Goal: Information Seeking & Learning: Understand process/instructions

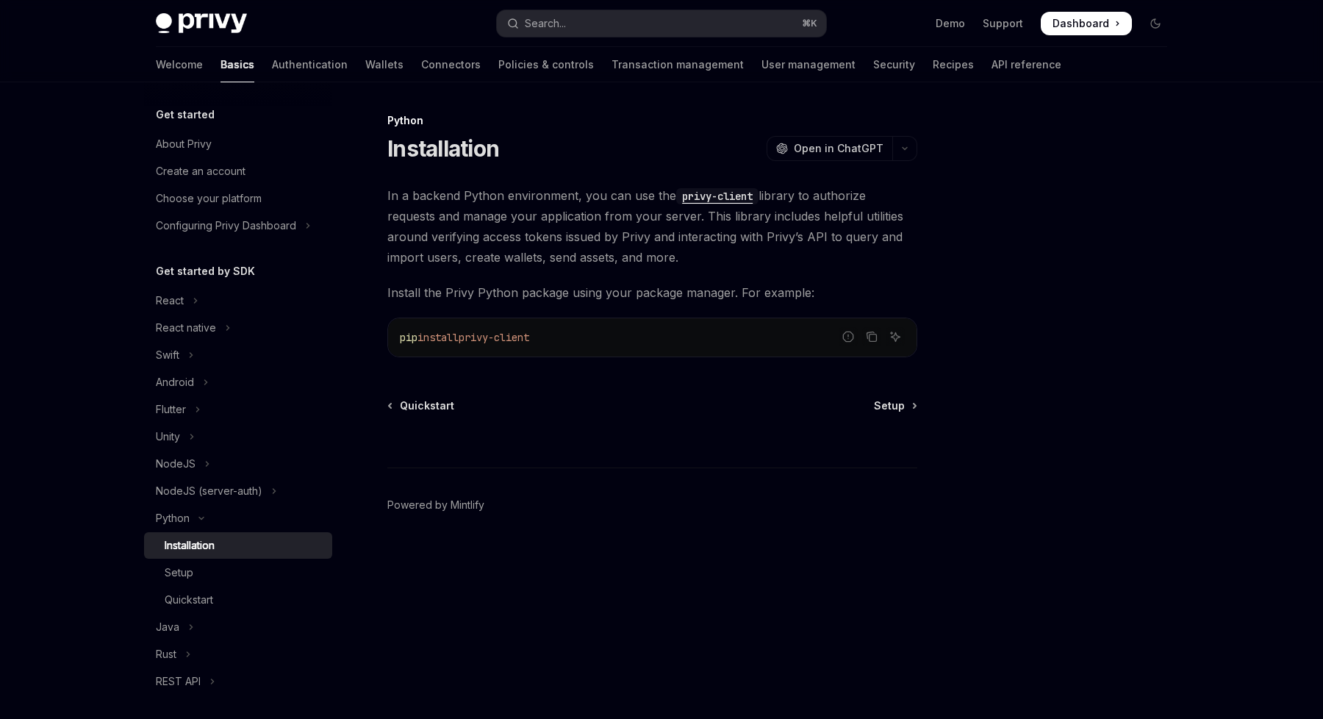
click at [611, 235] on span "In a backend Python environment, you can use the privy-client library to author…" at bounding box center [652, 226] width 530 height 82
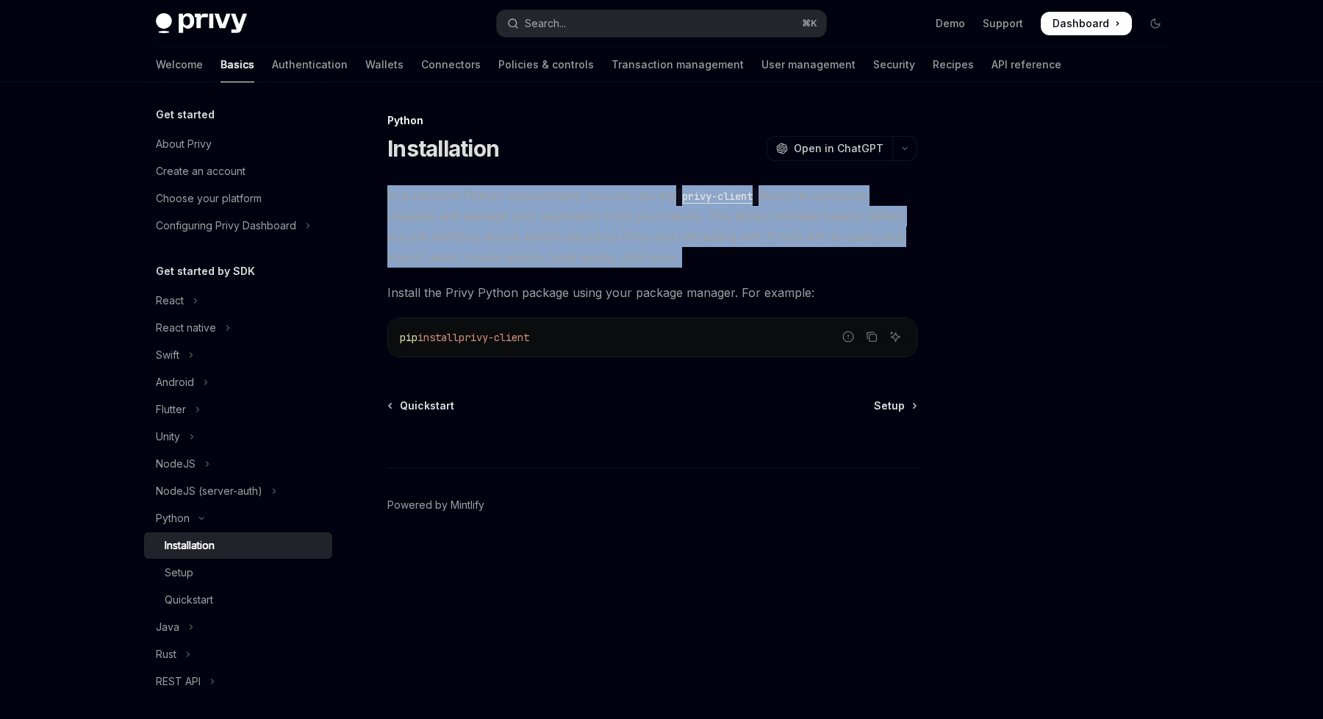
click at [611, 235] on span "In a backend Python environment, you can use the privy-client library to author…" at bounding box center [652, 226] width 530 height 82
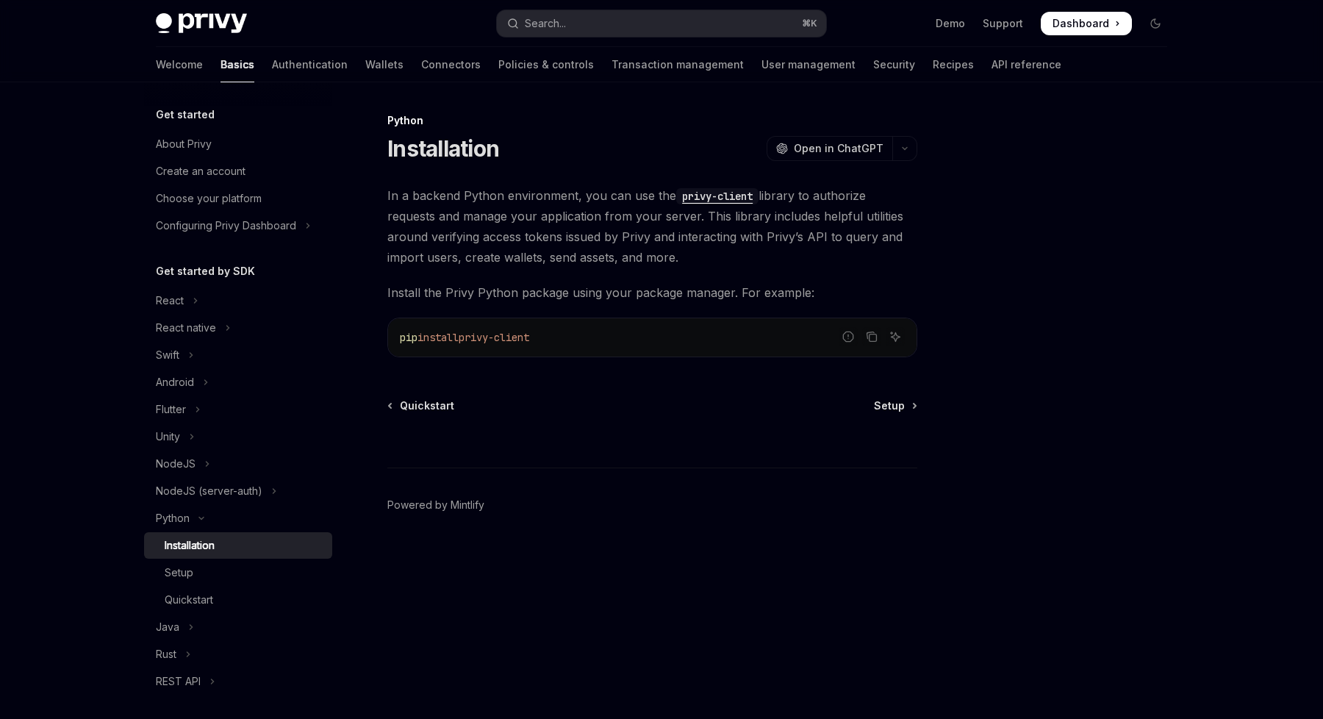
click at [862, 249] on span "In a backend Python environment, you can use the privy-client library to author…" at bounding box center [652, 226] width 530 height 82
click at [187, 305] on button "React" at bounding box center [238, 300] width 188 height 26
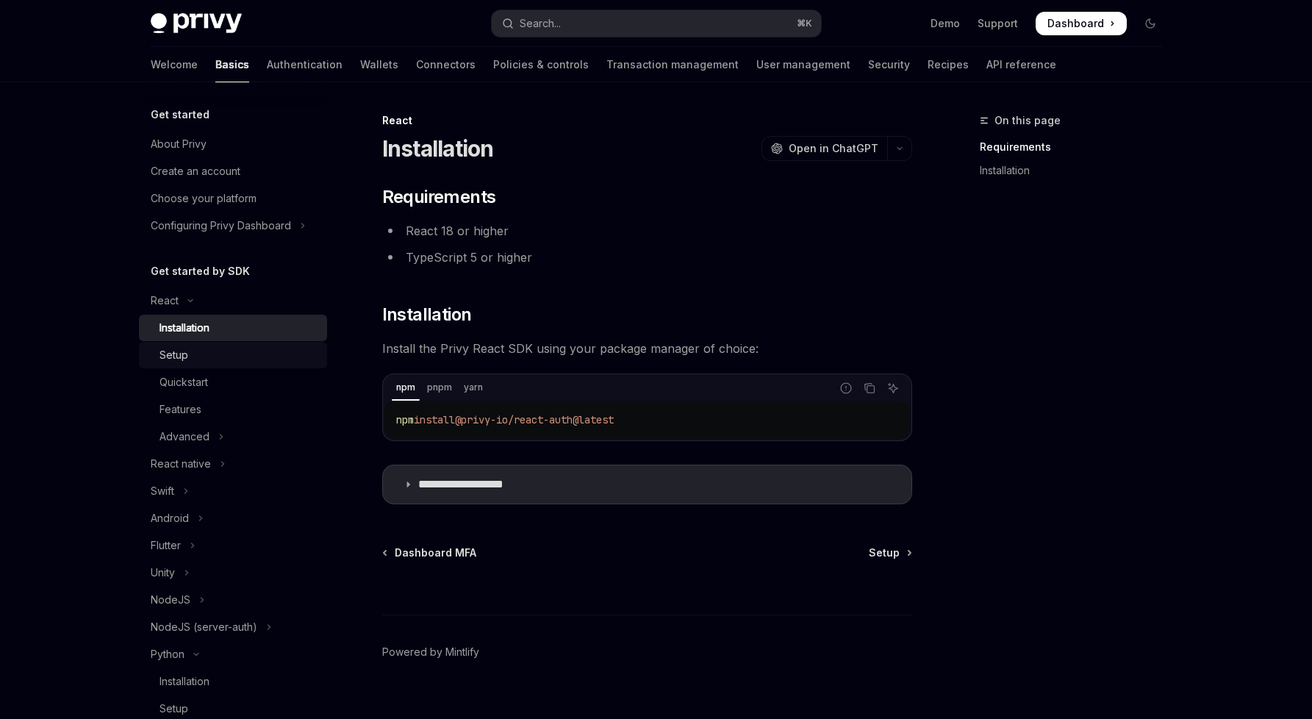
click at [226, 345] on link "Setup" at bounding box center [233, 355] width 188 height 26
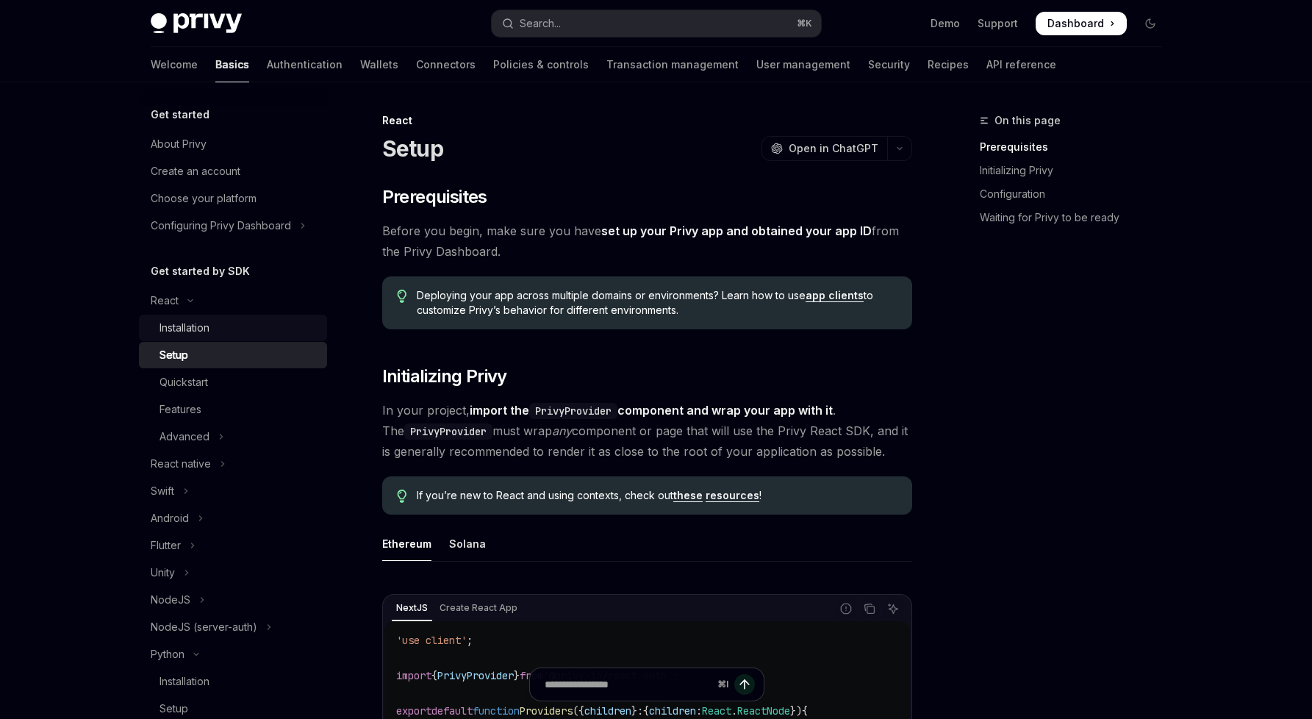
click at [236, 322] on div "Installation" at bounding box center [239, 328] width 159 height 18
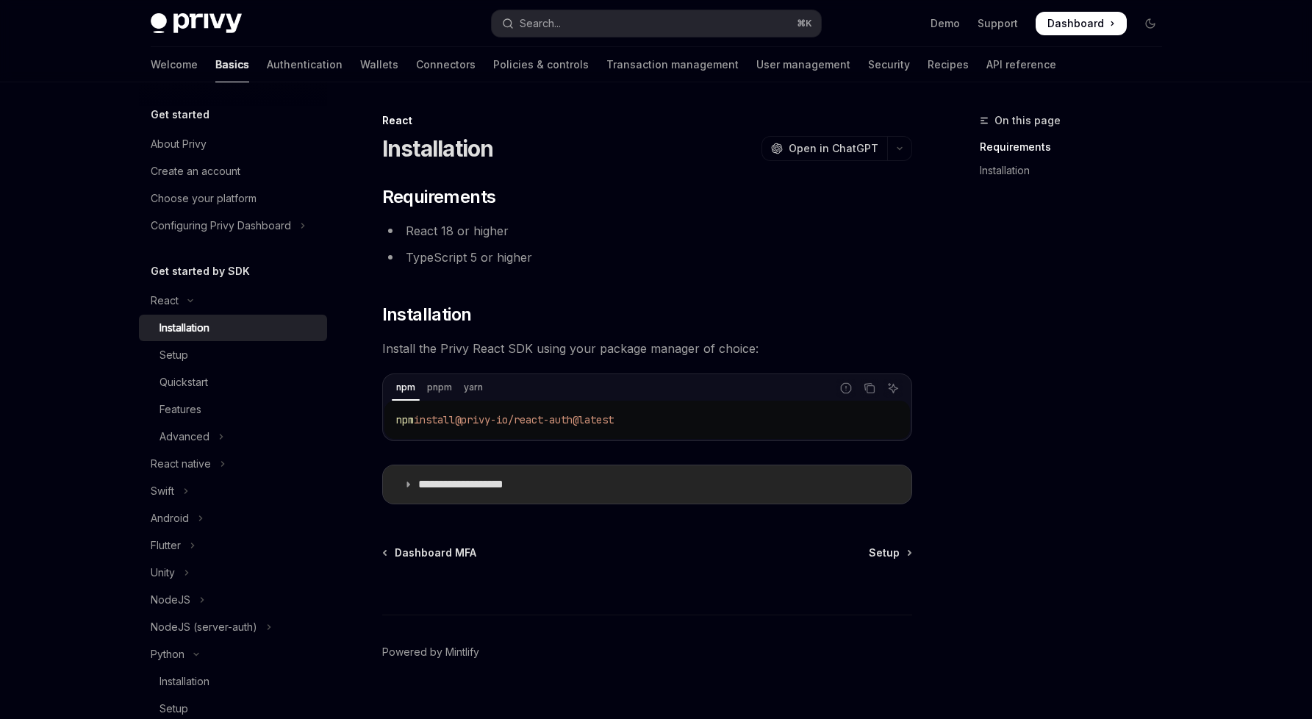
click at [455, 480] on p "**********" at bounding box center [478, 484] width 121 height 15
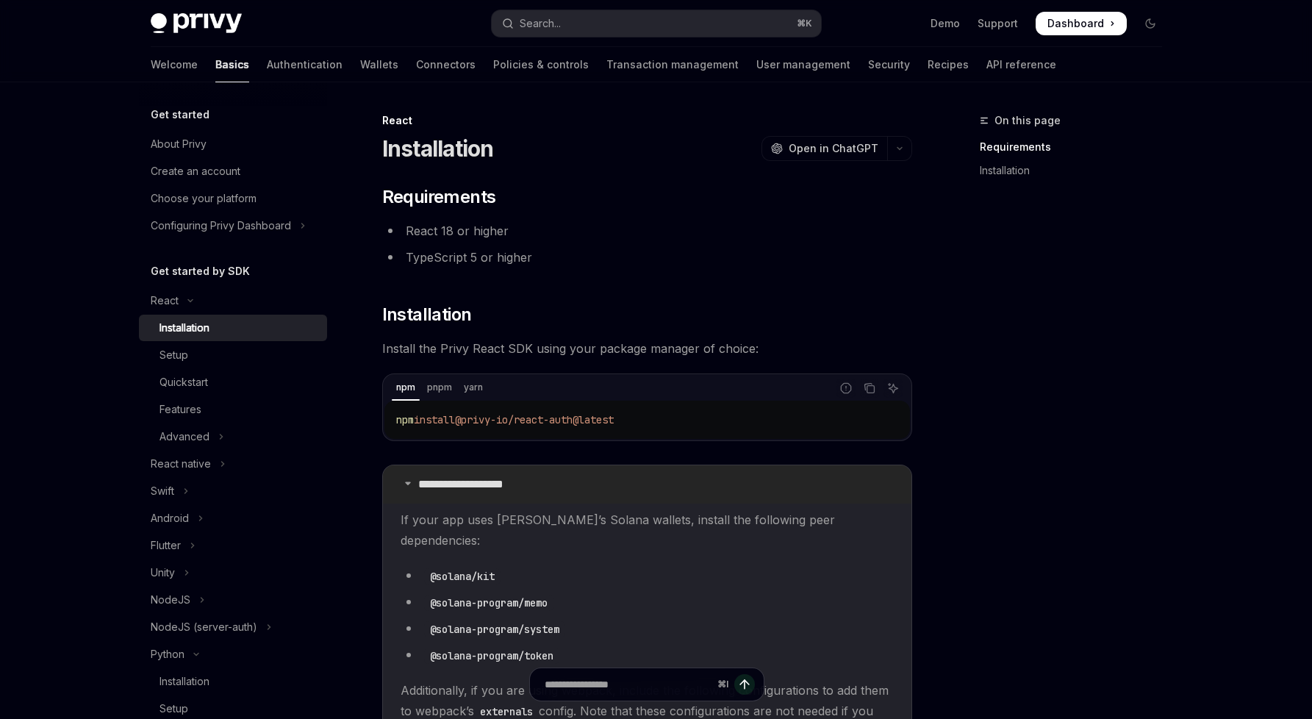
click at [477, 483] on p "**********" at bounding box center [478, 484] width 121 height 15
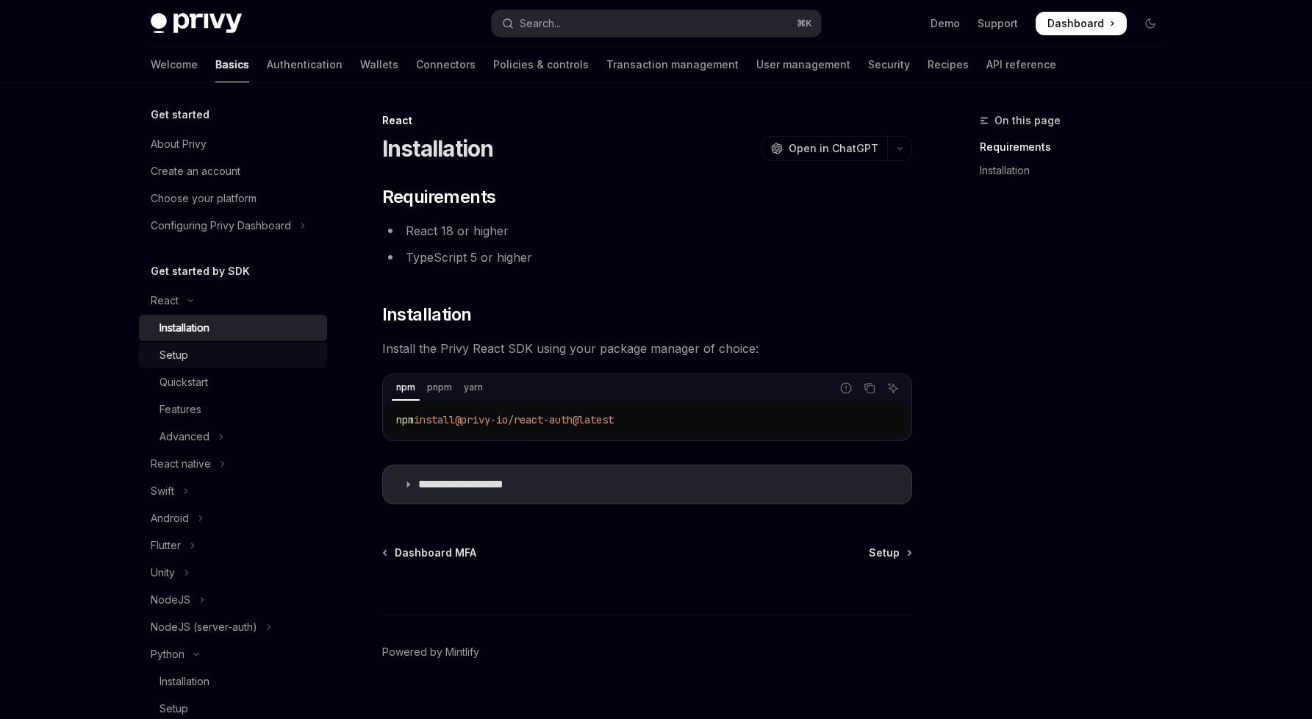
click at [248, 358] on div "Setup" at bounding box center [239, 355] width 159 height 18
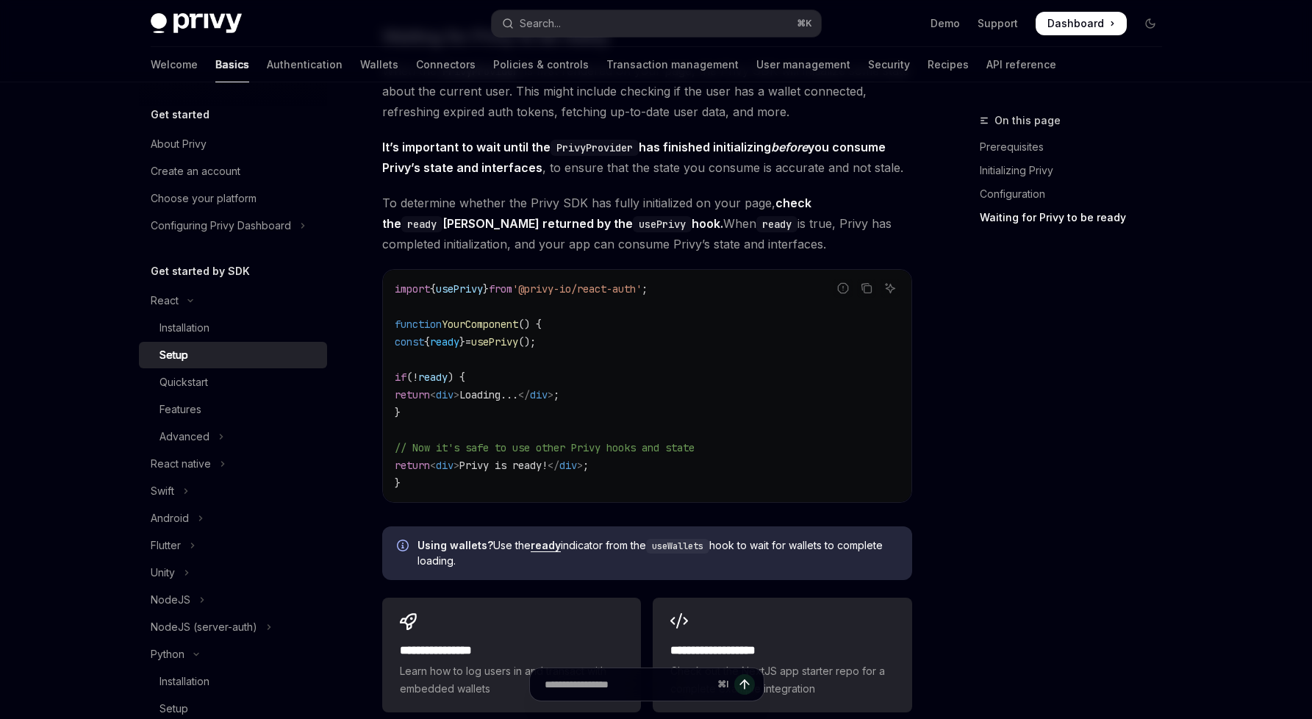
scroll to position [1467, 0]
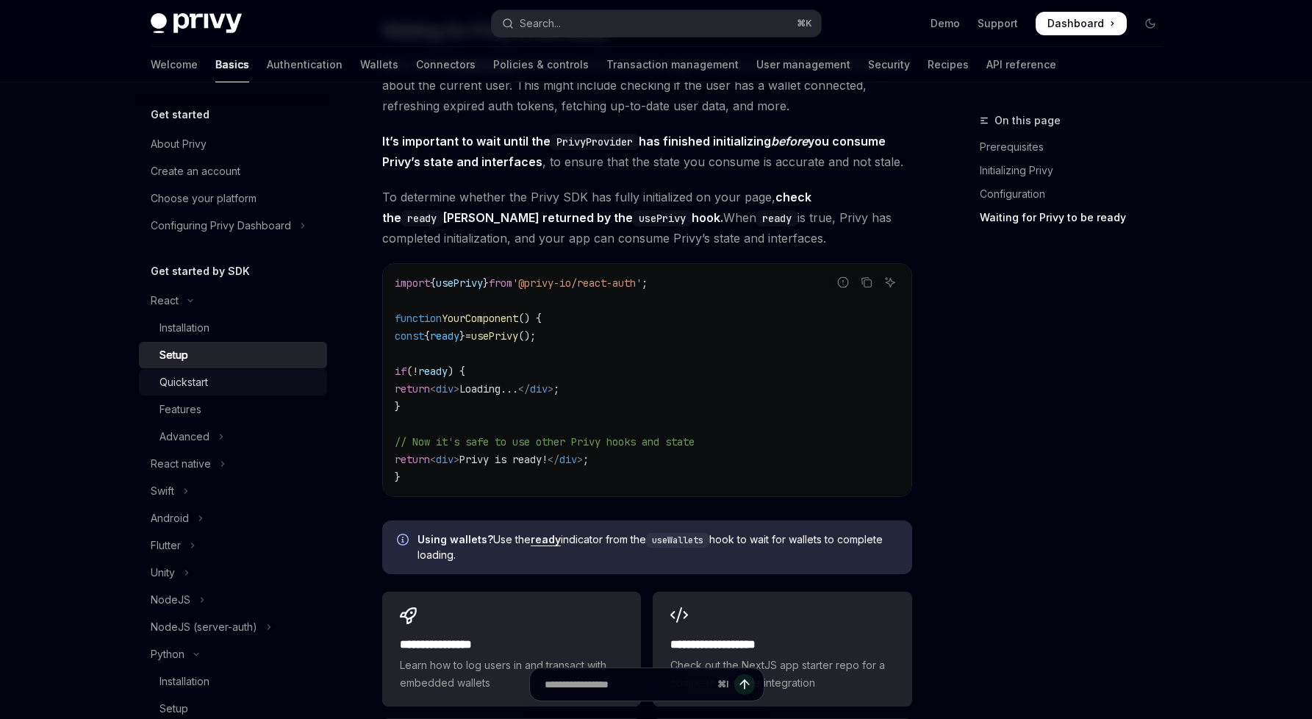
click at [248, 385] on div "Quickstart" at bounding box center [239, 382] width 159 height 18
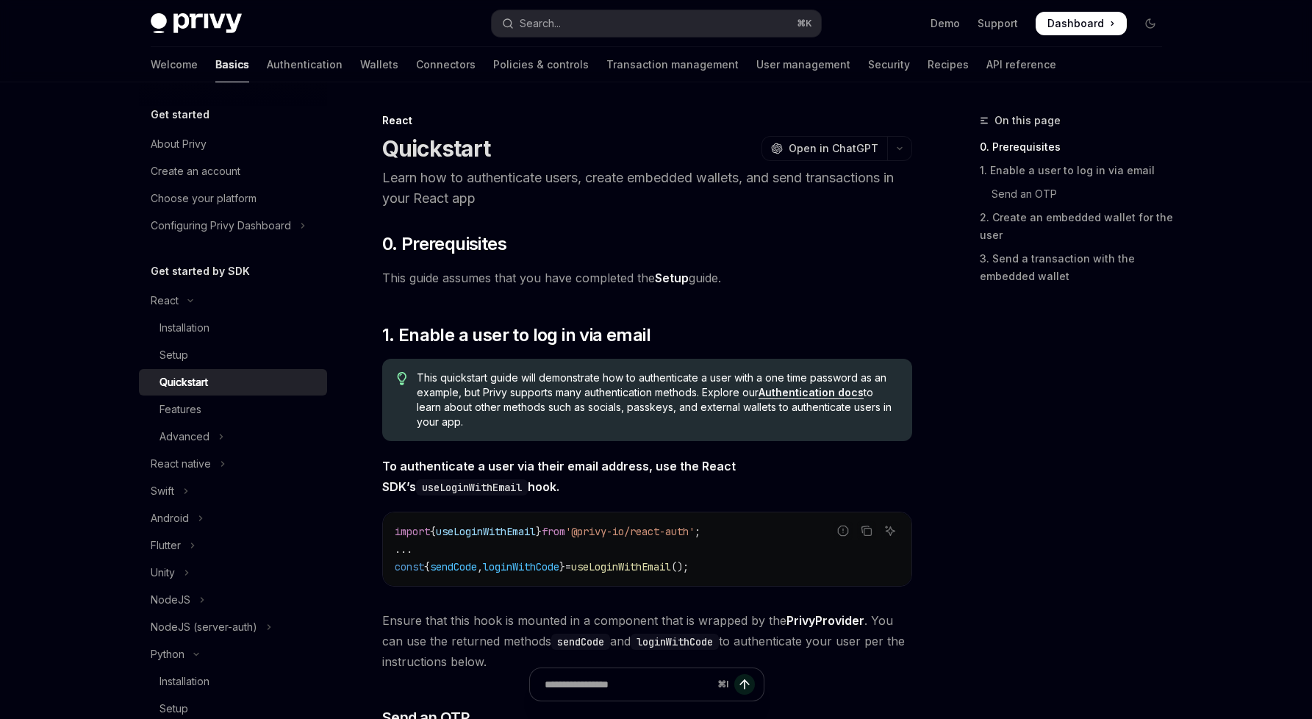
scroll to position [3, 0]
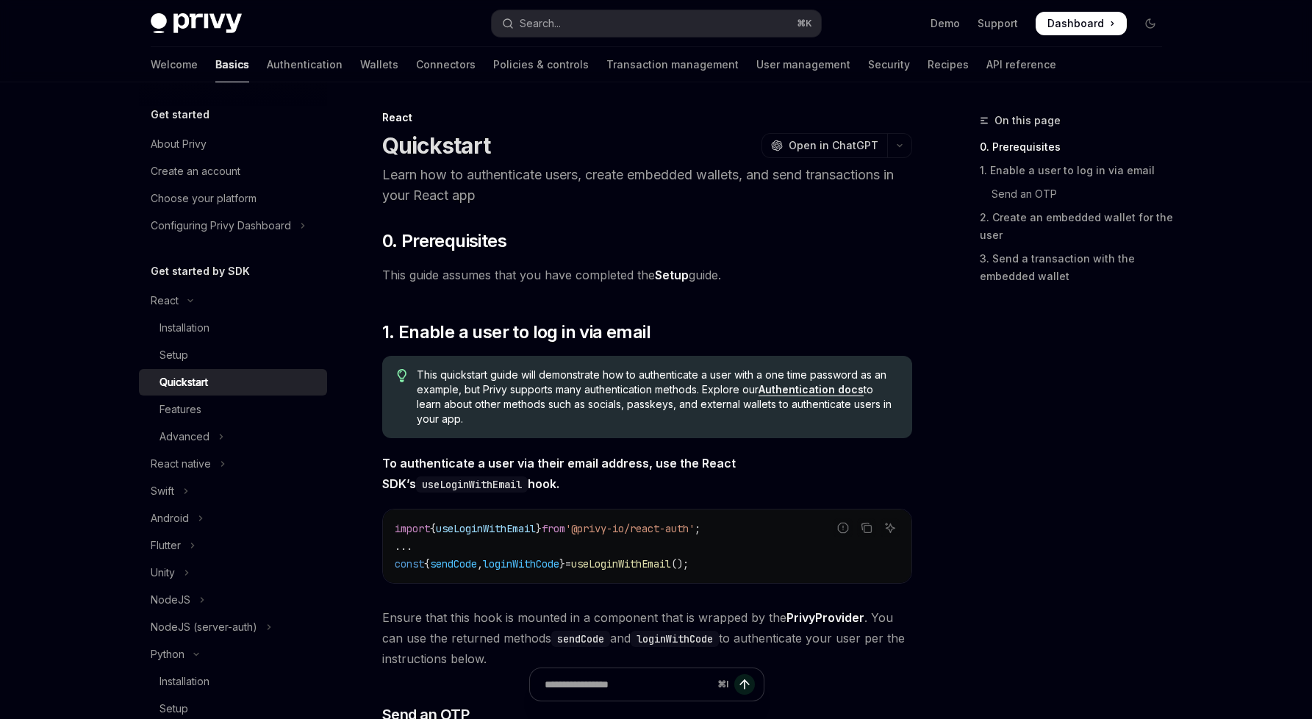
click at [568, 172] on p "Learn how to authenticate users, create embedded wallets, and send transactions…" at bounding box center [647, 185] width 530 height 41
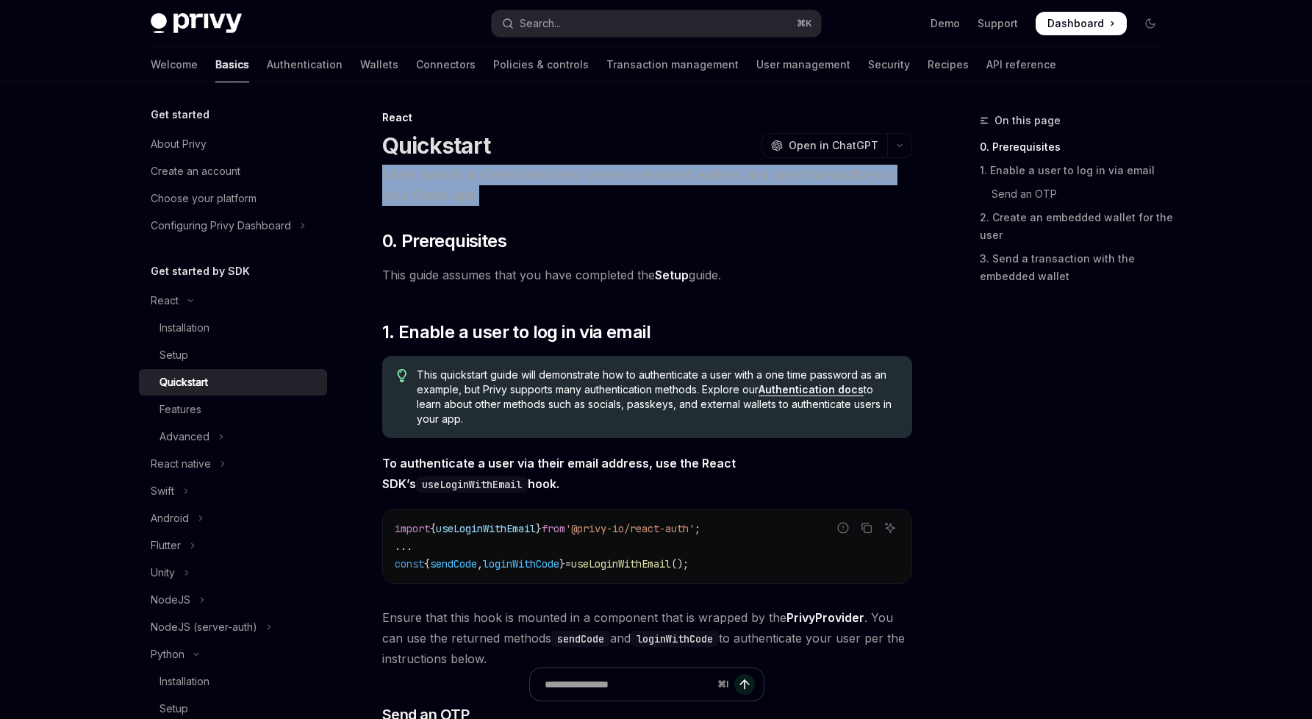
click at [568, 172] on p "Learn how to authenticate users, create embedded wallets, and send transactions…" at bounding box center [647, 185] width 530 height 41
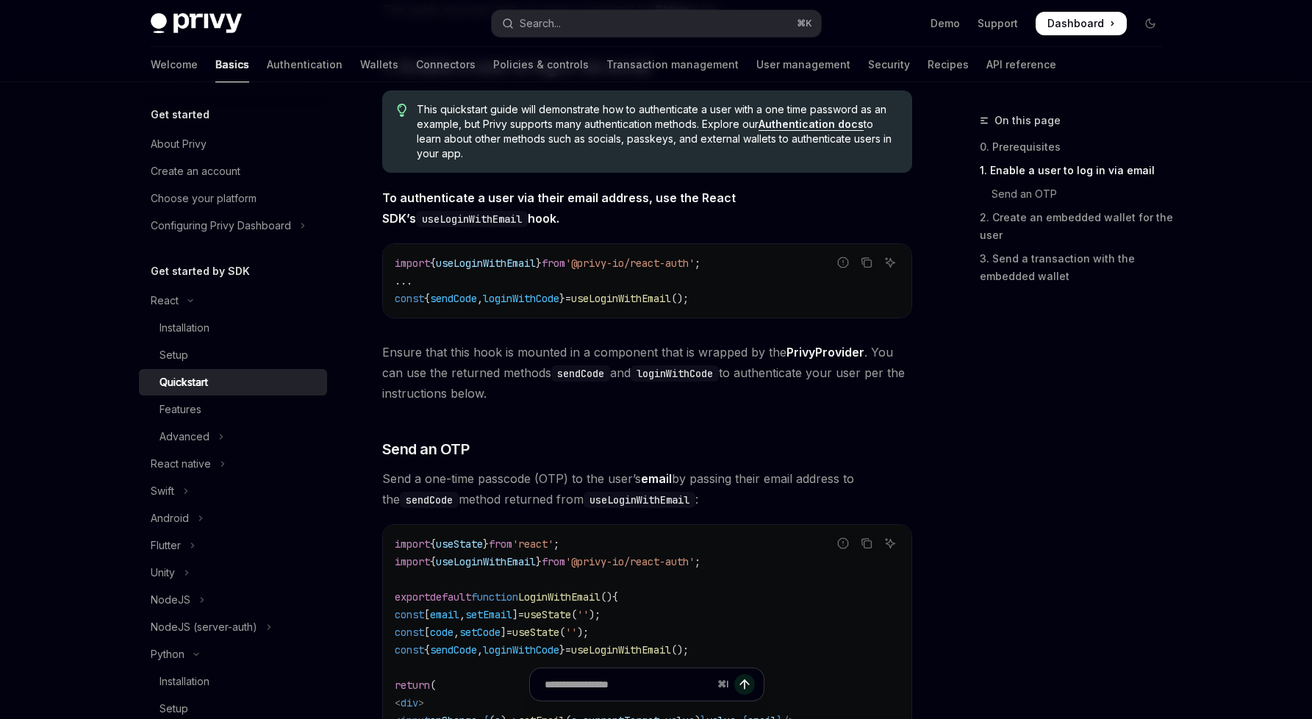
scroll to position [271, 0]
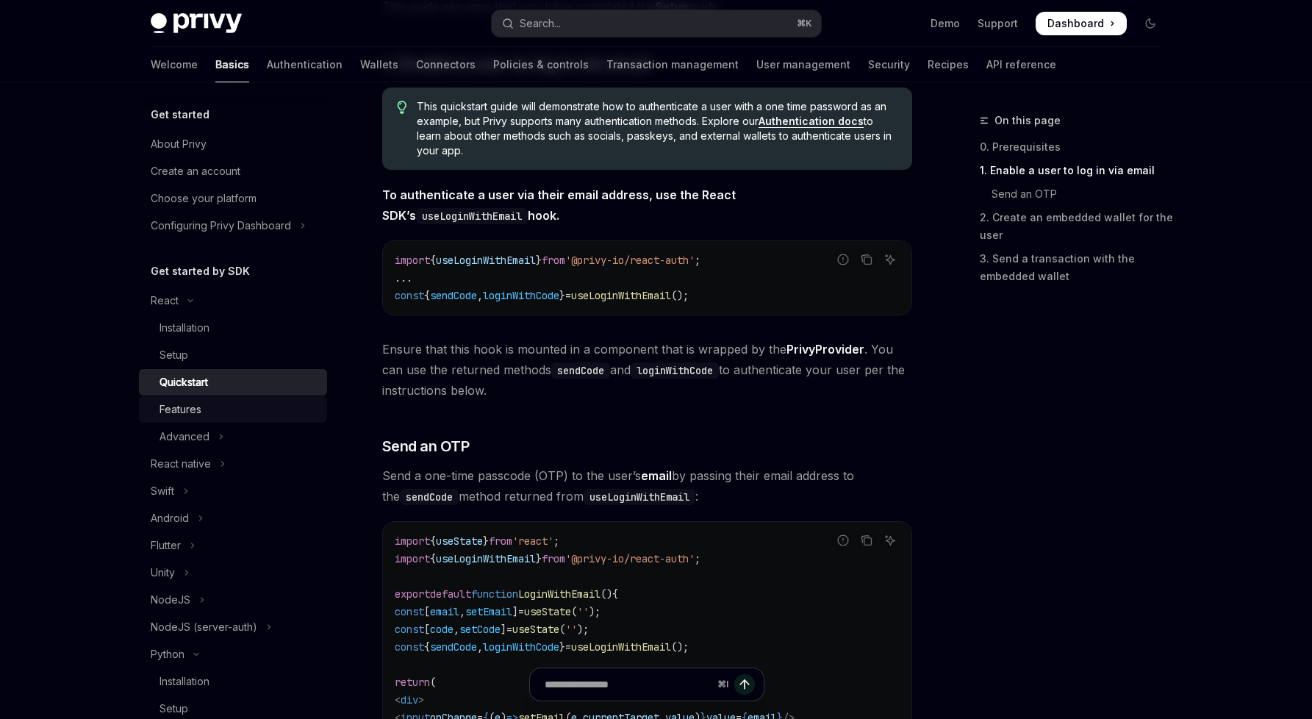
click at [177, 412] on div "Features" at bounding box center [181, 410] width 42 height 18
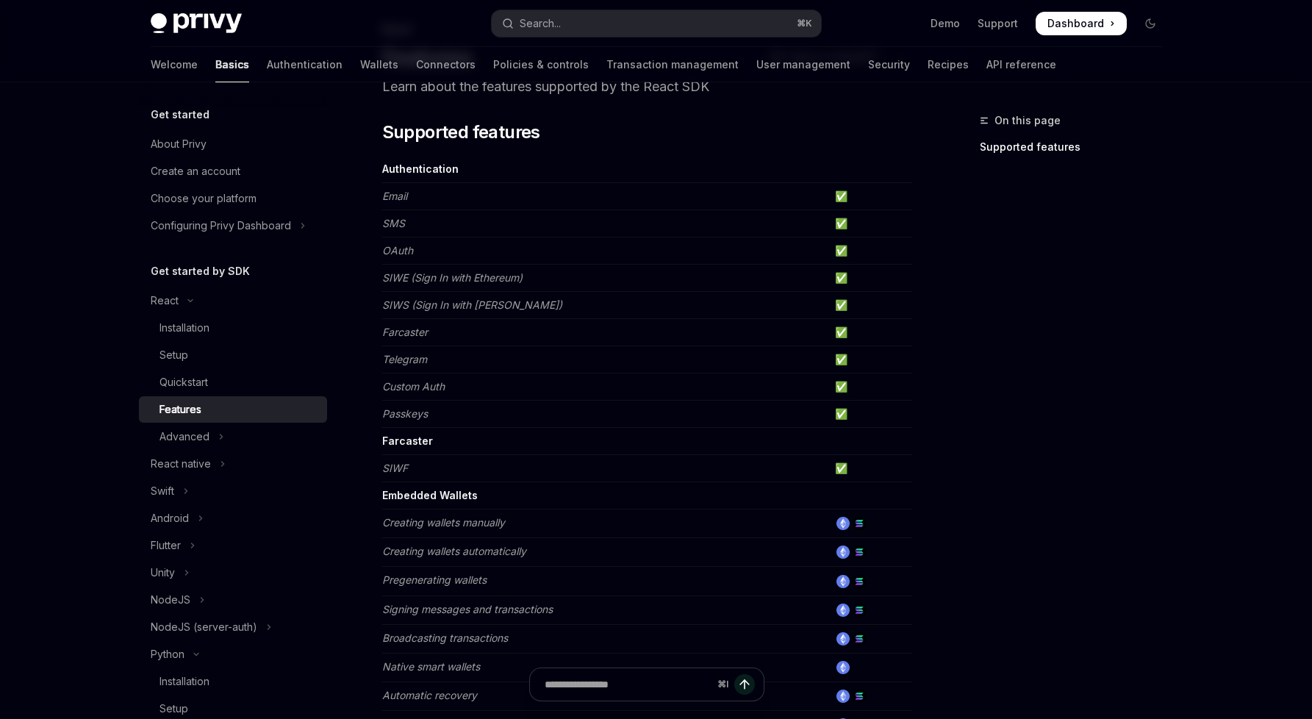
scroll to position [326, 0]
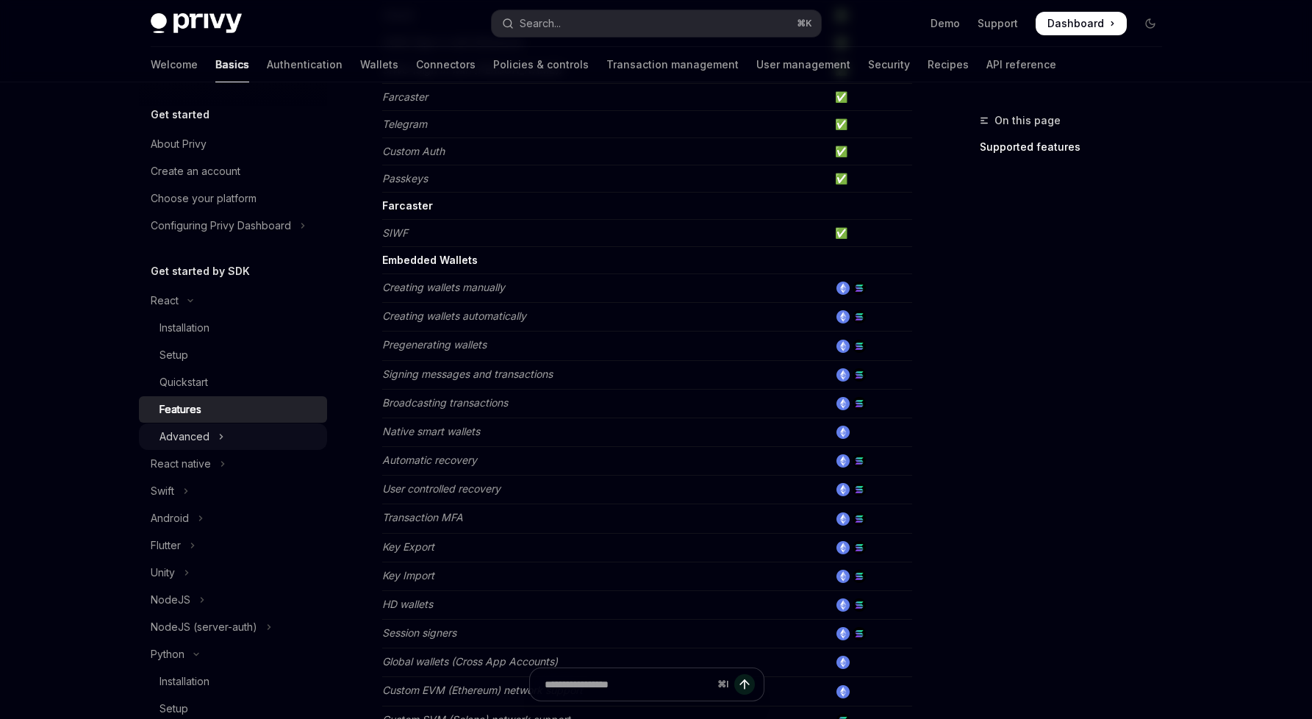
click at [231, 428] on button "Advanced" at bounding box center [233, 436] width 188 height 26
type textarea "*"
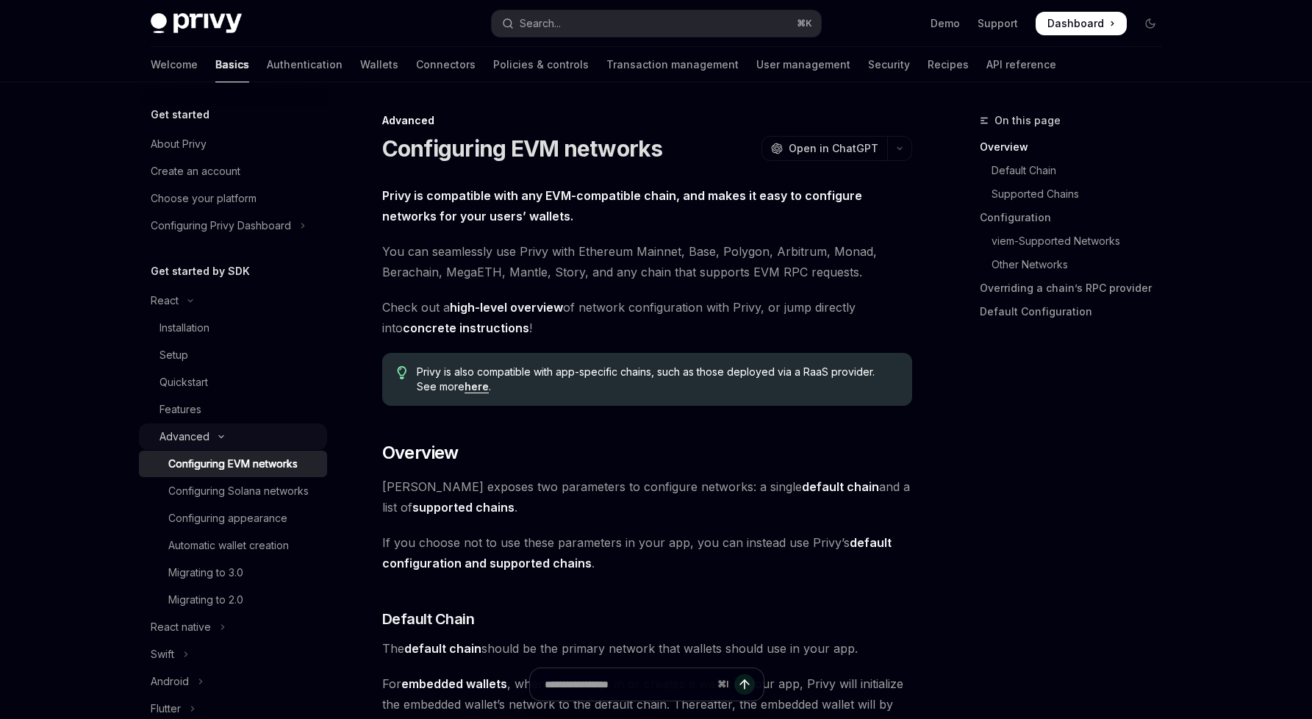
click at [234, 426] on button "Advanced" at bounding box center [233, 436] width 188 height 26
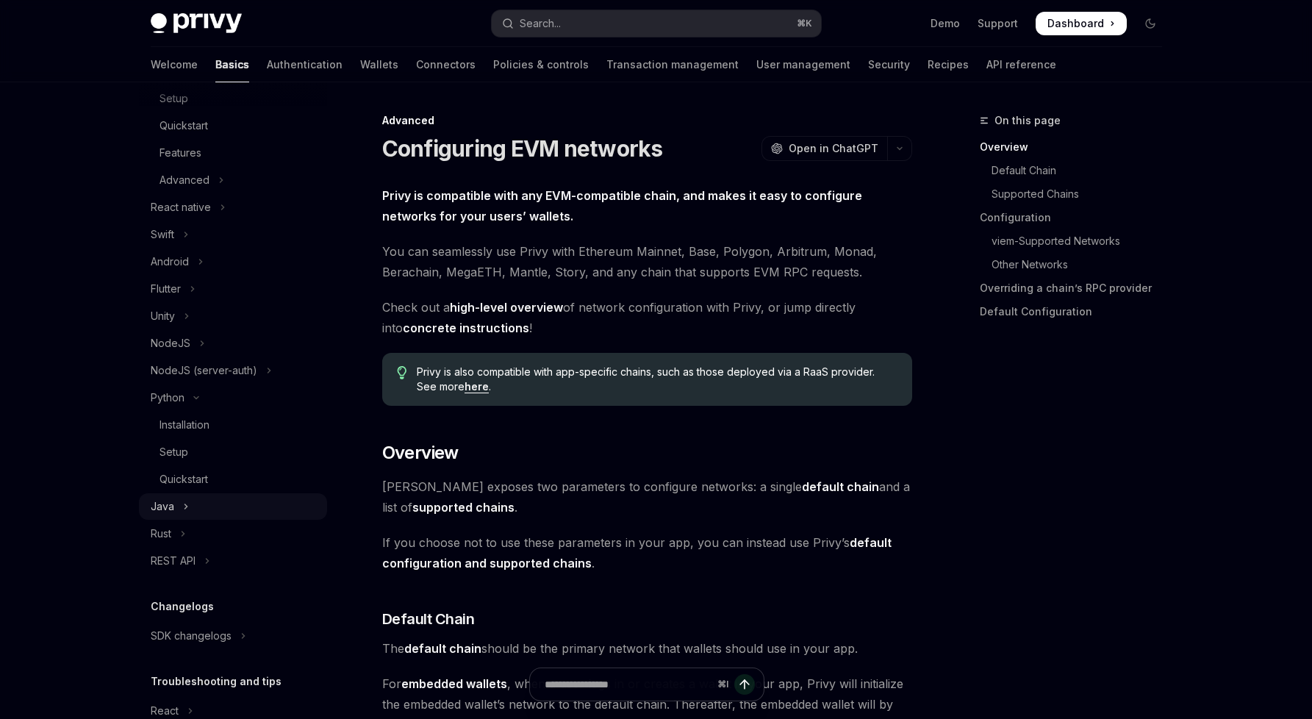
scroll to position [73, 0]
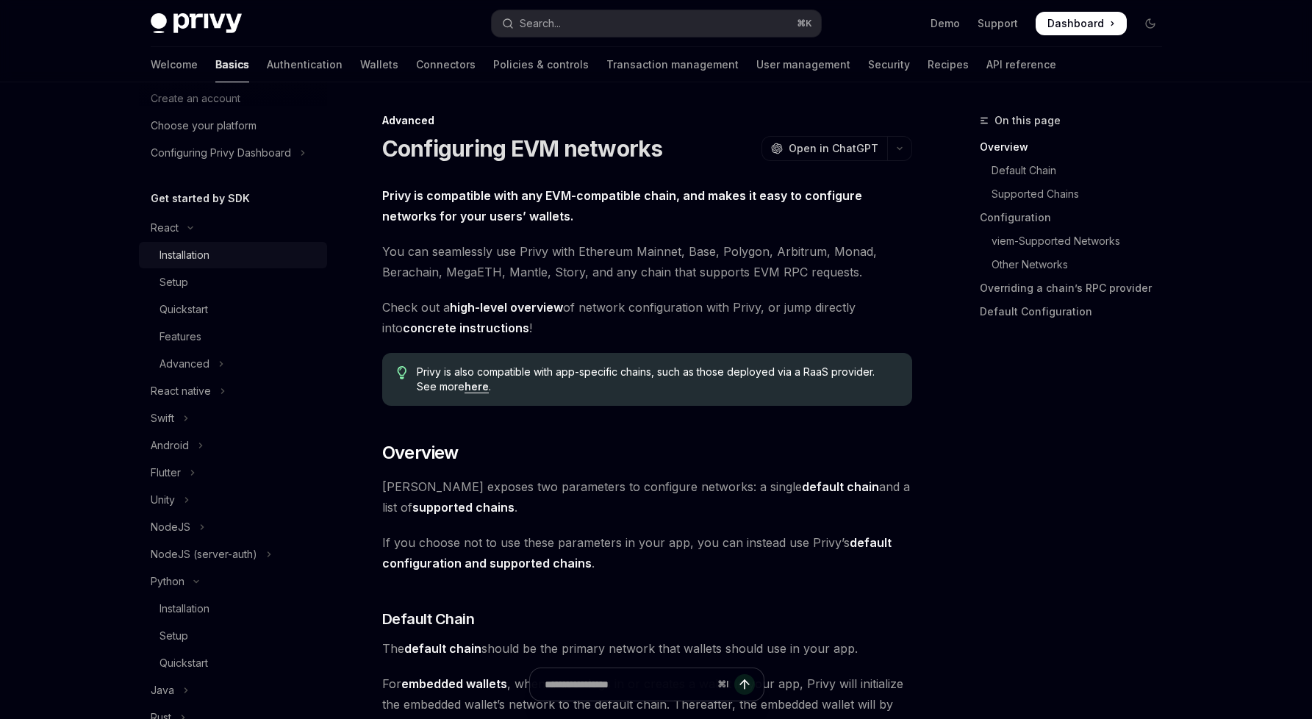
click at [226, 259] on div "Installation" at bounding box center [239, 255] width 159 height 18
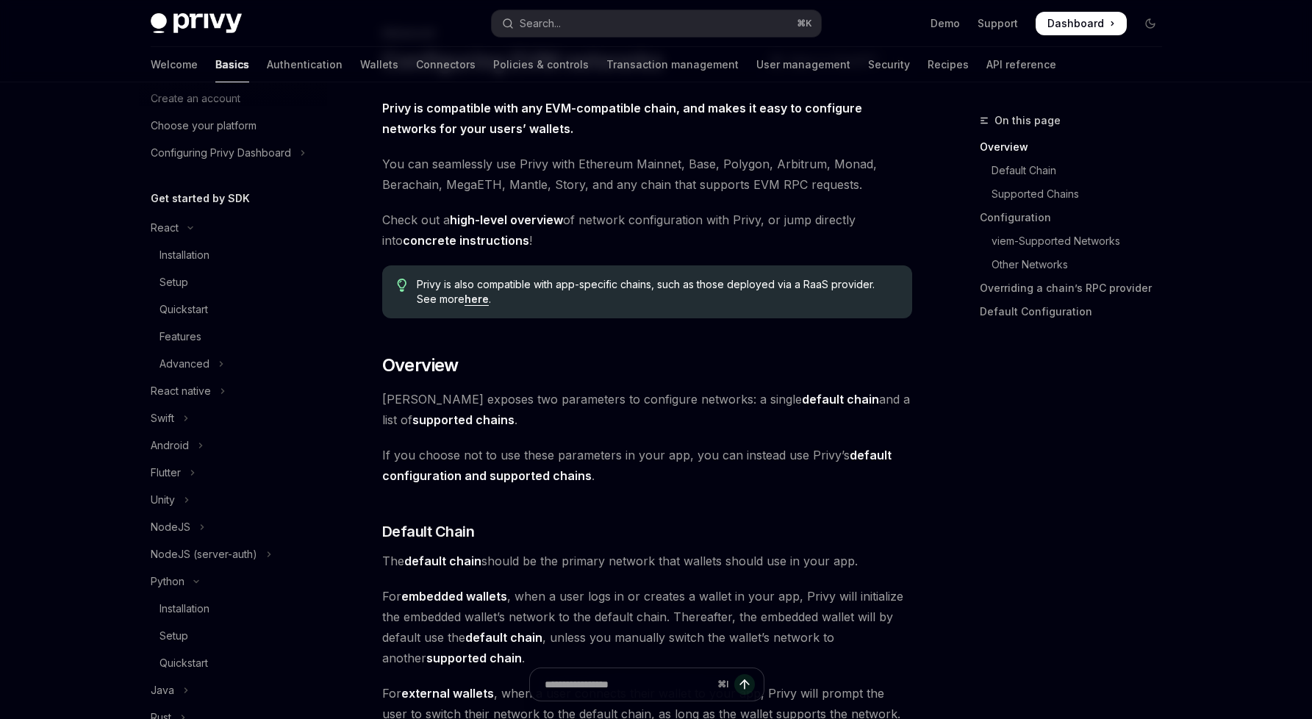
scroll to position [0, 0]
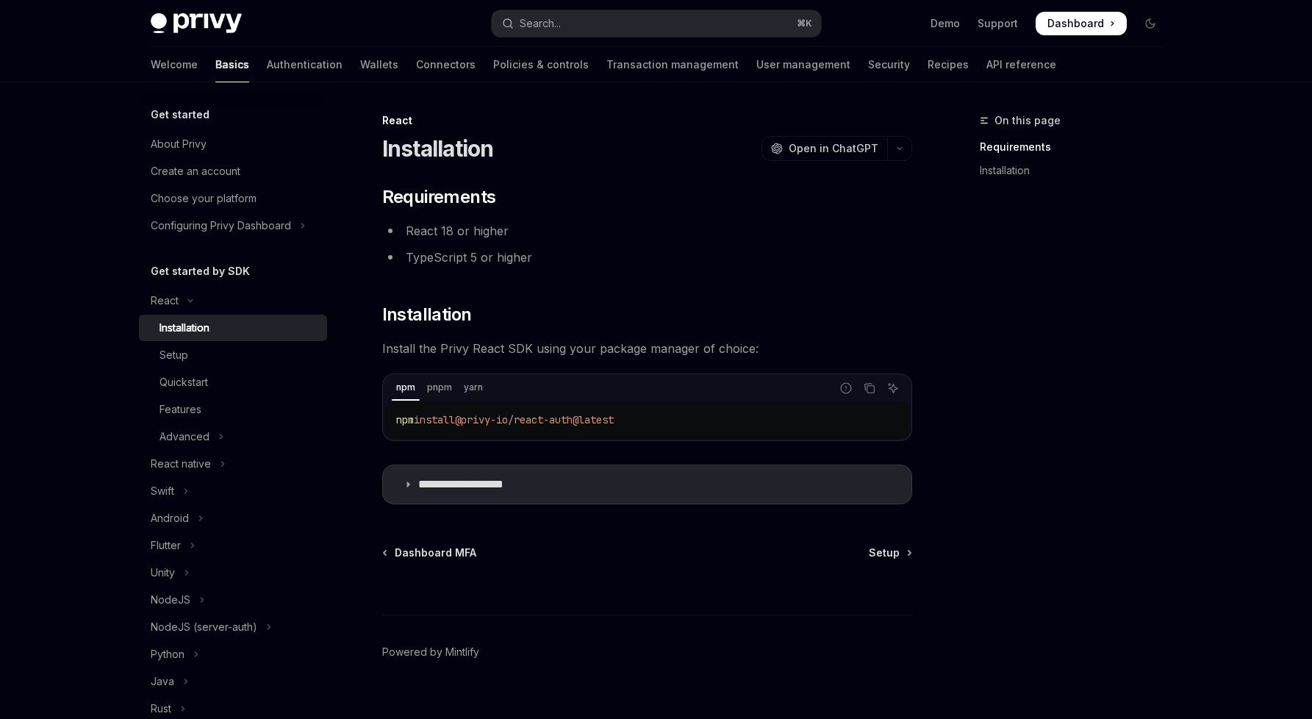
click at [1146, 206] on div "On this page Requirements Installation" at bounding box center [1063, 415] width 224 height 607
click at [665, 486] on summary "**********" at bounding box center [647, 484] width 529 height 38
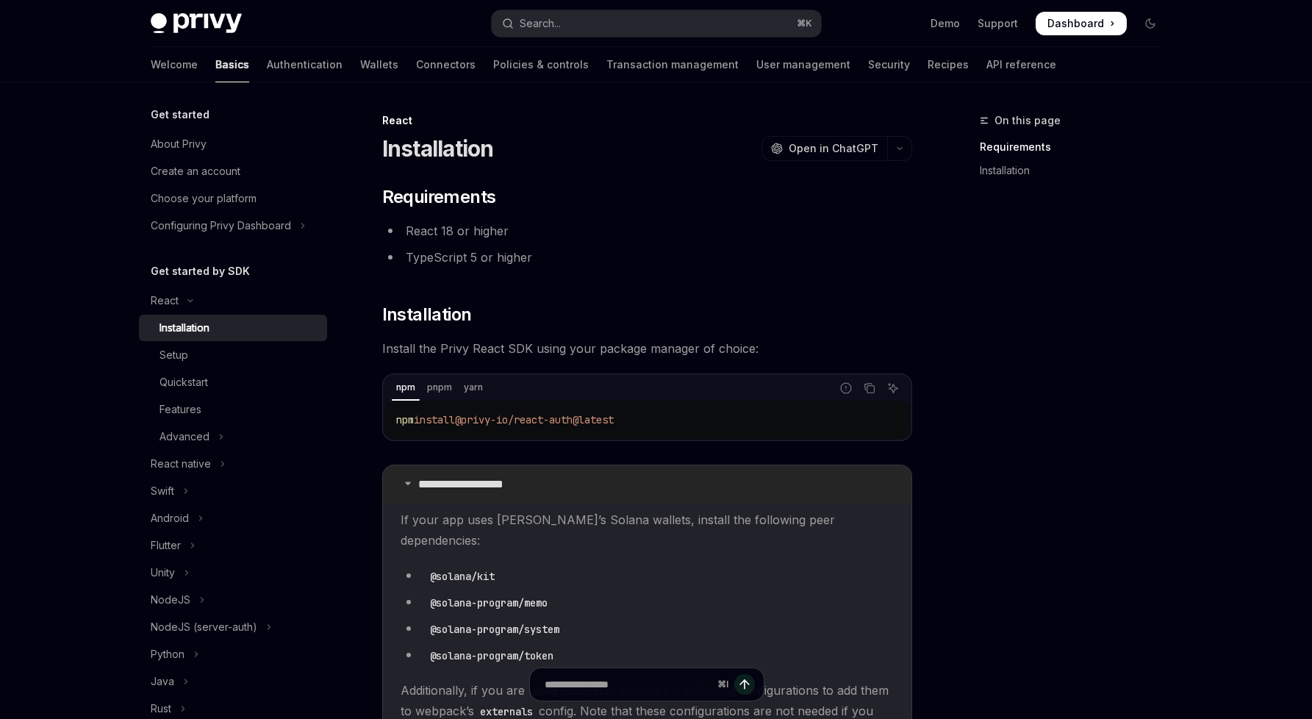
click at [665, 486] on summary "**********" at bounding box center [647, 484] width 529 height 38
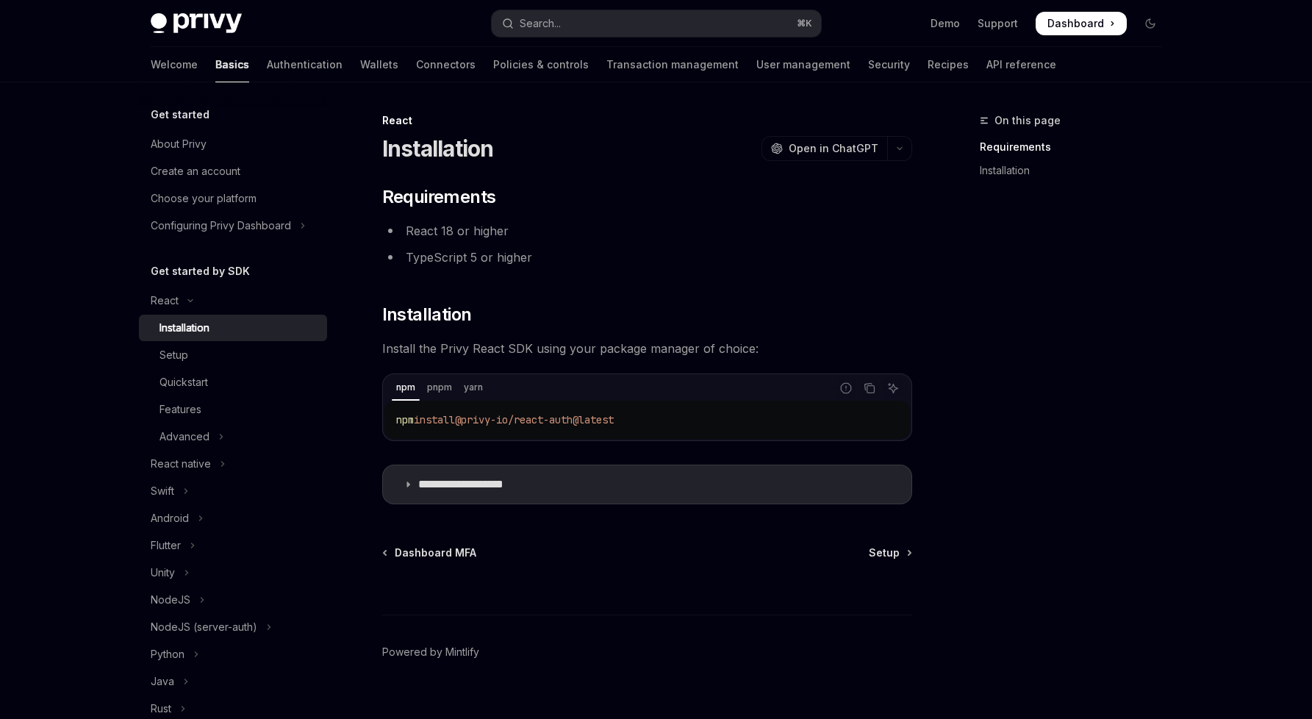
click at [243, 326] on div "Installation" at bounding box center [239, 328] width 159 height 18
click at [243, 347] on div "Setup" at bounding box center [239, 355] width 159 height 18
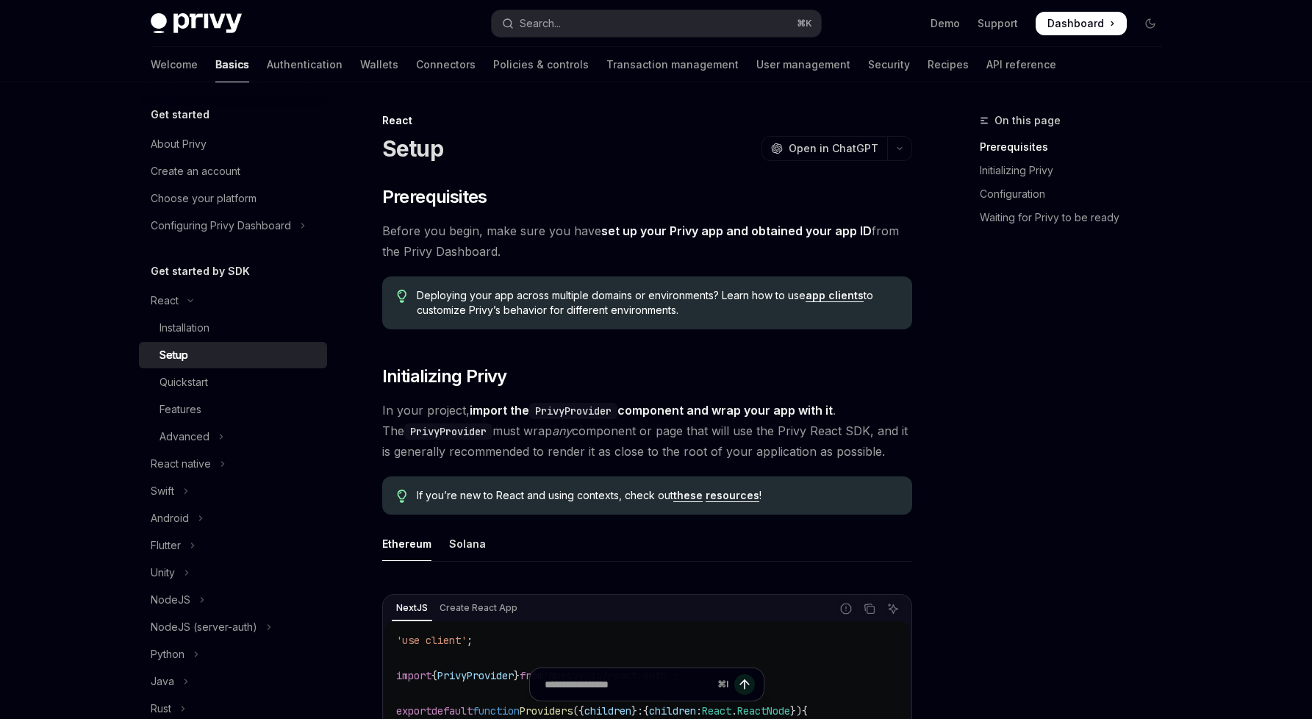
click at [802, 326] on div "Deploying your app across multiple domains or environments? Learn how to use ap…" at bounding box center [647, 302] width 530 height 53
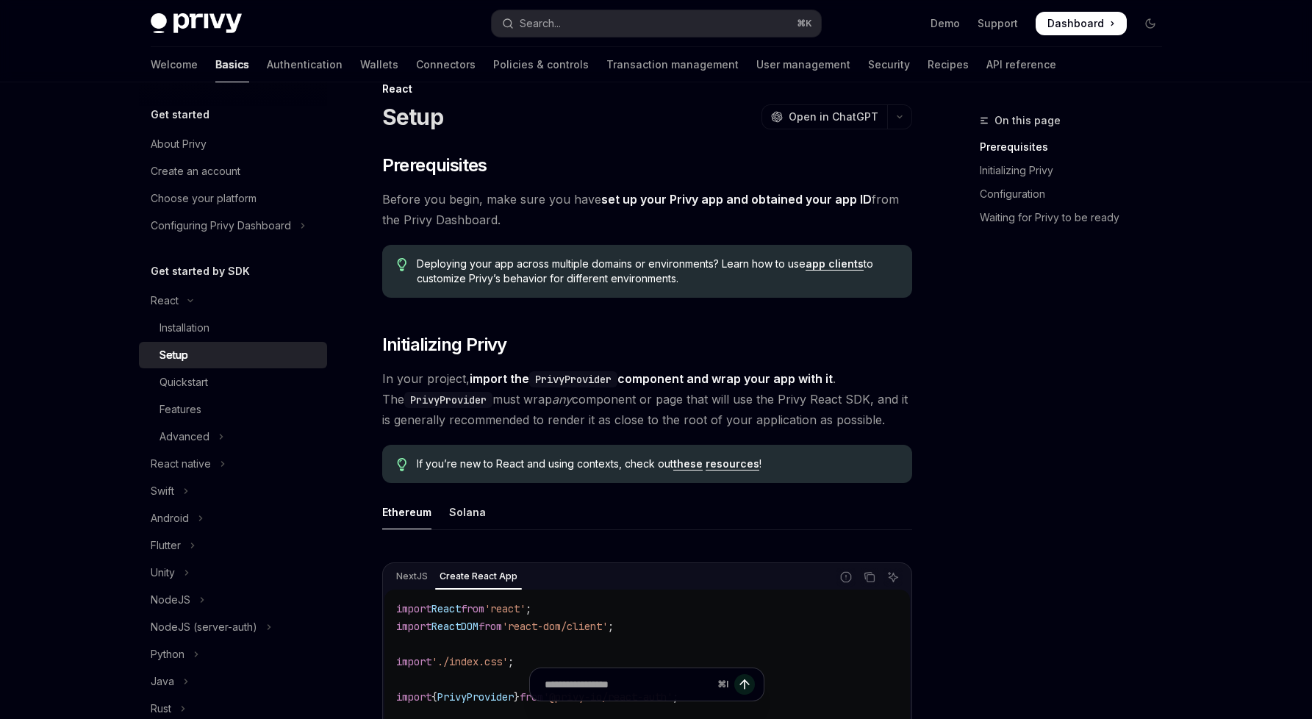
scroll to position [2, 0]
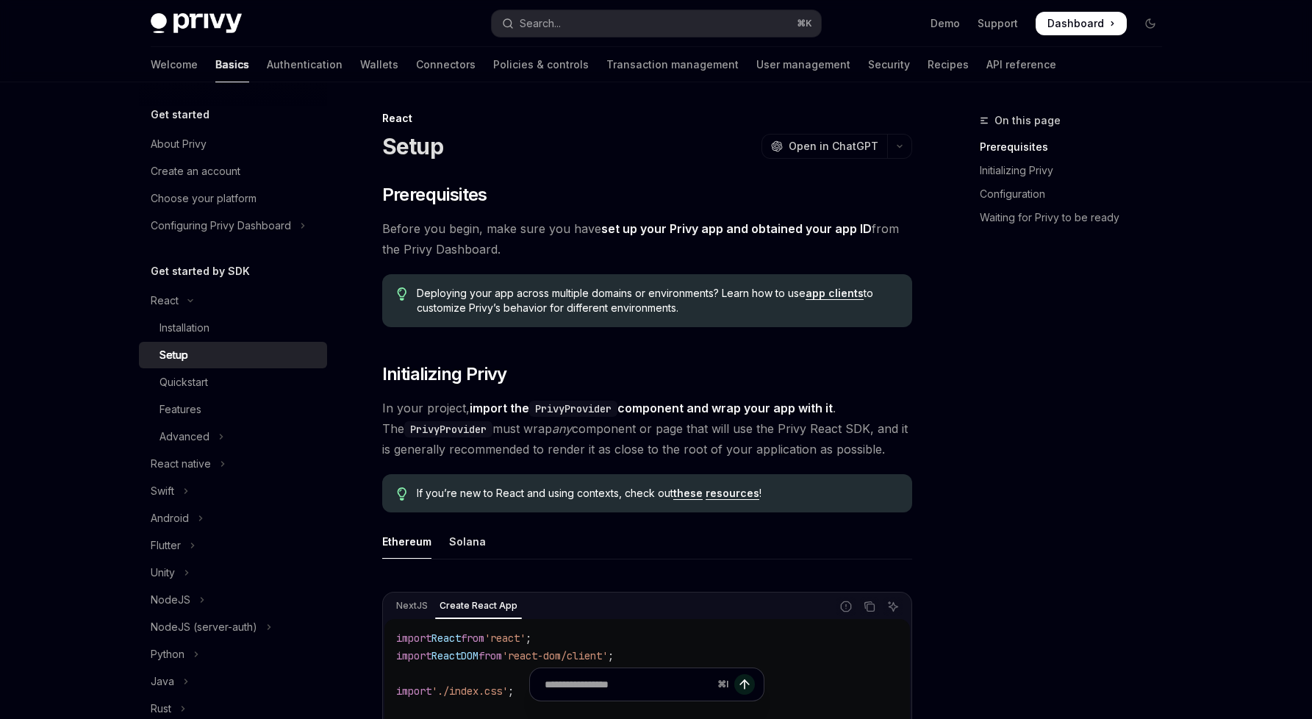
click at [570, 407] on code "PrivyProvider" at bounding box center [573, 409] width 88 height 16
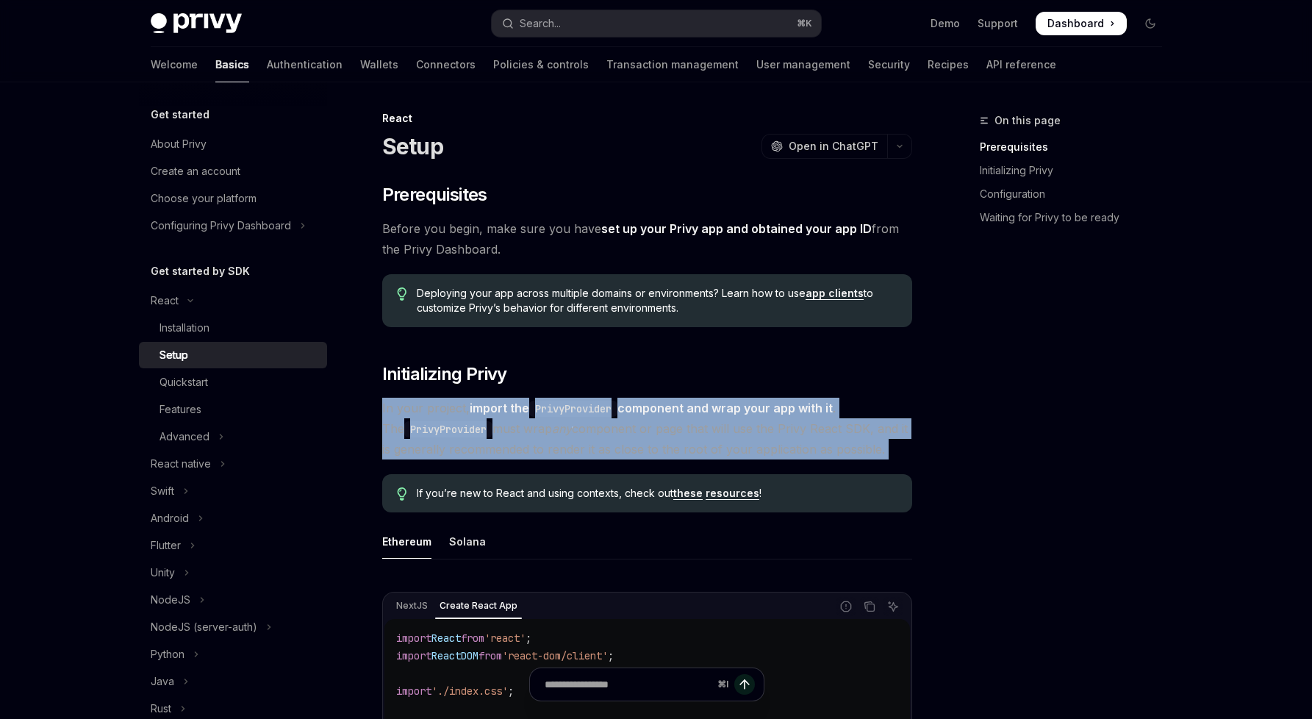
click at [570, 407] on code "PrivyProvider" at bounding box center [573, 409] width 88 height 16
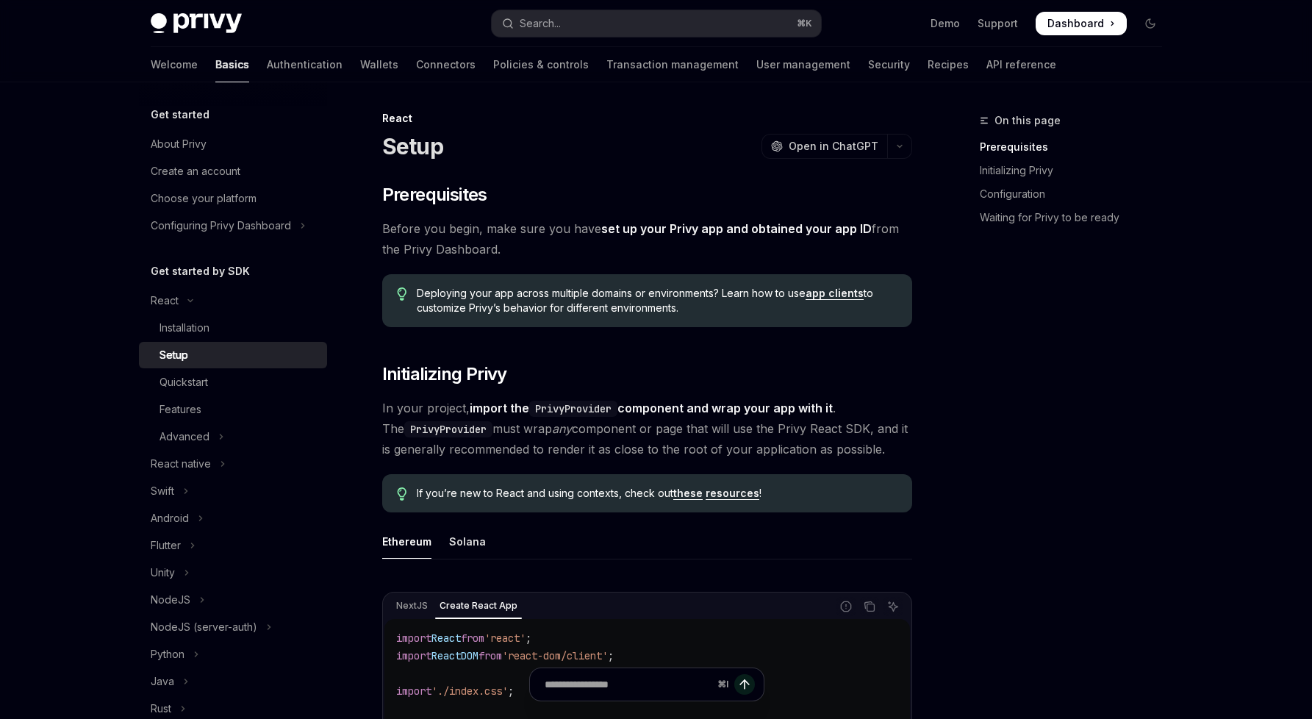
click at [576, 435] on span "In your project, import the PrivyProvider component and wrap your app with it .…" at bounding box center [647, 429] width 530 height 62
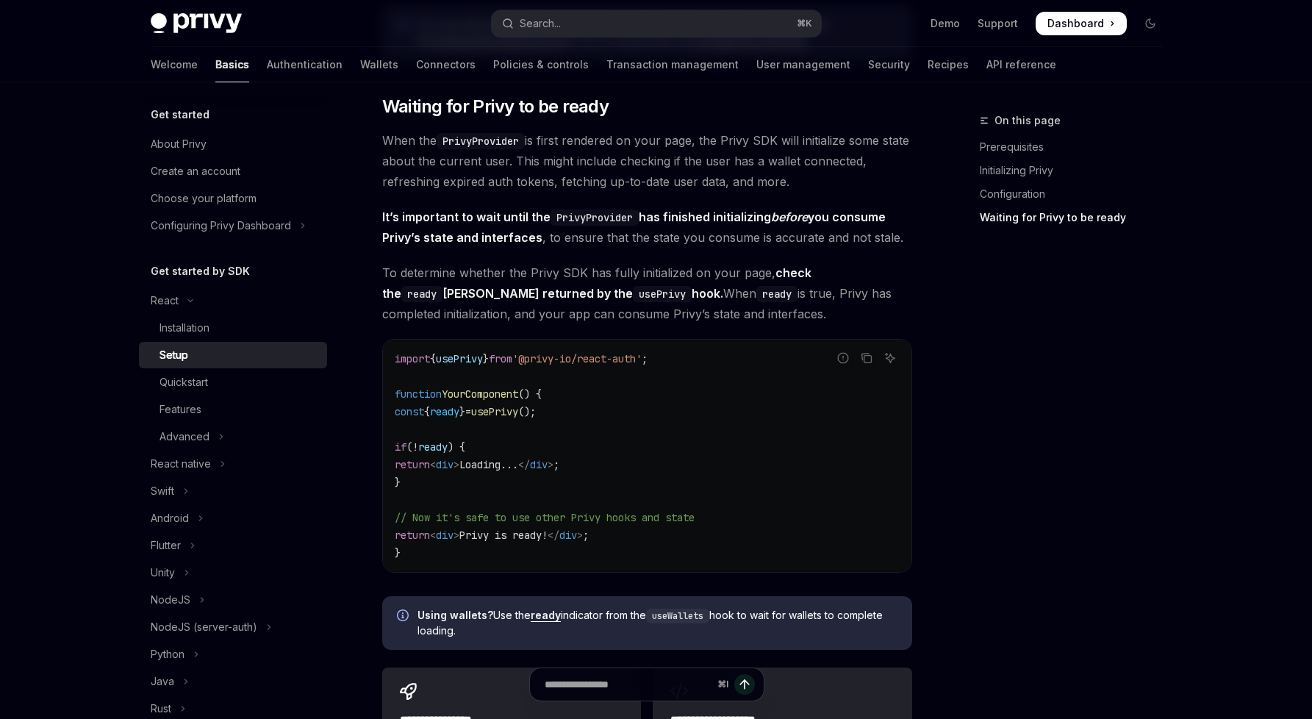
scroll to position [1516, 0]
click at [536, 404] on span "();" at bounding box center [527, 410] width 18 height 13
click at [662, 174] on span "When the PrivyProvider is first rendered on your page, the Privy SDK will initi…" at bounding box center [647, 160] width 530 height 62
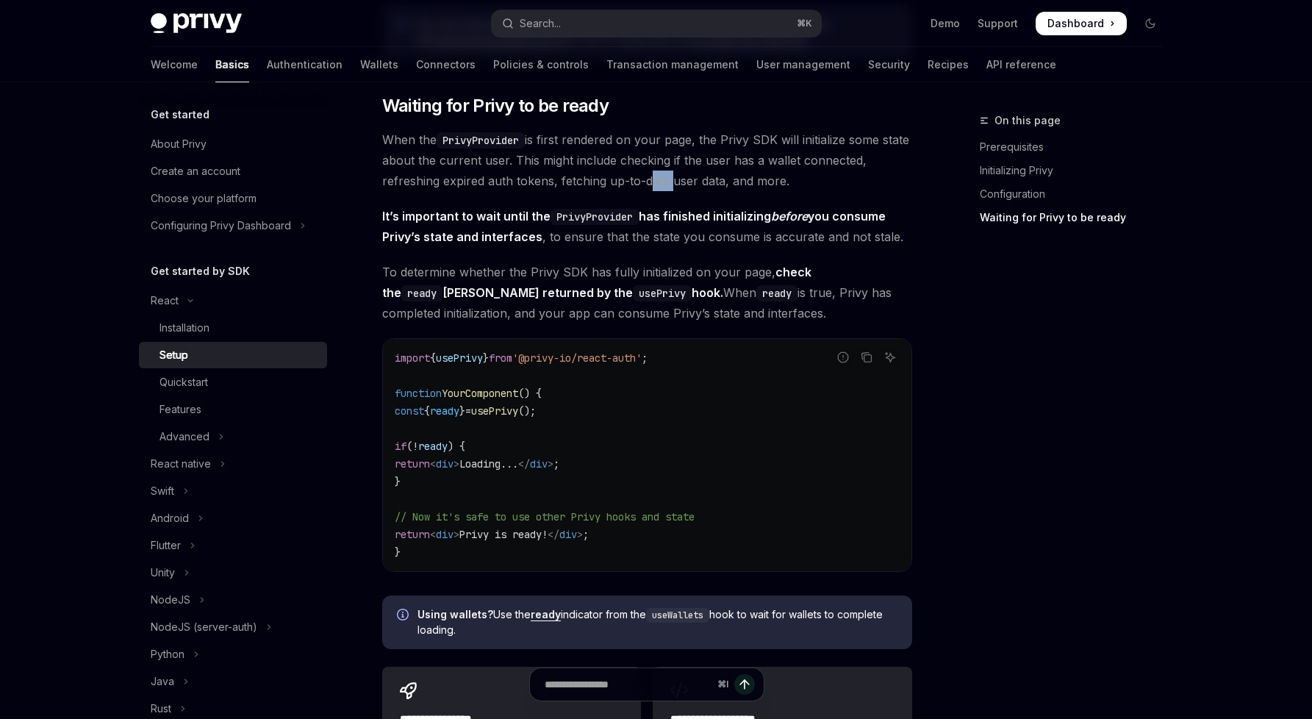
click at [662, 174] on span "When the PrivyProvider is first rendered on your page, the Privy SDK will initi…" at bounding box center [647, 160] width 530 height 62
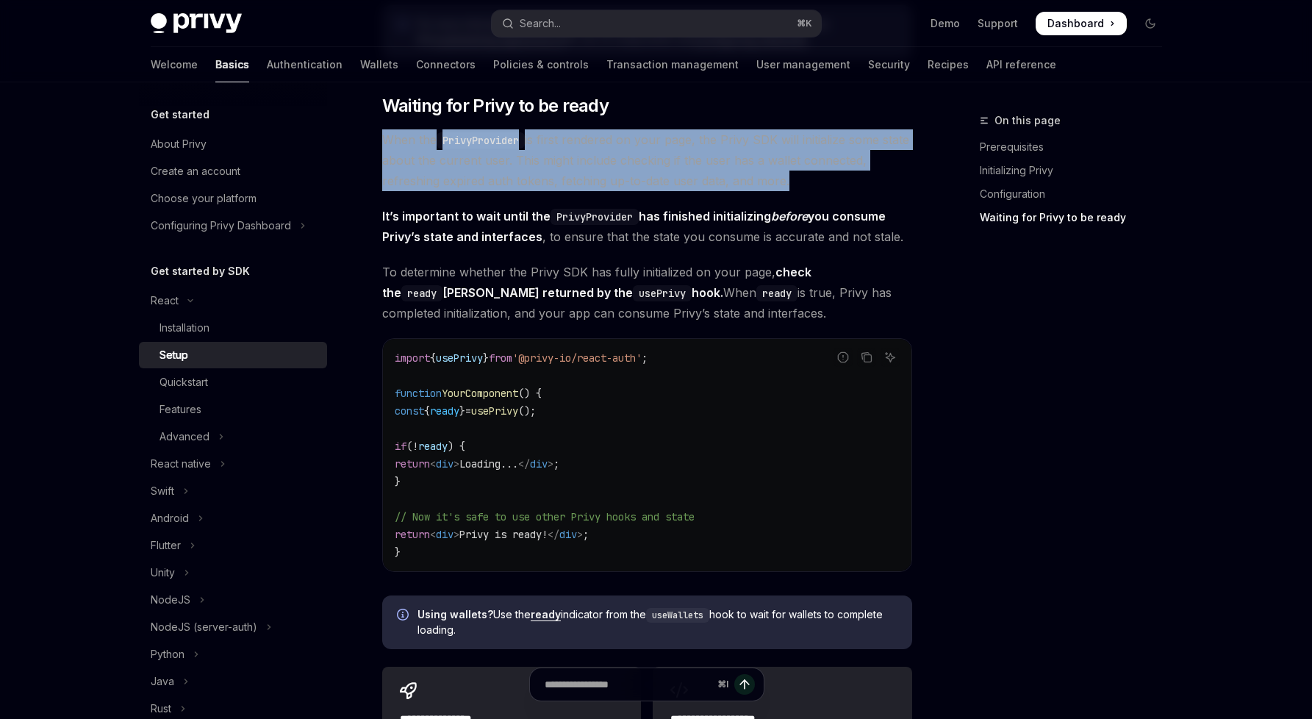
click at [662, 174] on span "When the PrivyProvider is first rendered on your page, the Privy SDK will initi…" at bounding box center [647, 160] width 530 height 62
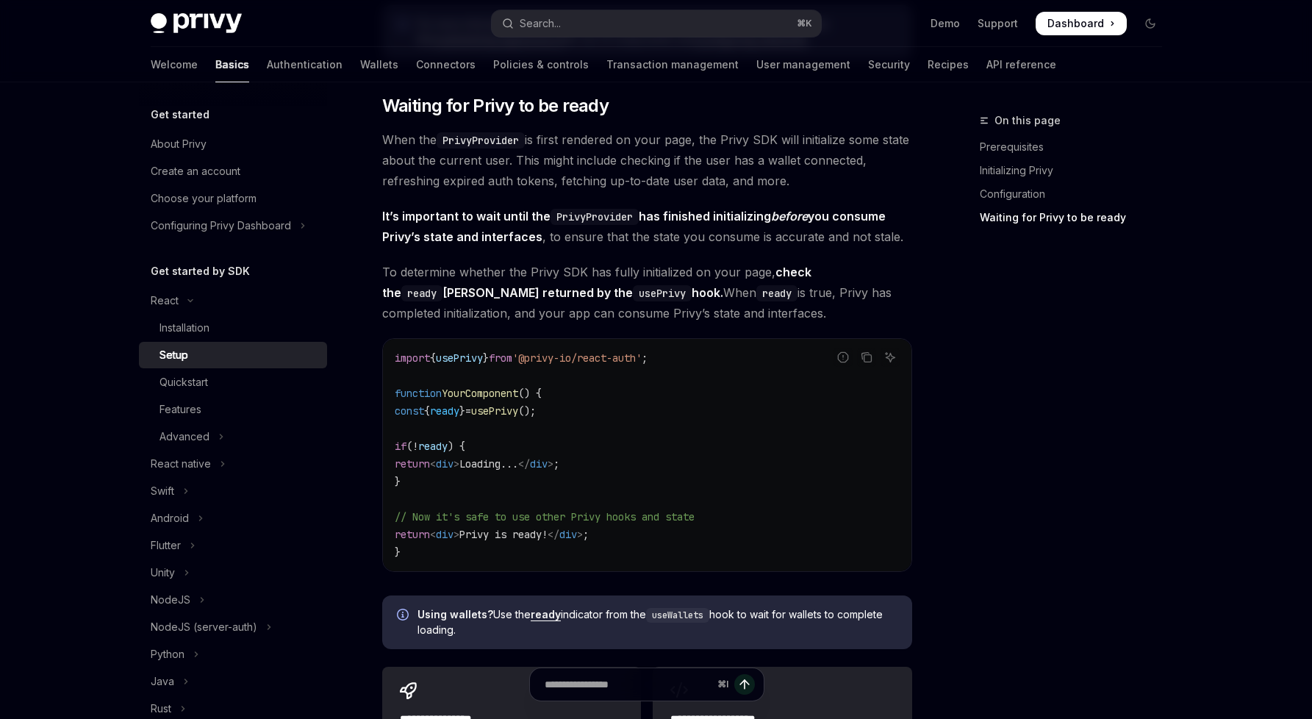
click at [693, 168] on span "When the PrivyProvider is first rendered on your page, the Privy SDK will initi…" at bounding box center [647, 160] width 530 height 62
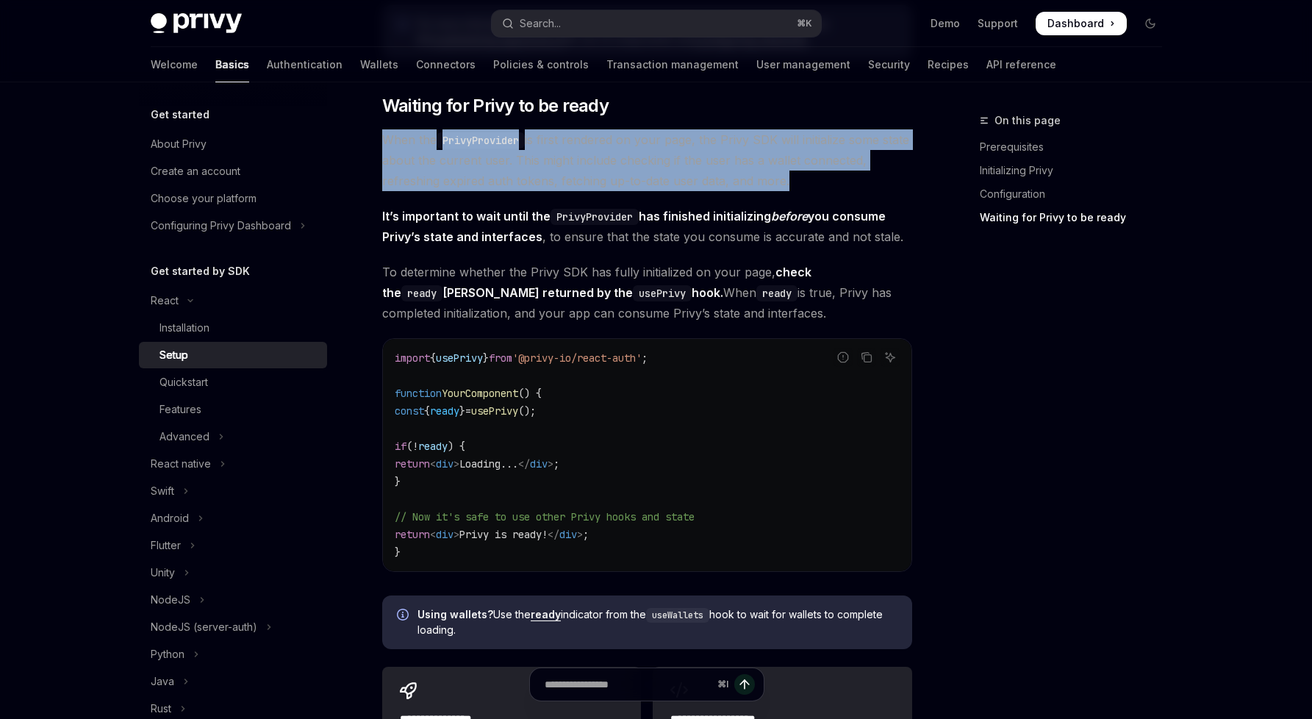
click at [693, 168] on span "When the PrivyProvider is first rendered on your page, the Privy SDK will initi…" at bounding box center [647, 160] width 530 height 62
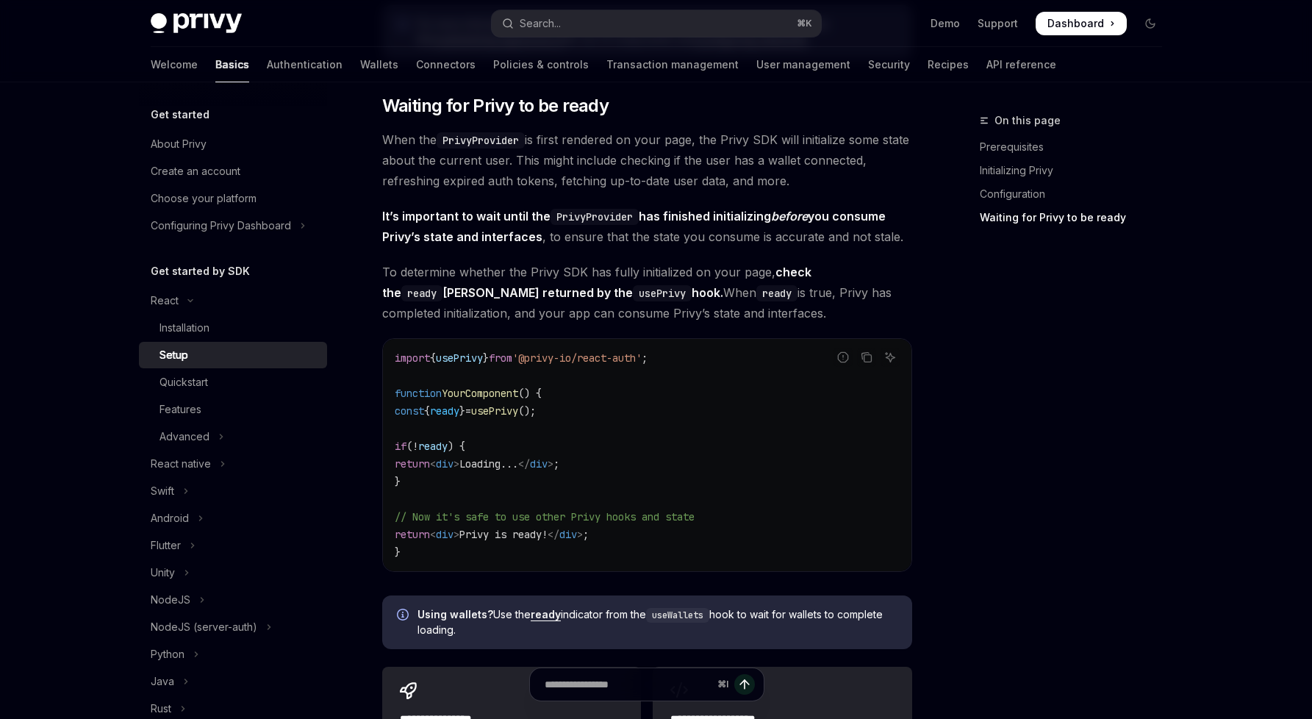
click at [697, 170] on span "When the PrivyProvider is first rendered on your page, the Privy SDK will initi…" at bounding box center [647, 160] width 530 height 62
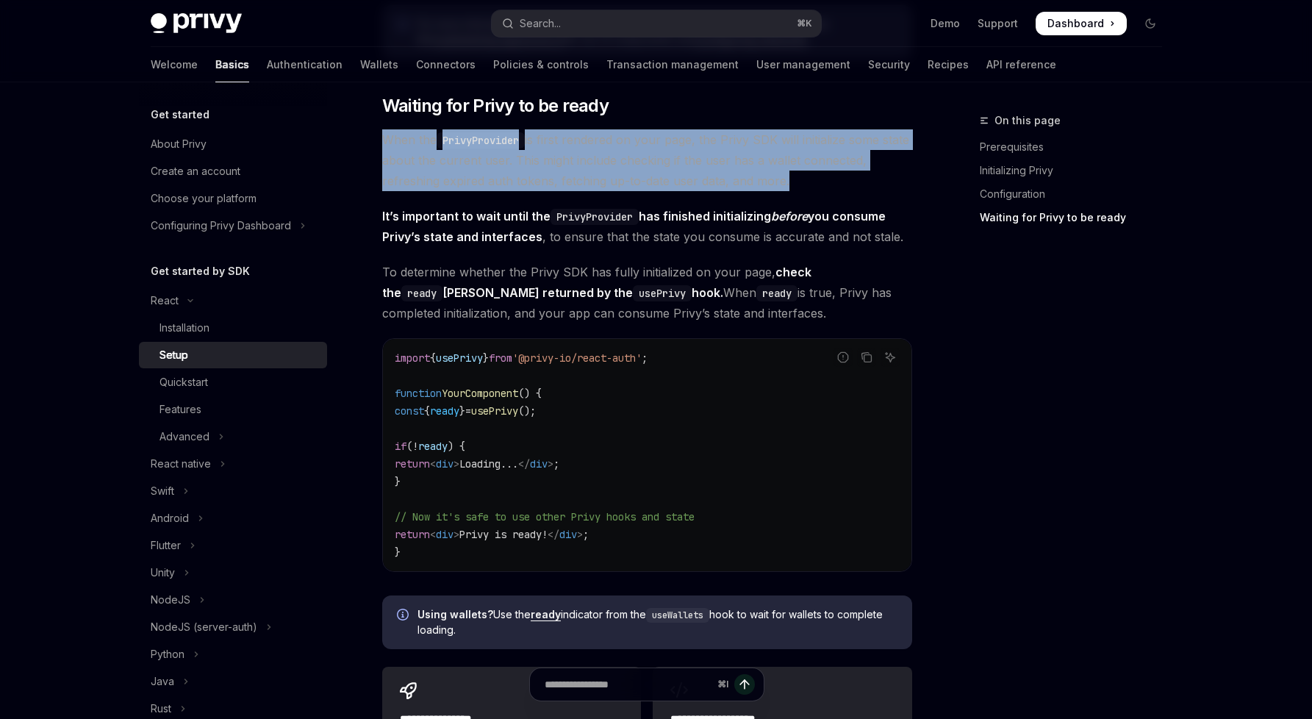
click at [697, 170] on span "When the PrivyProvider is first rendered on your page, the Privy SDK will initi…" at bounding box center [647, 160] width 530 height 62
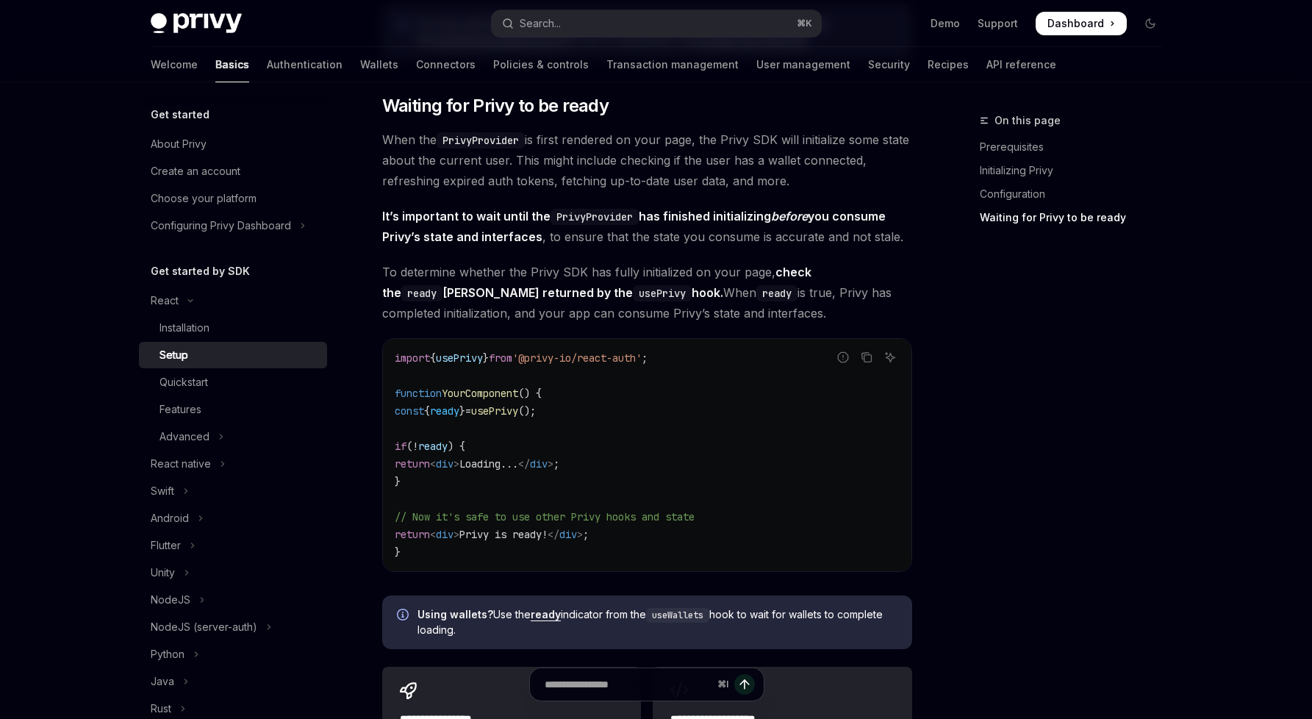
click at [712, 171] on span "When the PrivyProvider is first rendered on your page, the Privy SDK will initi…" at bounding box center [647, 160] width 530 height 62
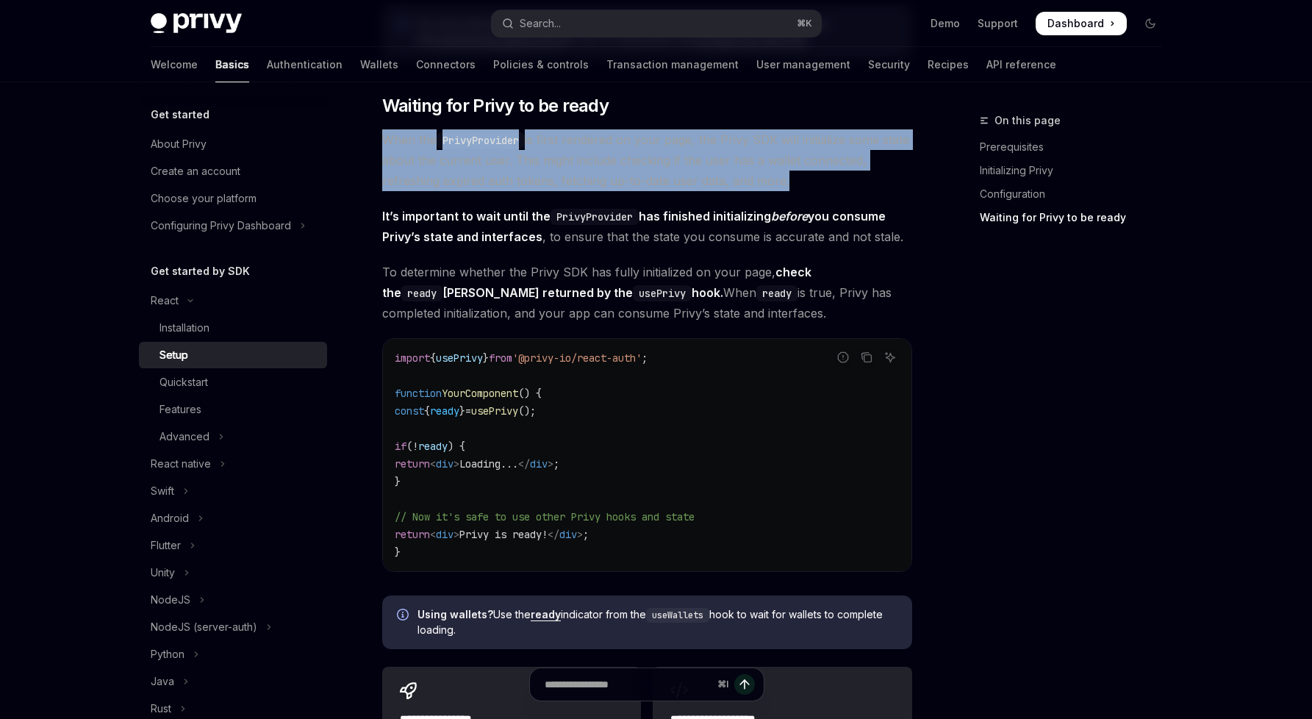
click at [712, 171] on span "When the PrivyProvider is first rendered on your page, the Privy SDK will initi…" at bounding box center [647, 160] width 530 height 62
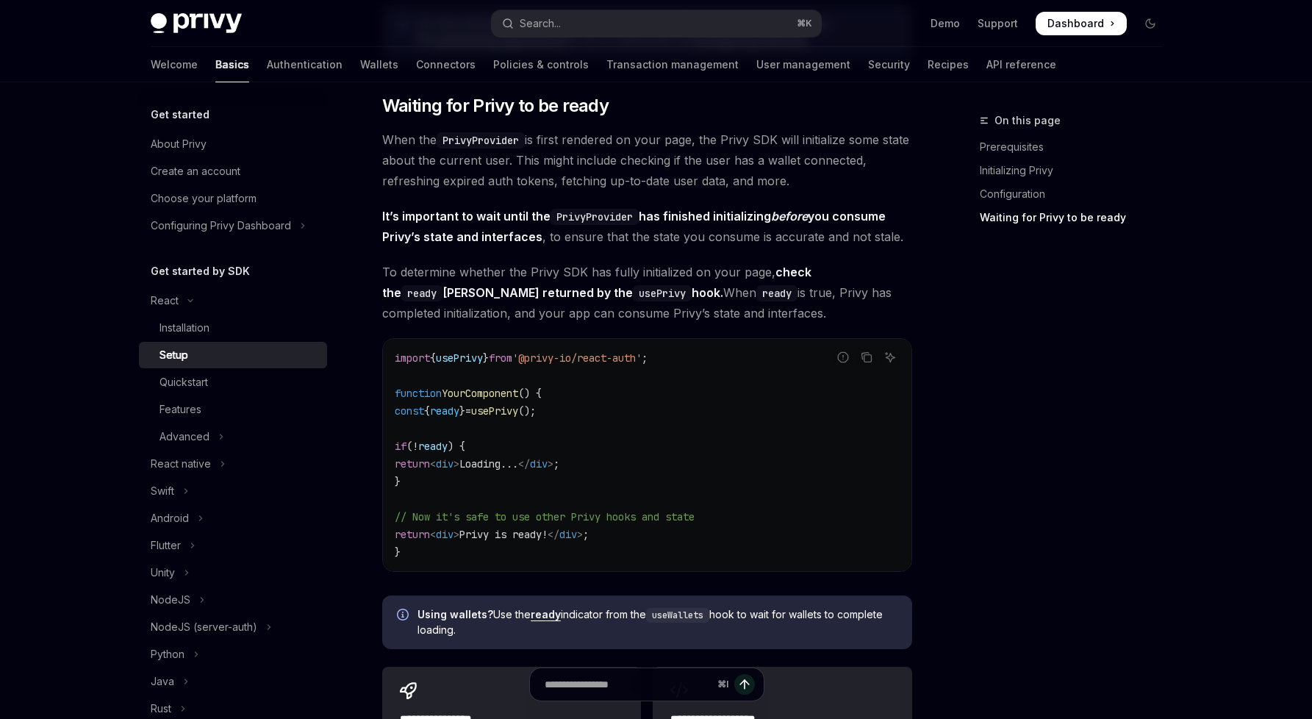
click at [724, 165] on span "When the PrivyProvider is first rendered on your page, the Privy SDK will initi…" at bounding box center [647, 160] width 530 height 62
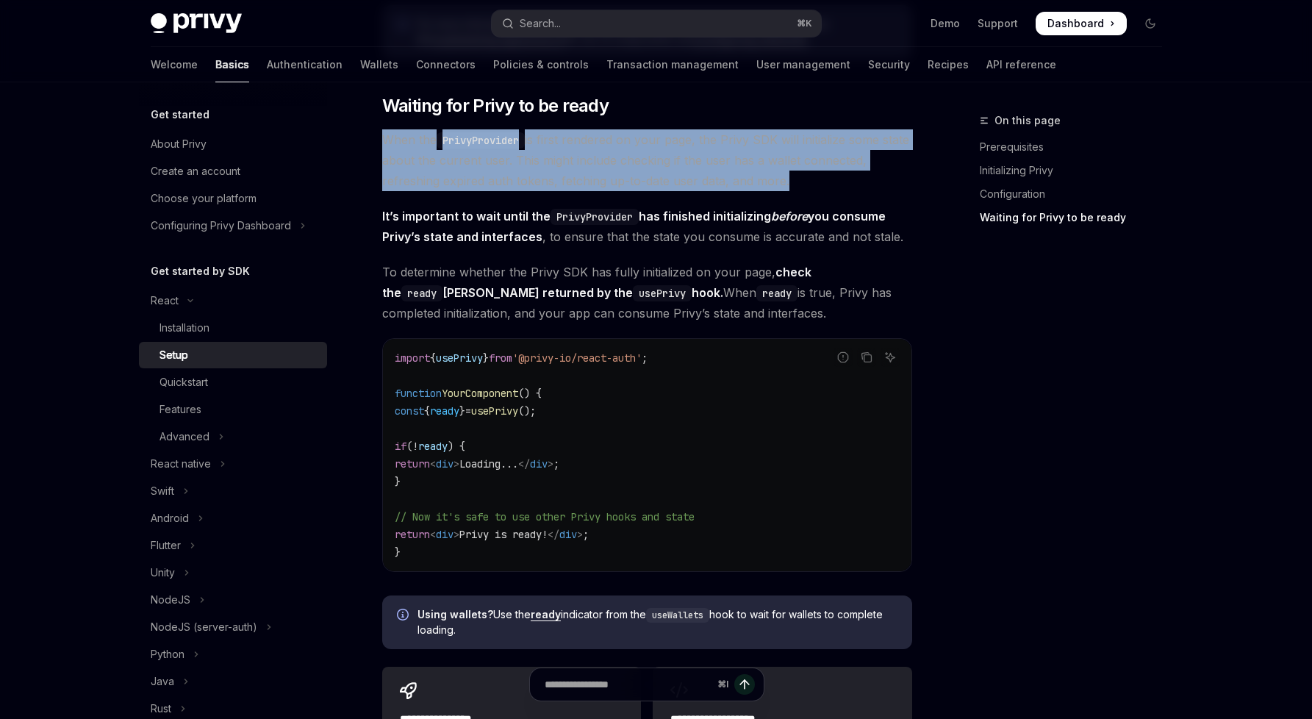
click at [724, 165] on span "When the PrivyProvider is first rendered on your page, the Privy SDK will initi…" at bounding box center [647, 160] width 530 height 62
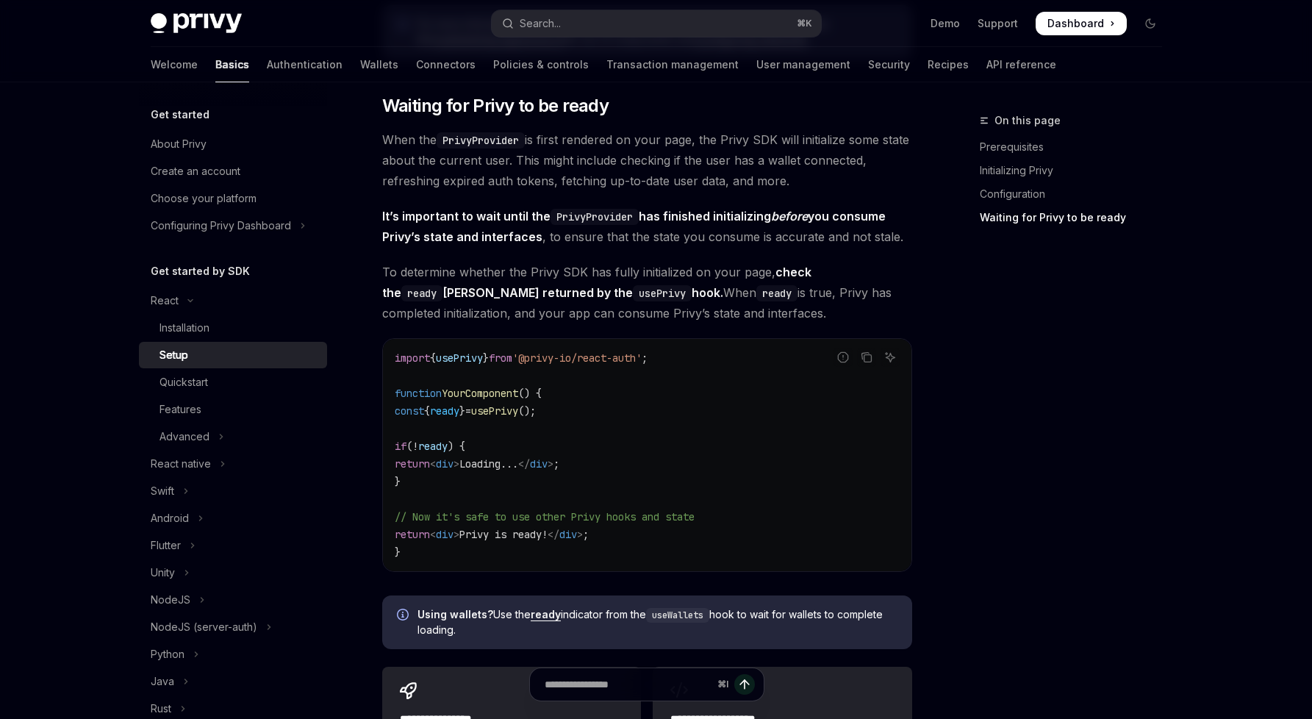
click at [719, 161] on span "When the PrivyProvider is first rendered on your page, the Privy SDK will initi…" at bounding box center [647, 160] width 530 height 62
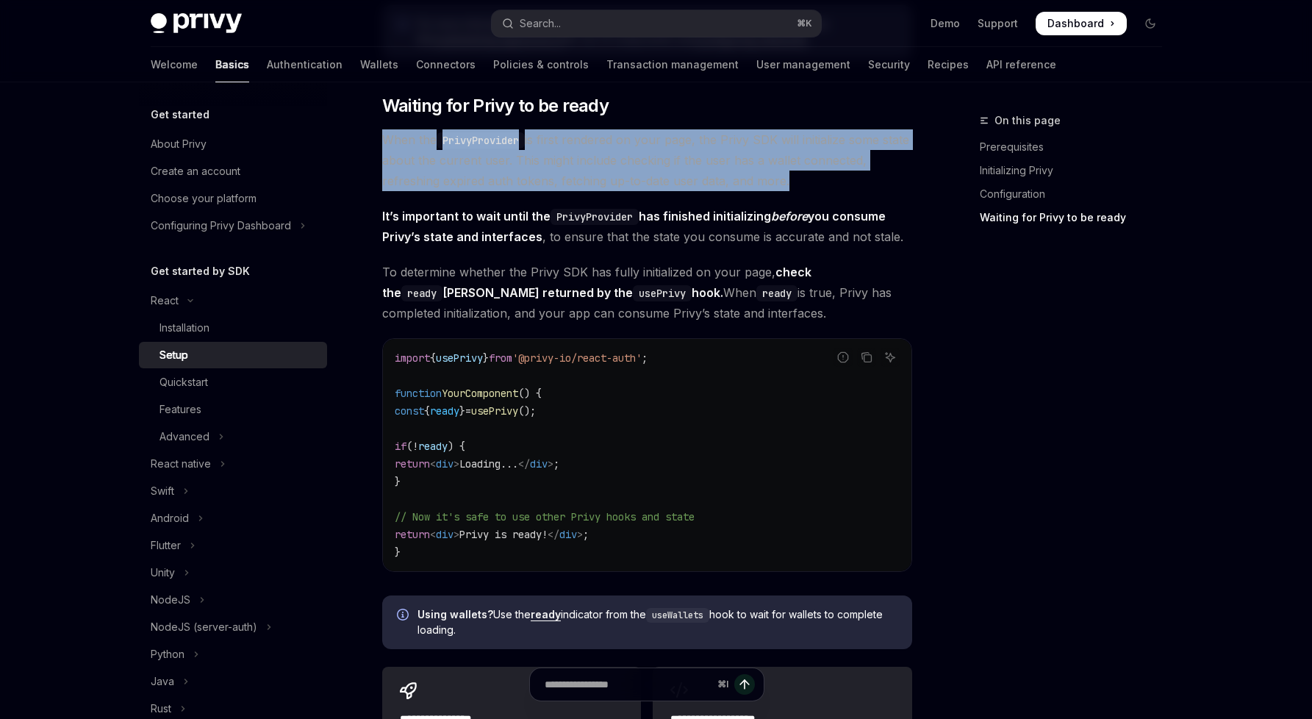
click at [719, 161] on span "When the PrivyProvider is first rendered on your page, the Privy SDK will initi…" at bounding box center [647, 160] width 530 height 62
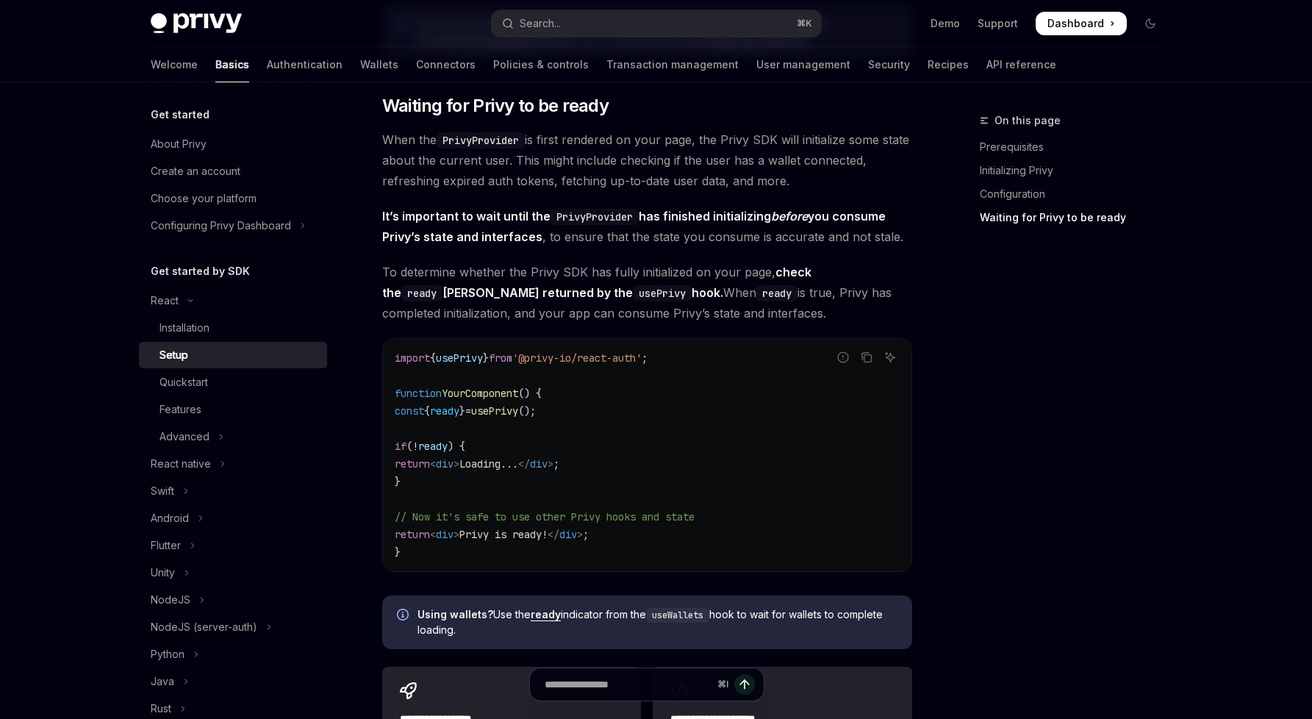
click at [731, 169] on span "When the PrivyProvider is first rendered on your page, the Privy SDK will initi…" at bounding box center [647, 160] width 530 height 62
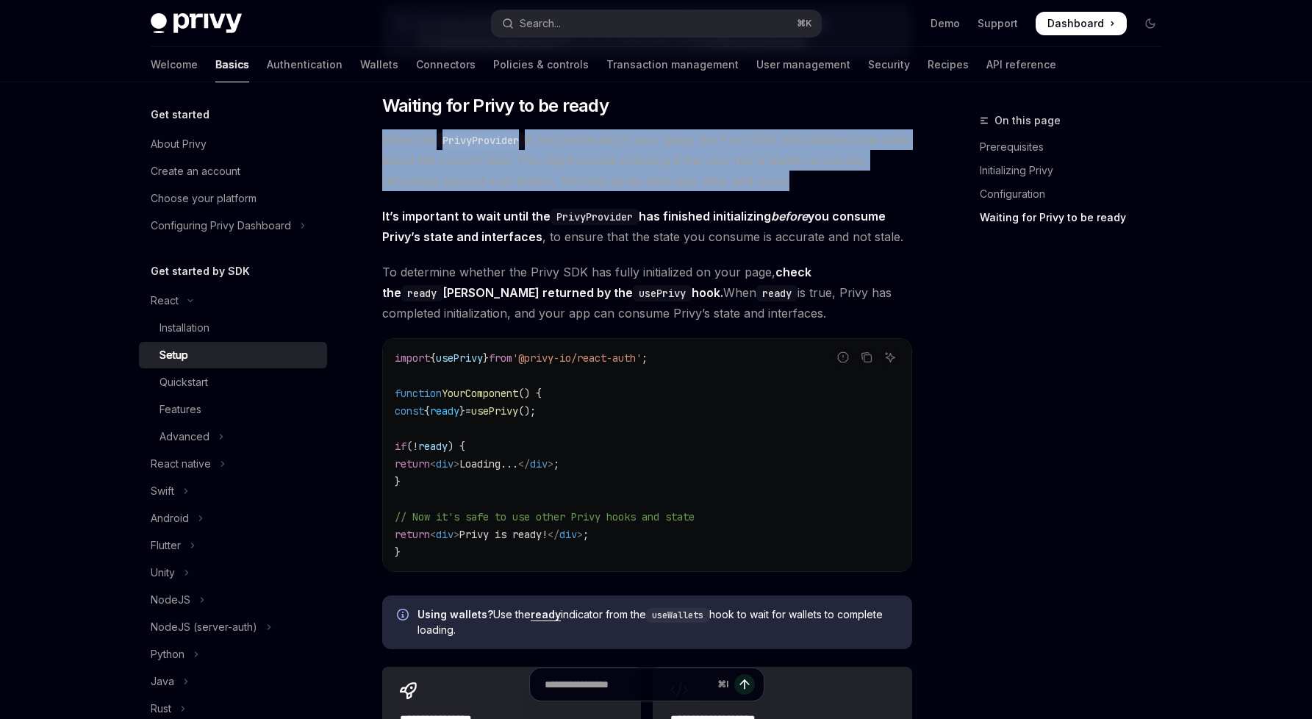
click at [731, 169] on span "When the PrivyProvider is first rendered on your page, the Privy SDK will initi…" at bounding box center [647, 160] width 530 height 62
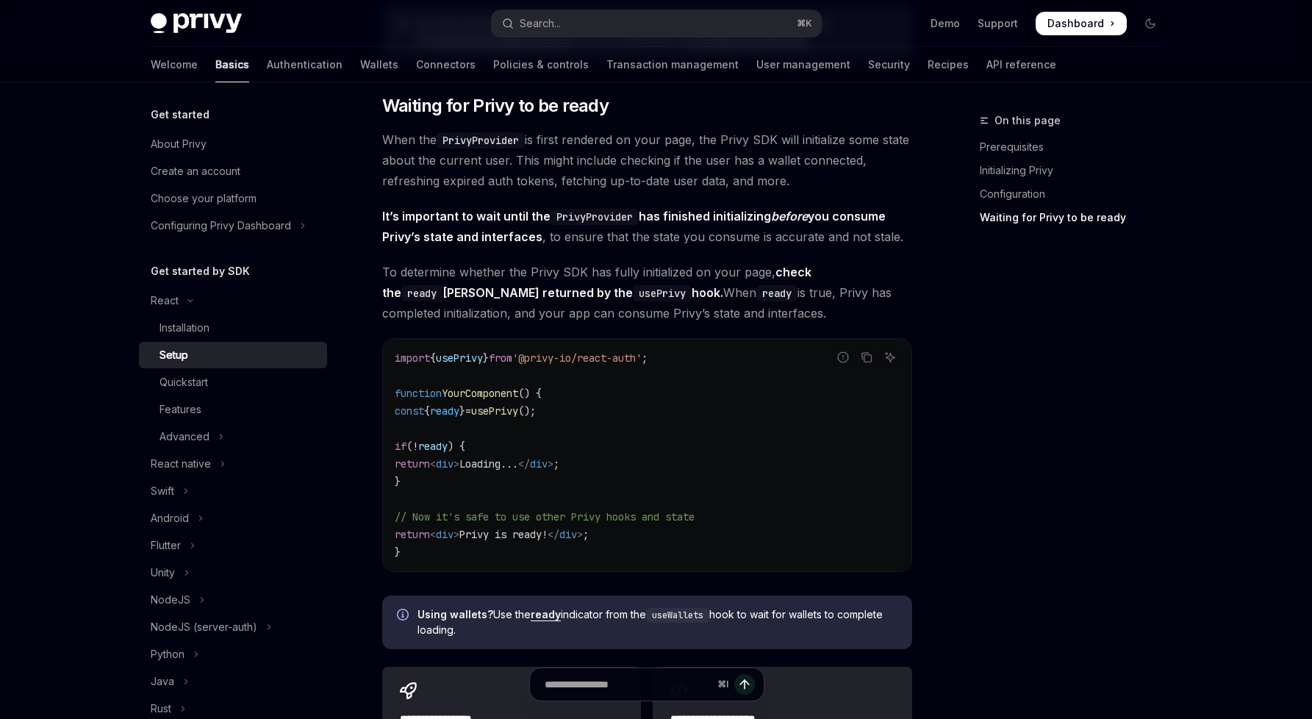
click at [724, 231] on span "It’s important to wait until the PrivyProvider has finished initializing before…" at bounding box center [647, 226] width 530 height 41
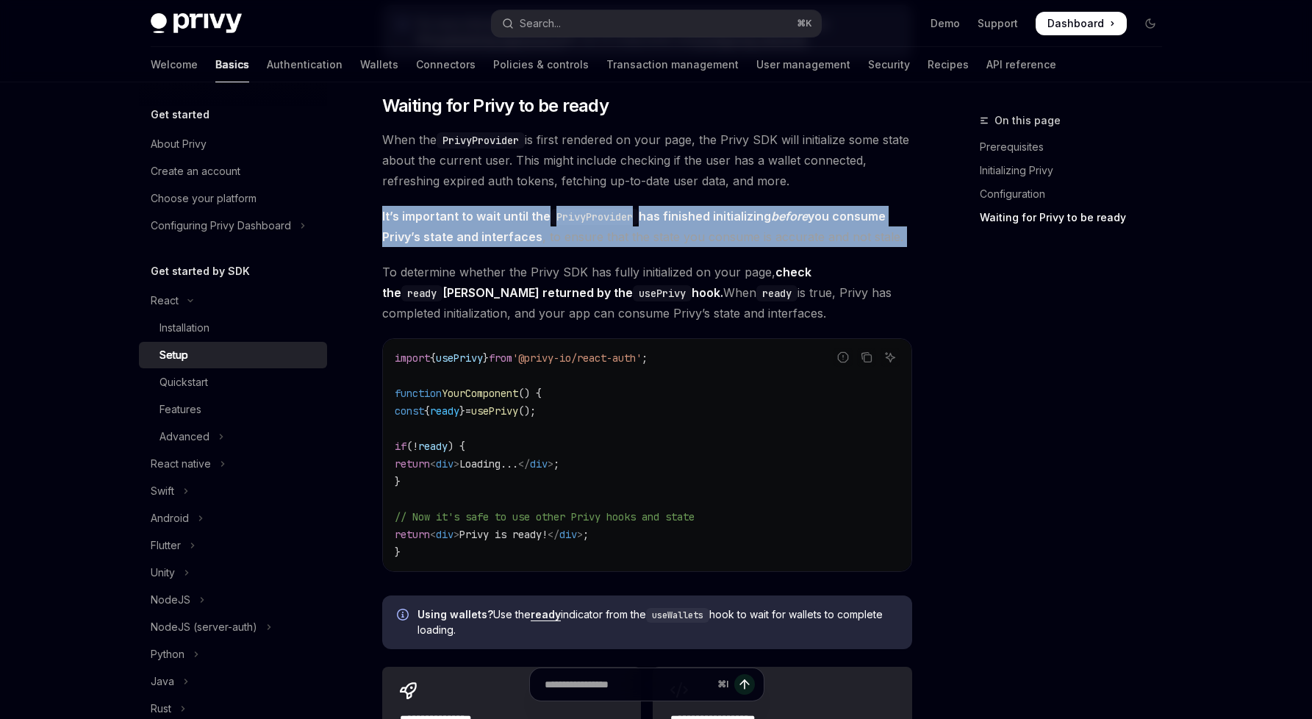
click at [724, 231] on span "It’s important to wait until the PrivyProvider has finished initializing before…" at bounding box center [647, 226] width 530 height 41
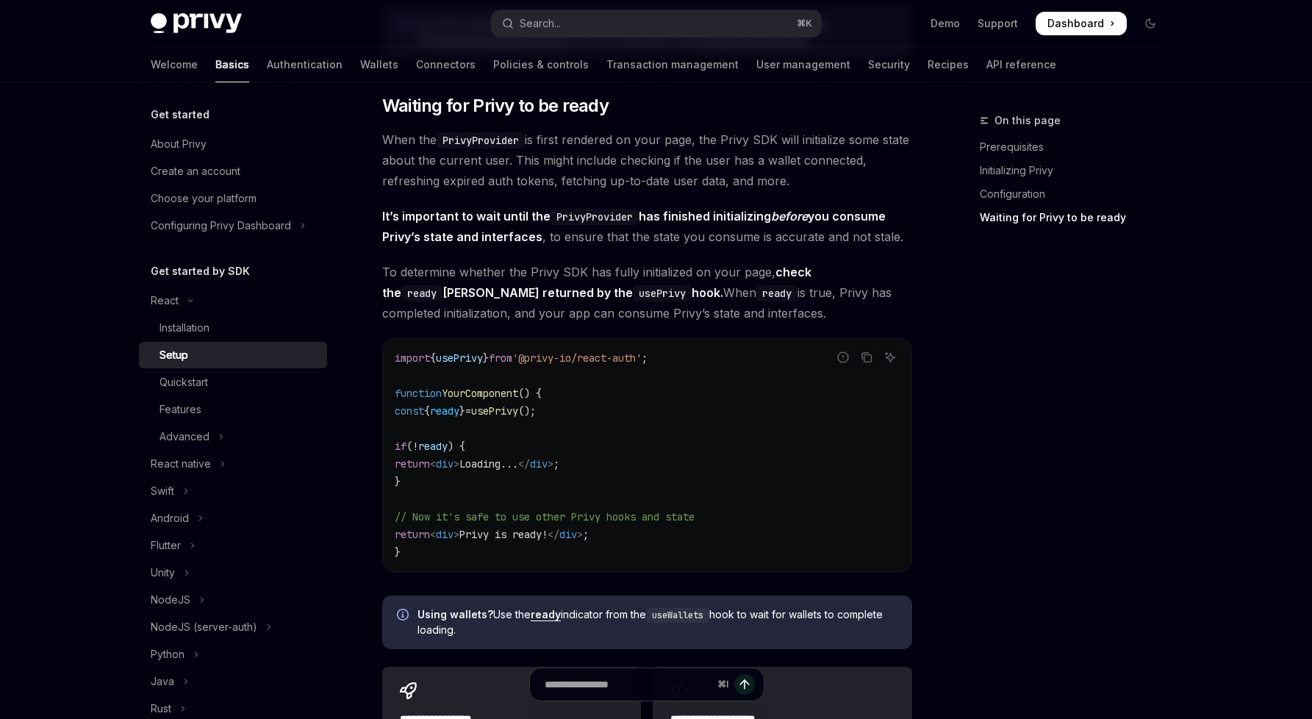
click at [745, 165] on span "When the PrivyProvider is first rendered on your page, the Privy SDK will initi…" at bounding box center [647, 160] width 530 height 62
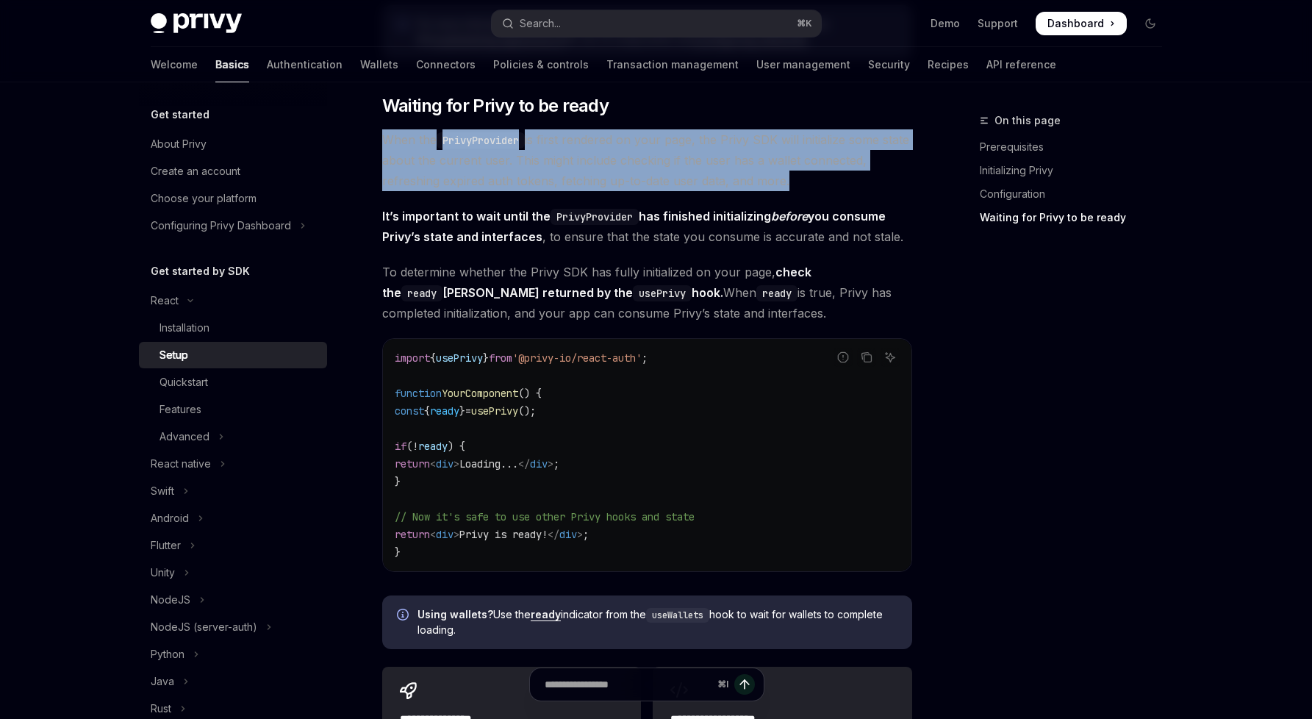
click at [745, 165] on span "When the PrivyProvider is first rendered on your page, the Privy SDK will initi…" at bounding box center [647, 160] width 530 height 62
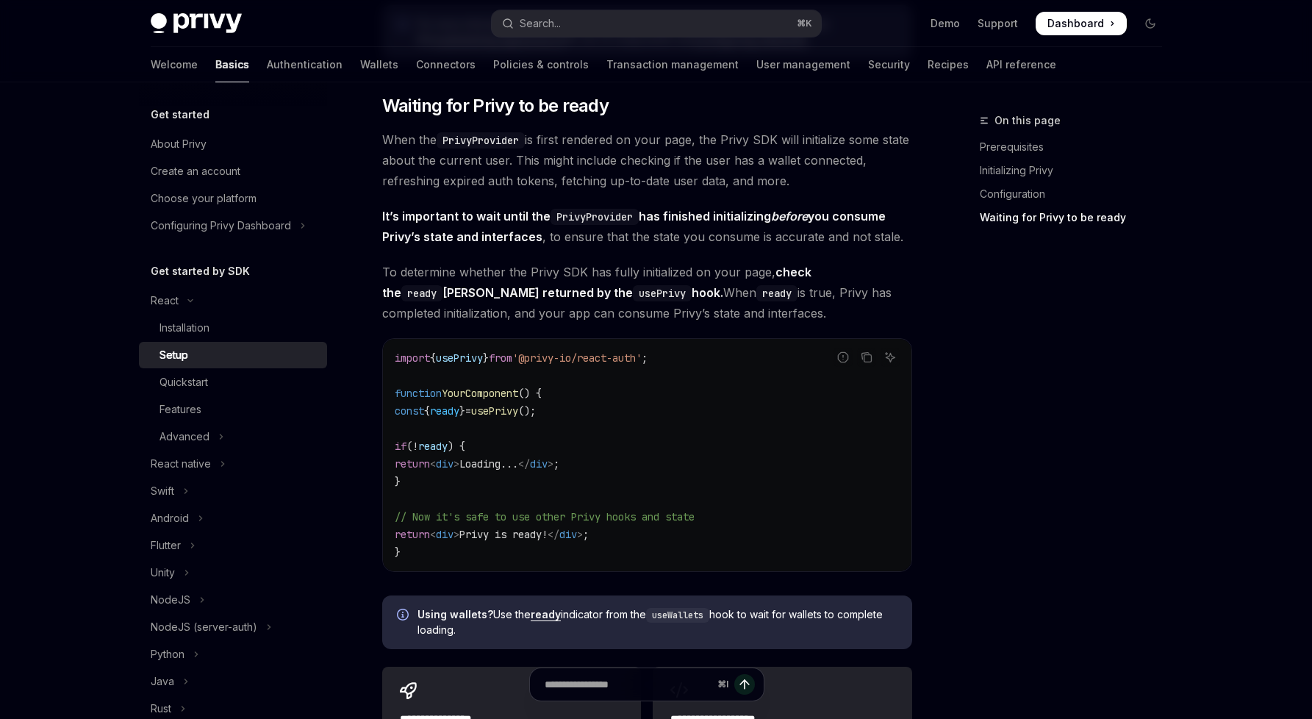
click at [732, 262] on span "To determine whether the Privy SDK has fully initialized on your page, check th…" at bounding box center [647, 293] width 530 height 62
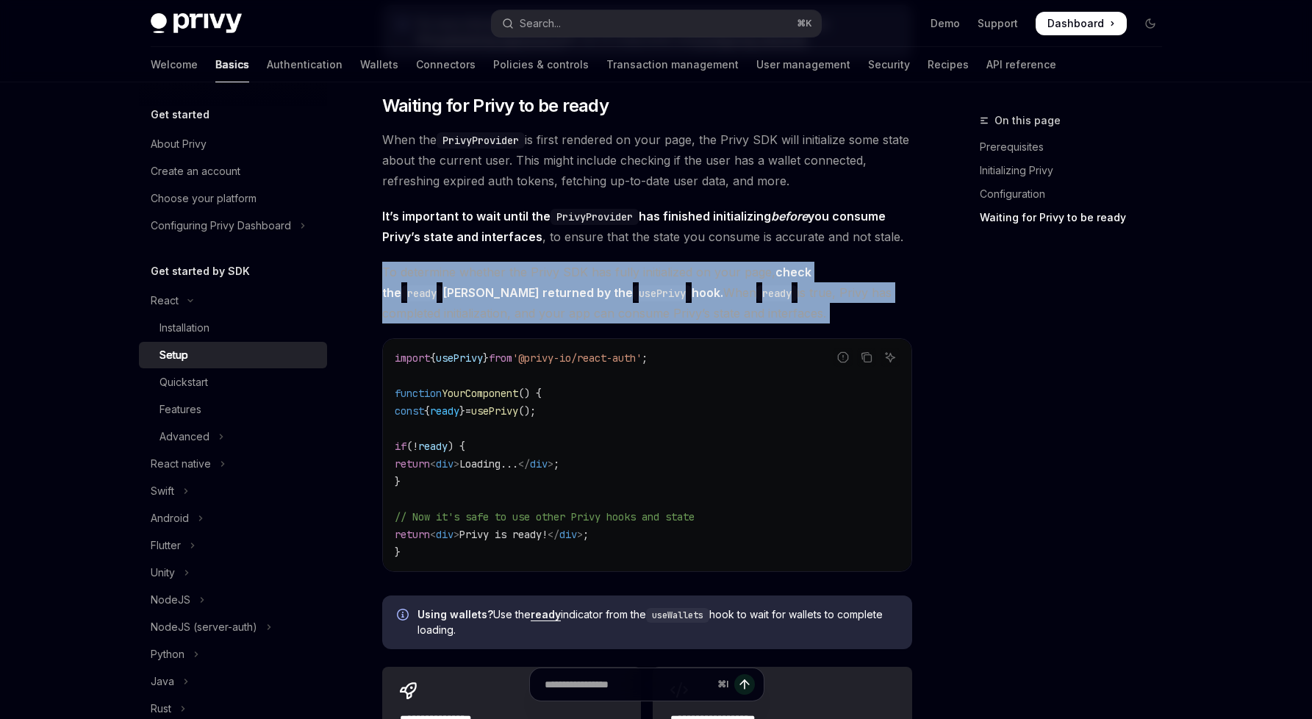
click at [732, 262] on span "To determine whether the Privy SDK has fully initialized on your page, check th…" at bounding box center [647, 293] width 530 height 62
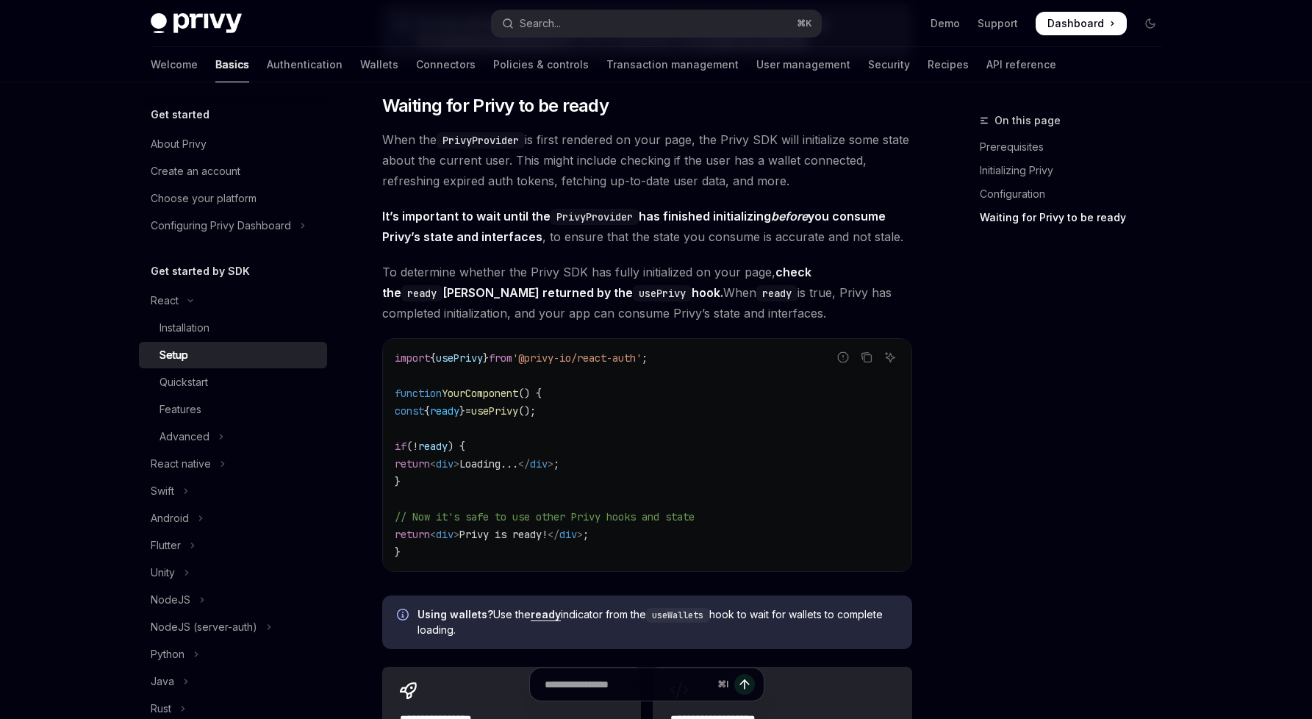
click at [743, 292] on span "To determine whether the Privy SDK has fully initialized on your page, check th…" at bounding box center [647, 293] width 530 height 62
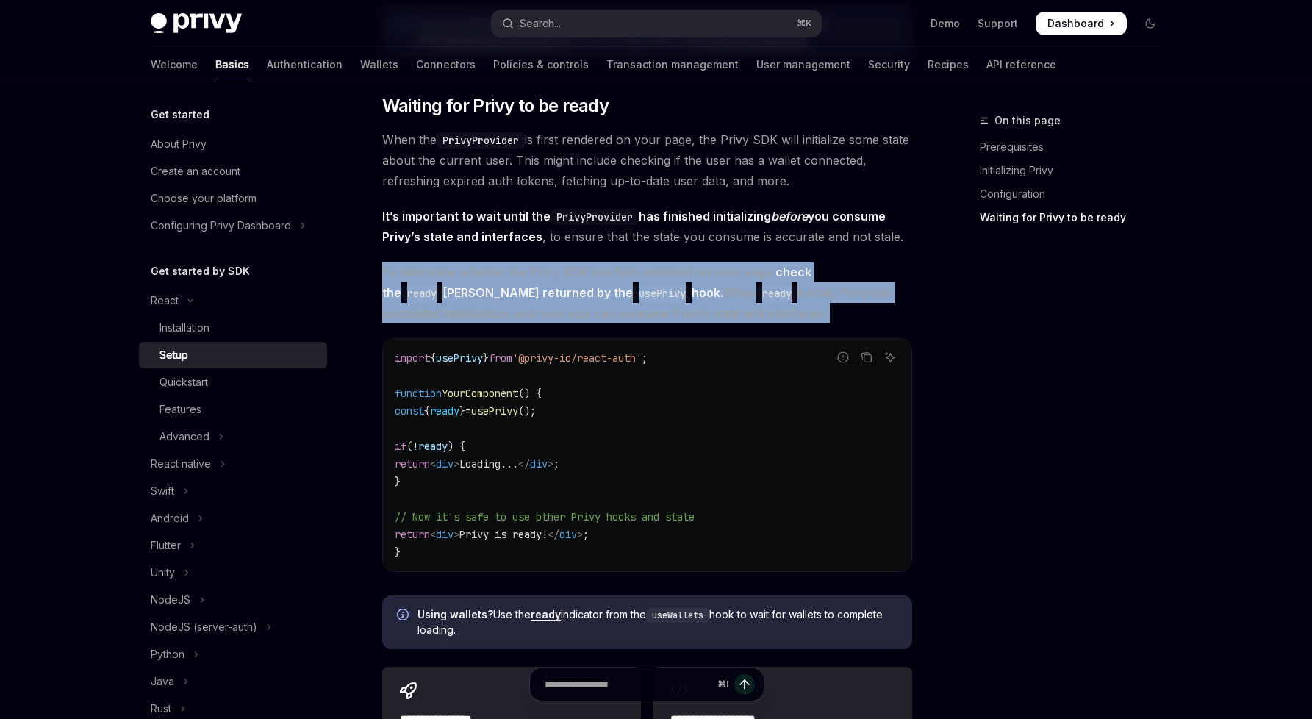
click at [743, 292] on span "To determine whether the Privy SDK has fully initialized on your page, check th…" at bounding box center [647, 293] width 530 height 62
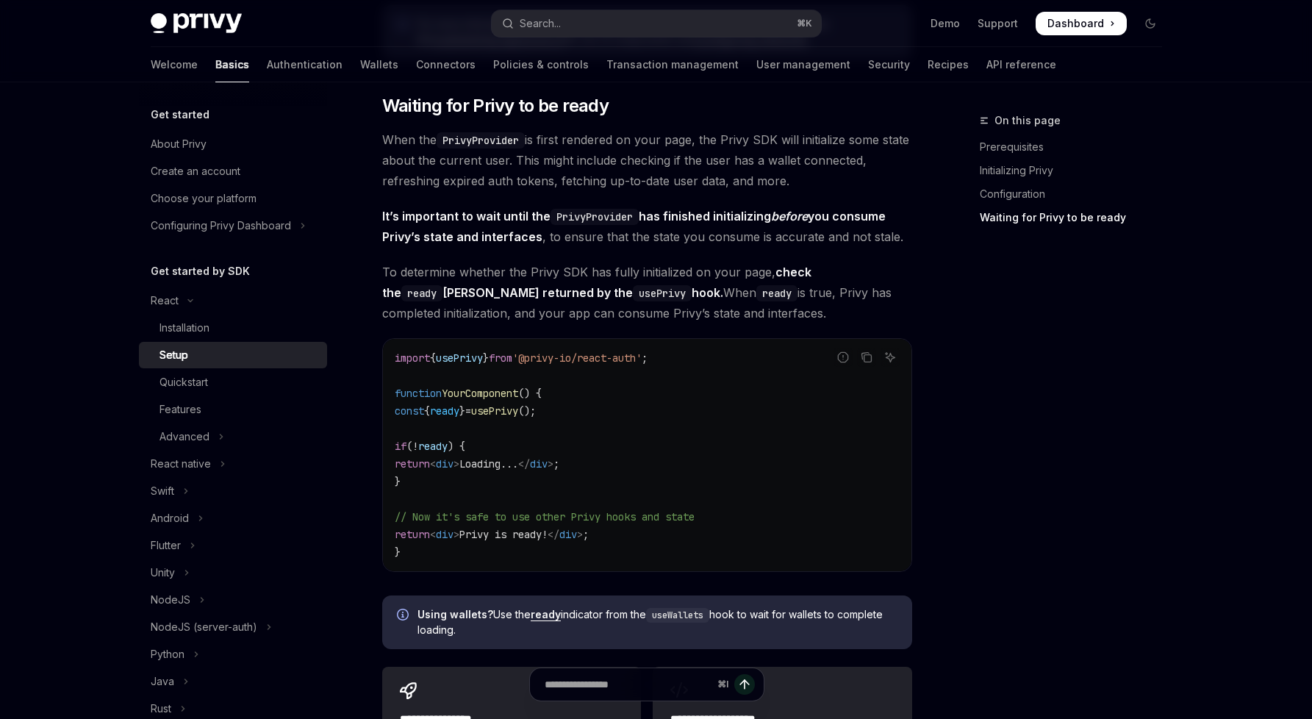
click at [749, 273] on span "To determine whether the Privy SDK has fully initialized on your page, check th…" at bounding box center [647, 293] width 530 height 62
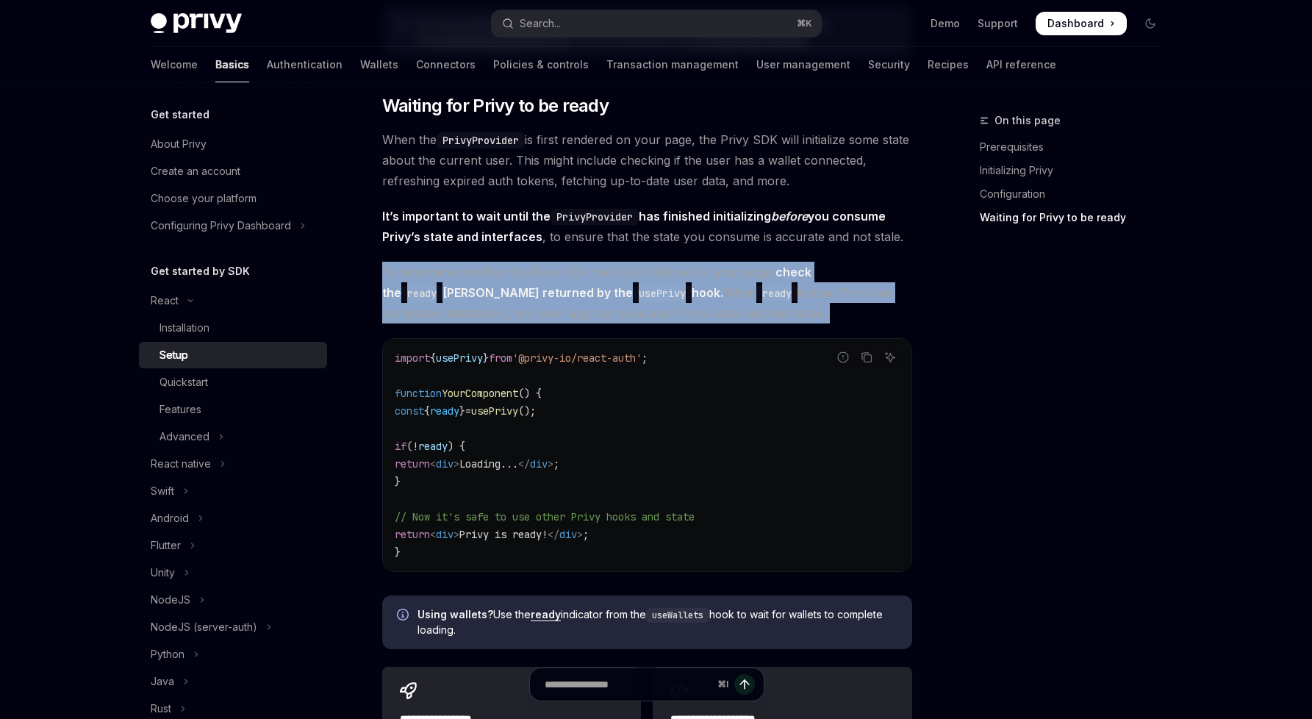
click at [749, 273] on span "To determine whether the Privy SDK has fully initialized on your page, check th…" at bounding box center [647, 293] width 530 height 62
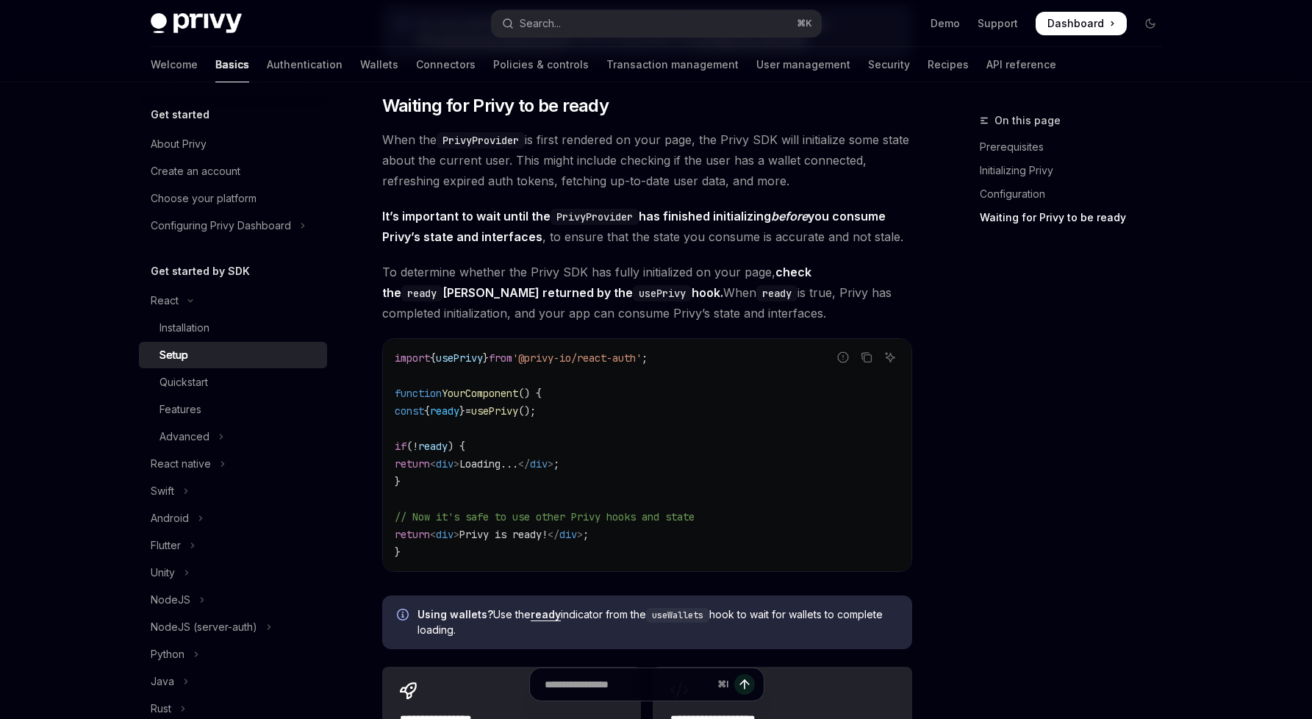
click at [754, 308] on span "To determine whether the Privy SDK has fully initialized on your page, check th…" at bounding box center [647, 293] width 530 height 62
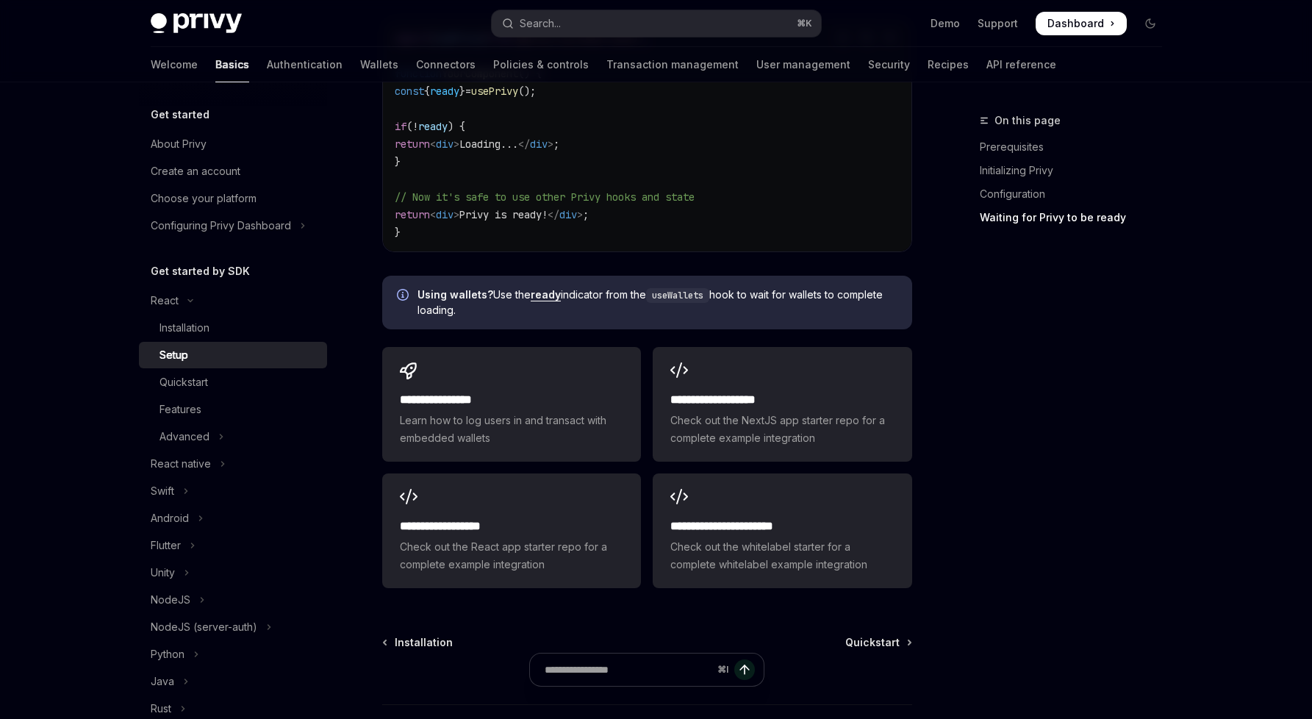
scroll to position [1840, 0]
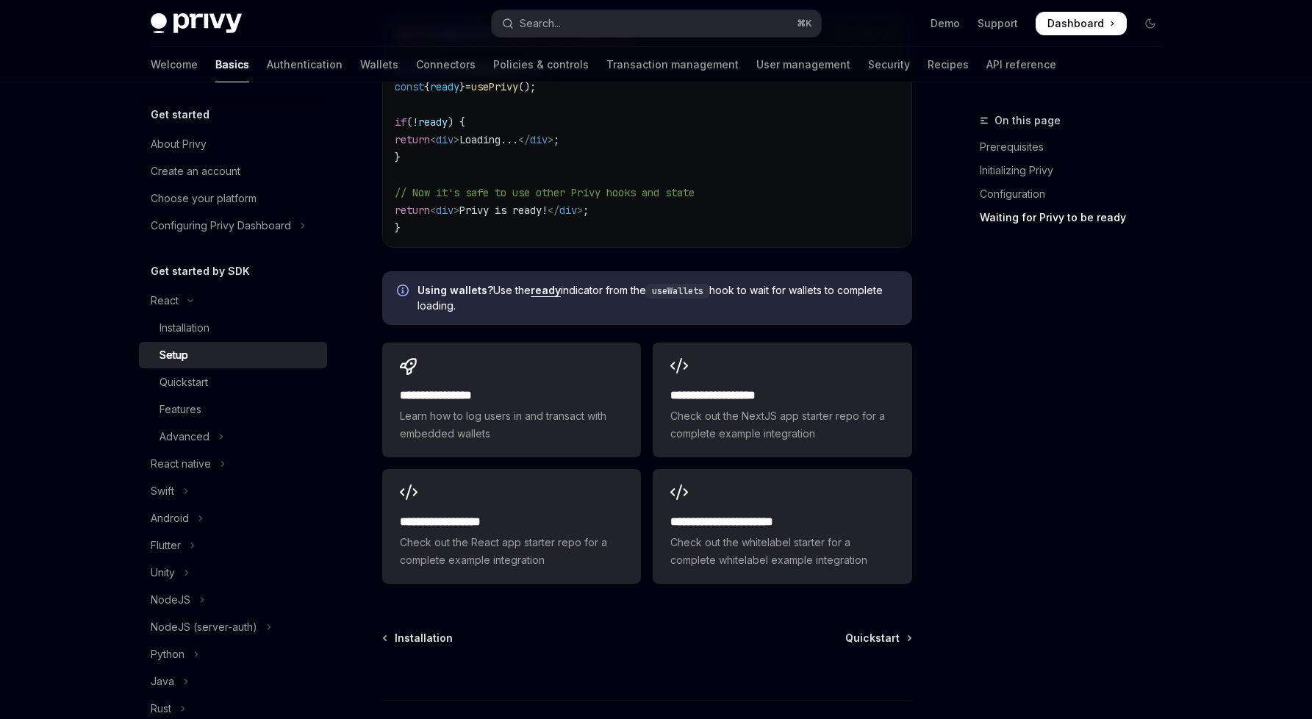
click at [637, 289] on span "Using wallets? Use the ready indicator from the useWallets hook to wait for wal…" at bounding box center [658, 298] width 480 height 30
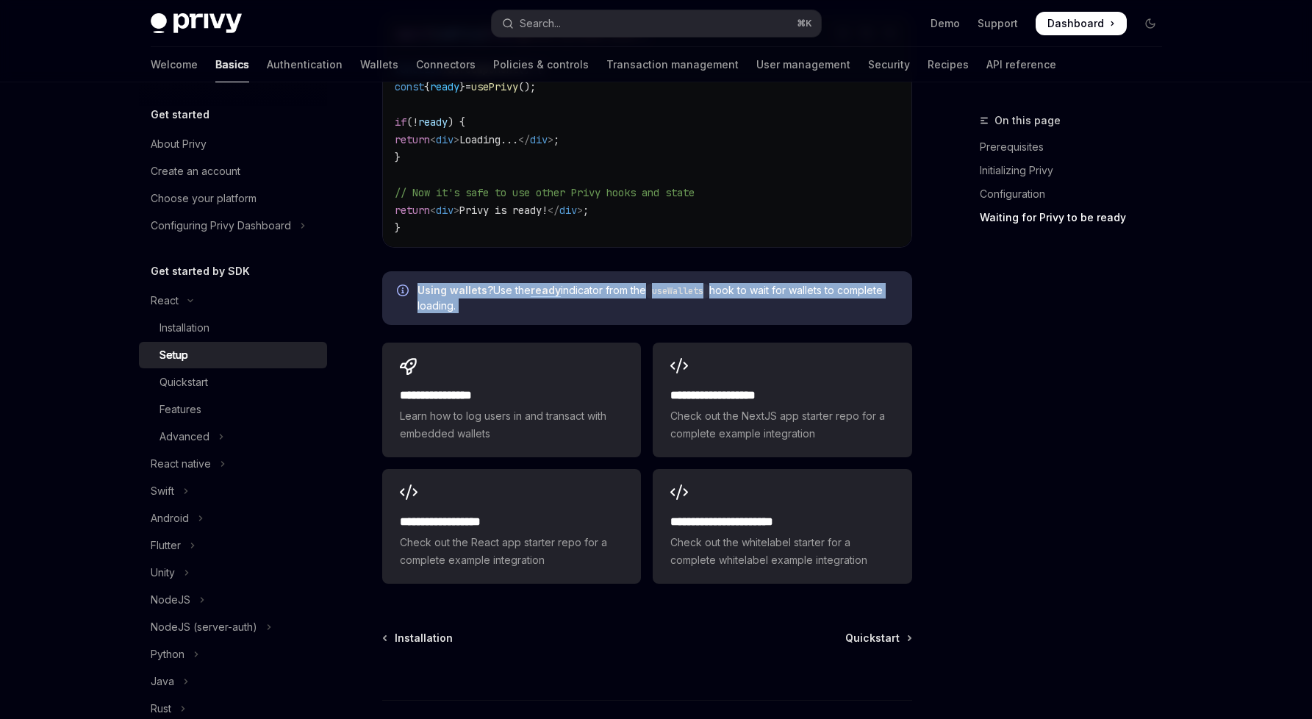
click at [637, 289] on span "Using wallets? Use the ready indicator from the useWallets hook to wait for wal…" at bounding box center [658, 298] width 480 height 30
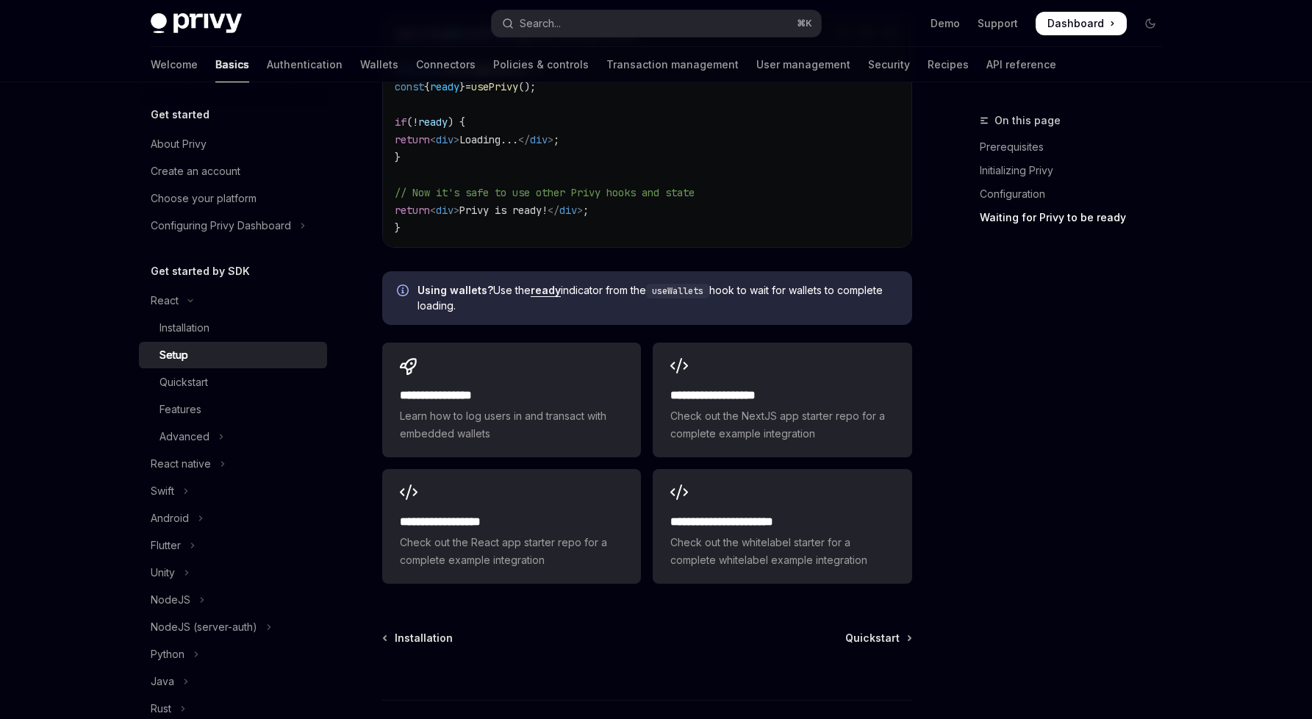
click at [640, 310] on span "Using wallets? Use the ready indicator from the useWallets hook to wait for wal…" at bounding box center [658, 298] width 480 height 30
click at [630, 288] on span "Using wallets? Use the ready indicator from the useWallets hook to wait for wal…" at bounding box center [658, 298] width 480 height 30
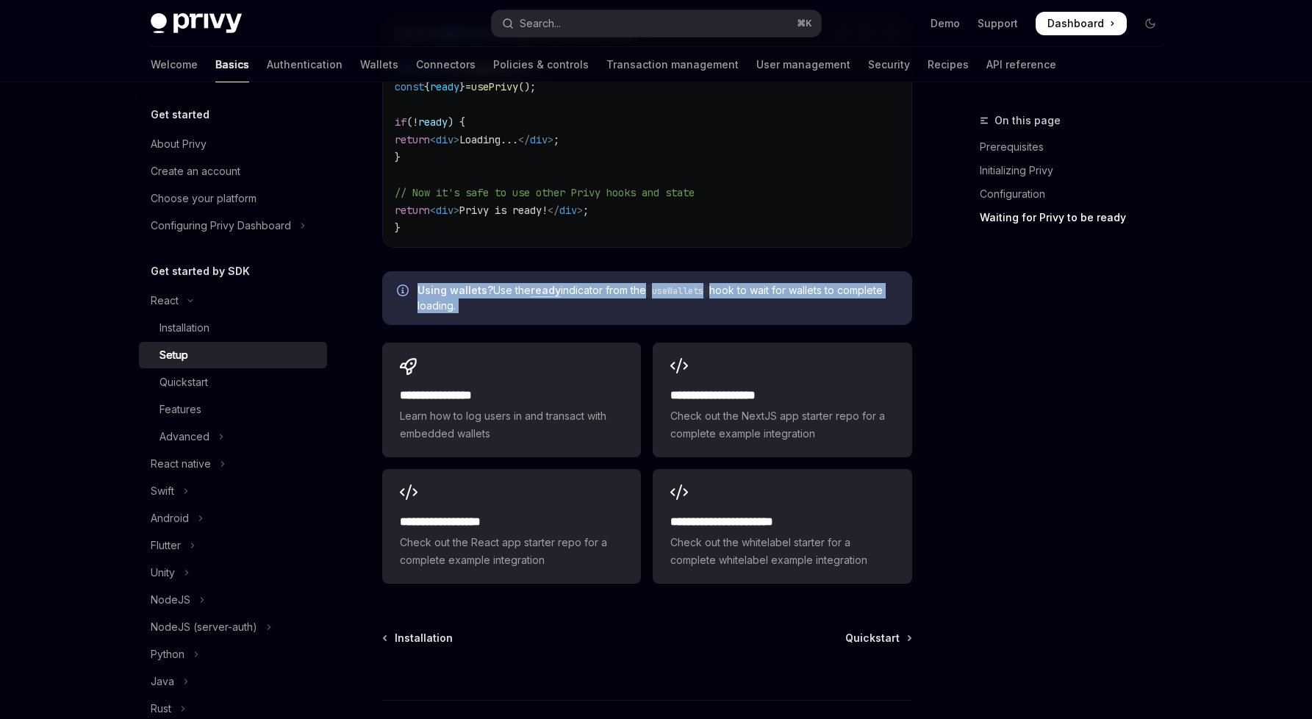
click at [630, 288] on span "Using wallets? Use the ready indicator from the useWallets hook to wait for wal…" at bounding box center [658, 298] width 480 height 30
click at [643, 304] on span "Using wallets? Use the ready indicator from the useWallets hook to wait for wal…" at bounding box center [658, 298] width 480 height 30
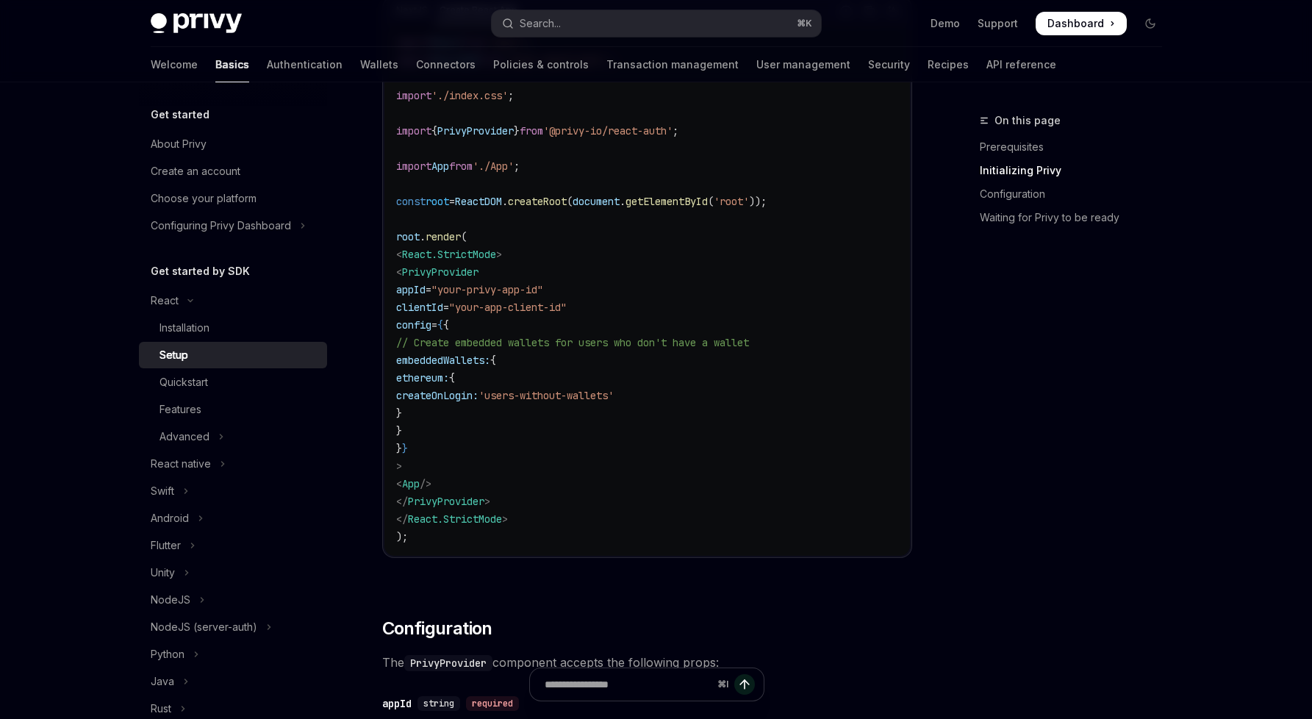
scroll to position [597, 0]
click at [719, 289] on code "import React from 'react' ; import ReactDOM from 'react-dom/client' ; import '.…" at bounding box center [647, 291] width 502 height 512
click at [724, 344] on span "// Create embedded wallets for users who don't have a wallet" at bounding box center [572, 343] width 353 height 13
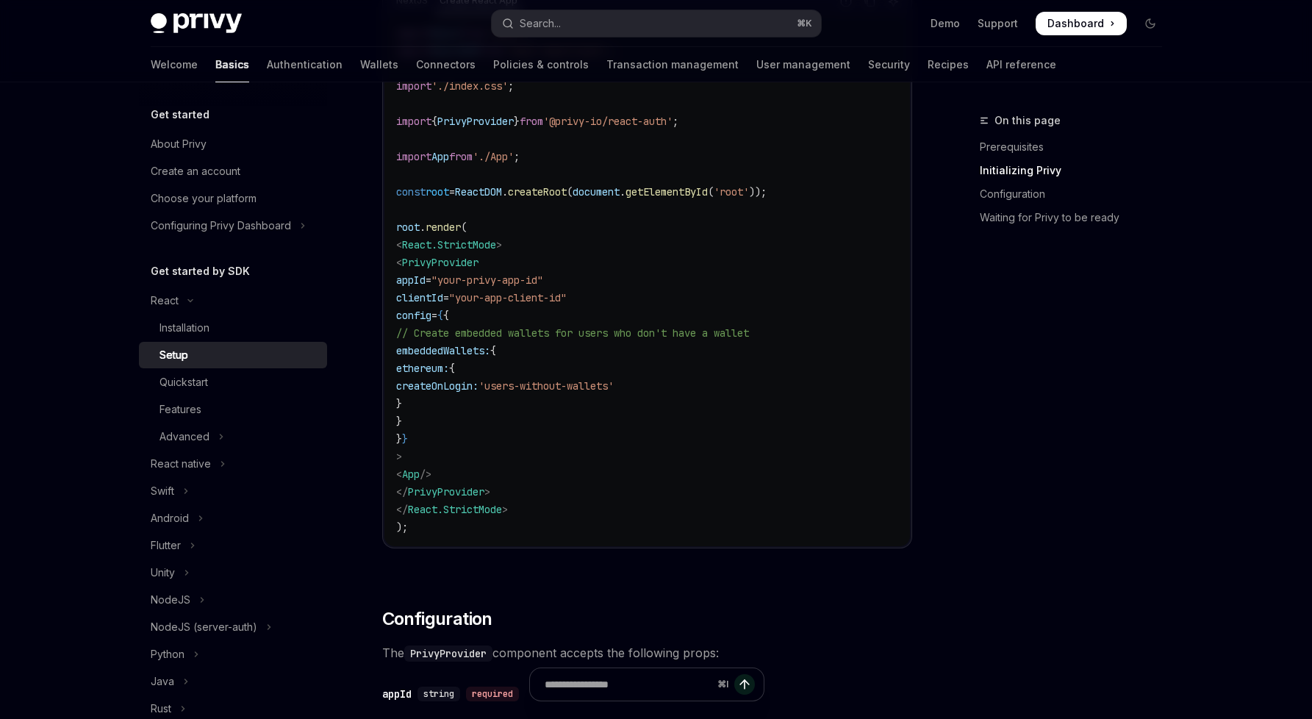
scroll to position [609, 0]
click at [729, 257] on code "import React from 'react' ; import ReactDOM from 'react-dom/client' ; import '.…" at bounding box center [647, 279] width 502 height 512
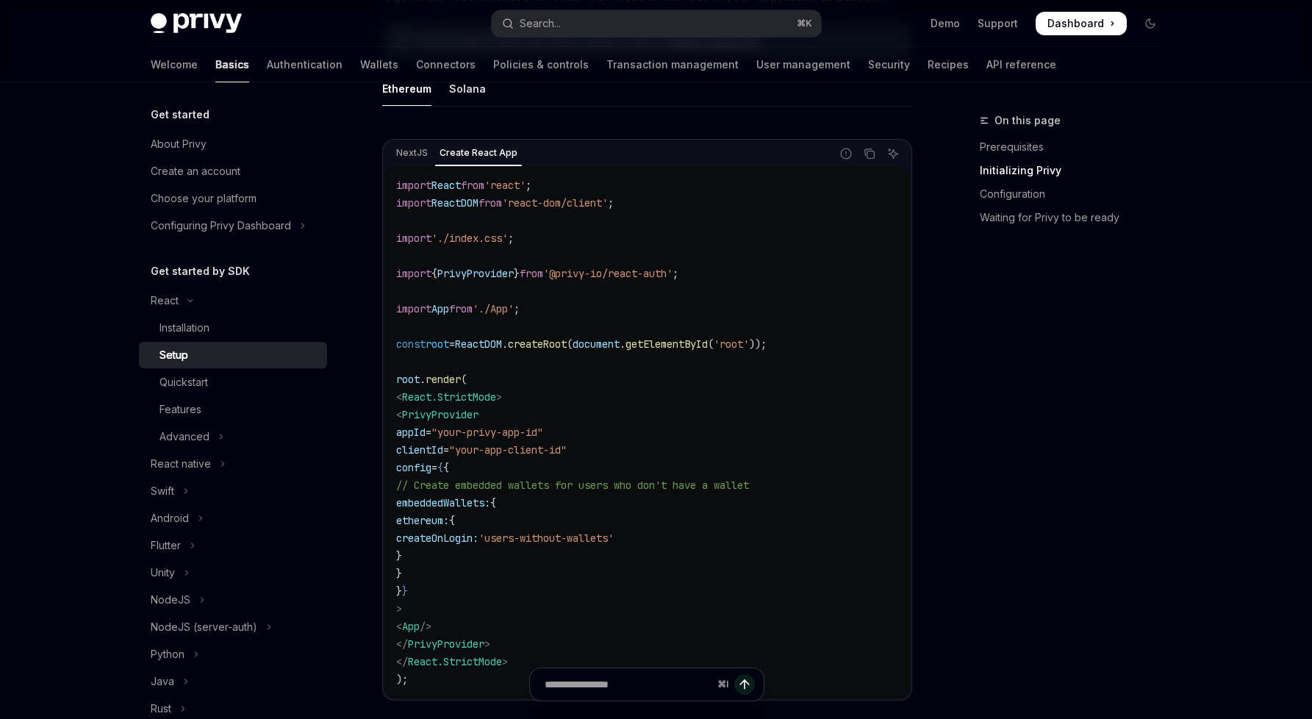
scroll to position [457, 0]
click at [614, 541] on span "'users-without-wallets'" at bounding box center [546, 535] width 135 height 13
drag, startPoint x: 634, startPoint y: 557, endPoint x: 612, endPoint y: 386, distance: 172.6
click at [612, 390] on code "import React from 'react' ; import ReactDOM from 'react-dom/client' ; import '.…" at bounding box center [647, 430] width 502 height 512
click at [618, 472] on code "import React from 'react' ; import ReactDOM from 'react-dom/client' ; import '.…" at bounding box center [647, 430] width 502 height 512
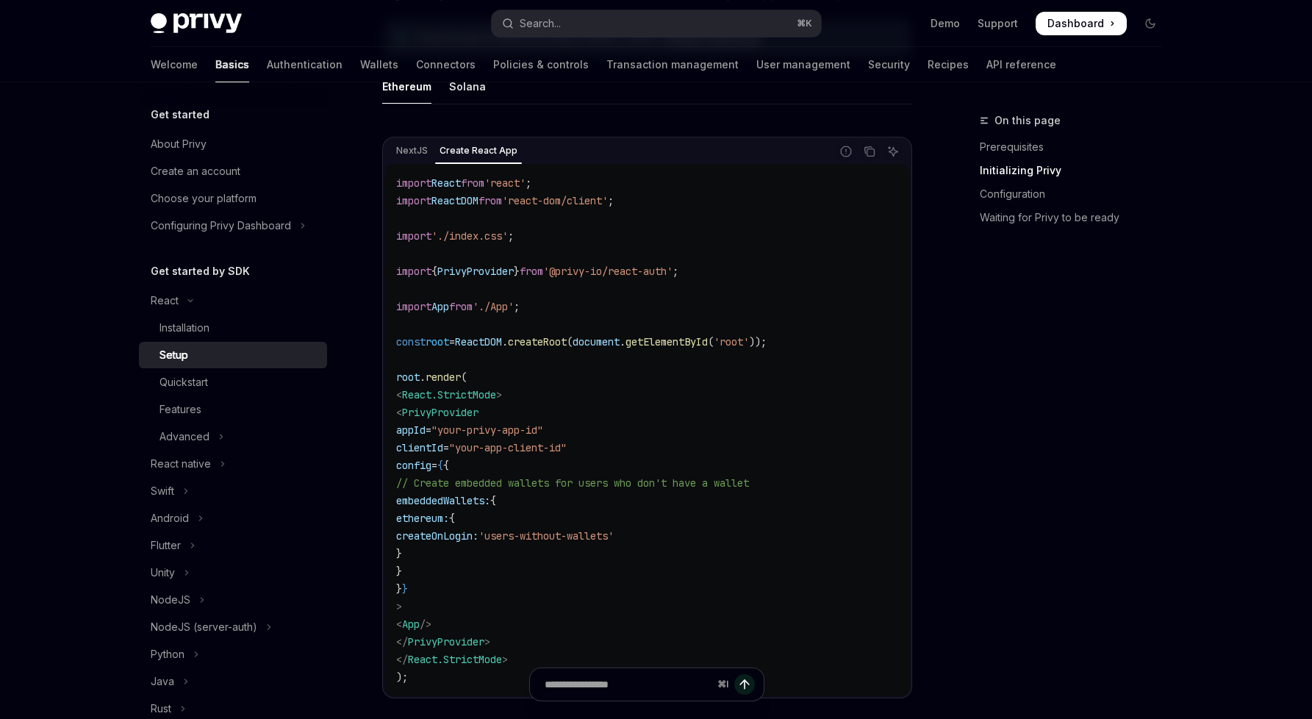
drag, startPoint x: 640, startPoint y: 554, endPoint x: 623, endPoint y: 348, distance: 206.5
click at [623, 348] on code "import React from 'react' ; import ReactDOM from 'react-dom/client' ; import '.…" at bounding box center [647, 430] width 502 height 512
click at [638, 519] on code "import React from 'react' ; import ReactDOM from 'react-dom/client' ; import '.…" at bounding box center [647, 430] width 502 height 512
drag, startPoint x: 659, startPoint y: 556, endPoint x: 606, endPoint y: 373, distance: 190.8
click at [606, 373] on code "import React from 'react' ; import ReactDOM from 'react-dom/client' ; import '.…" at bounding box center [647, 430] width 502 height 512
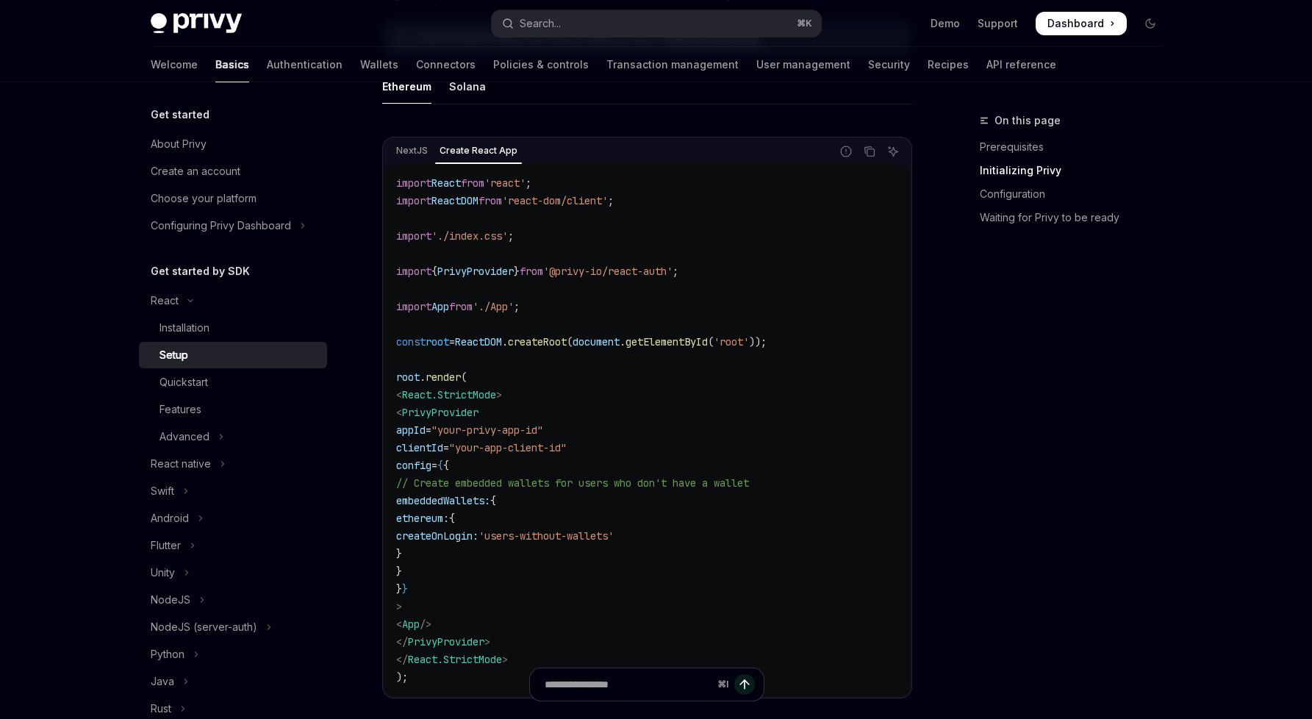
click at [619, 479] on span "// Create embedded wallets for users who don't have a wallet" at bounding box center [572, 482] width 353 height 13
click at [749, 487] on span "// Create embedded wallets for users who don't have a wallet" at bounding box center [572, 482] width 353 height 13
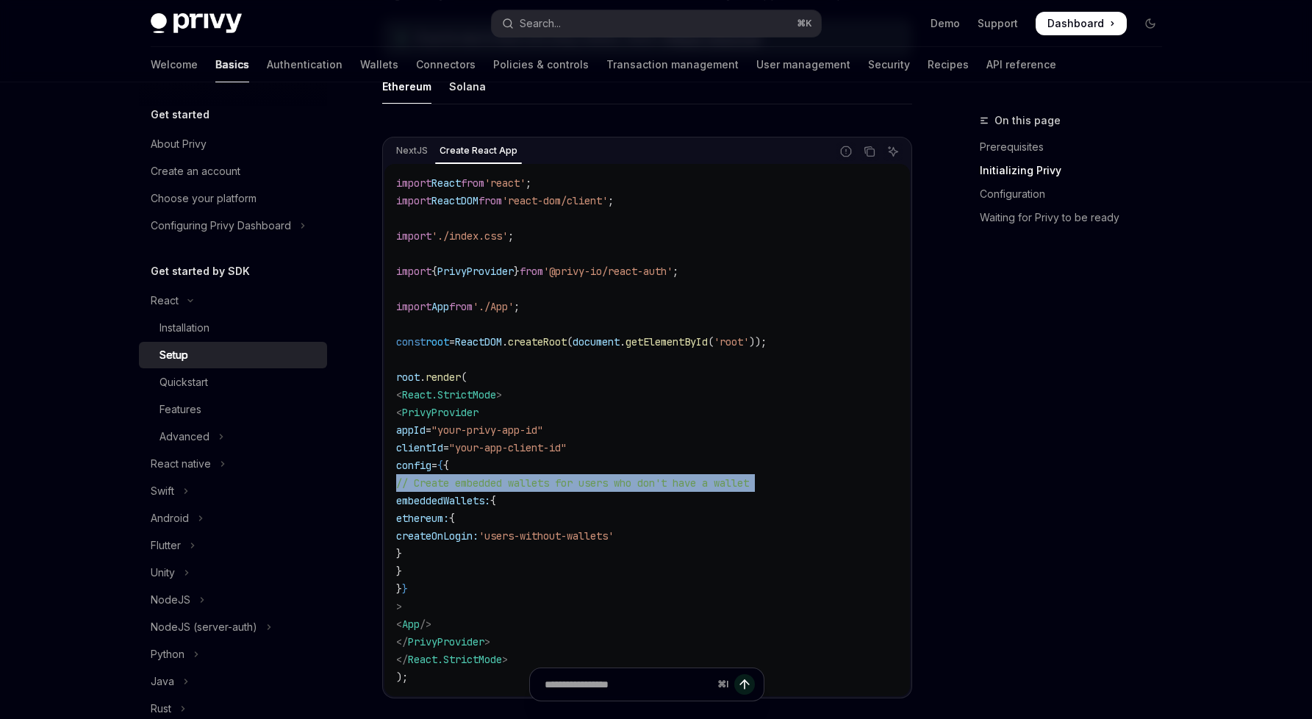
click at [749, 487] on span "// Create embedded wallets for users who don't have a wallet" at bounding box center [572, 482] width 353 height 13
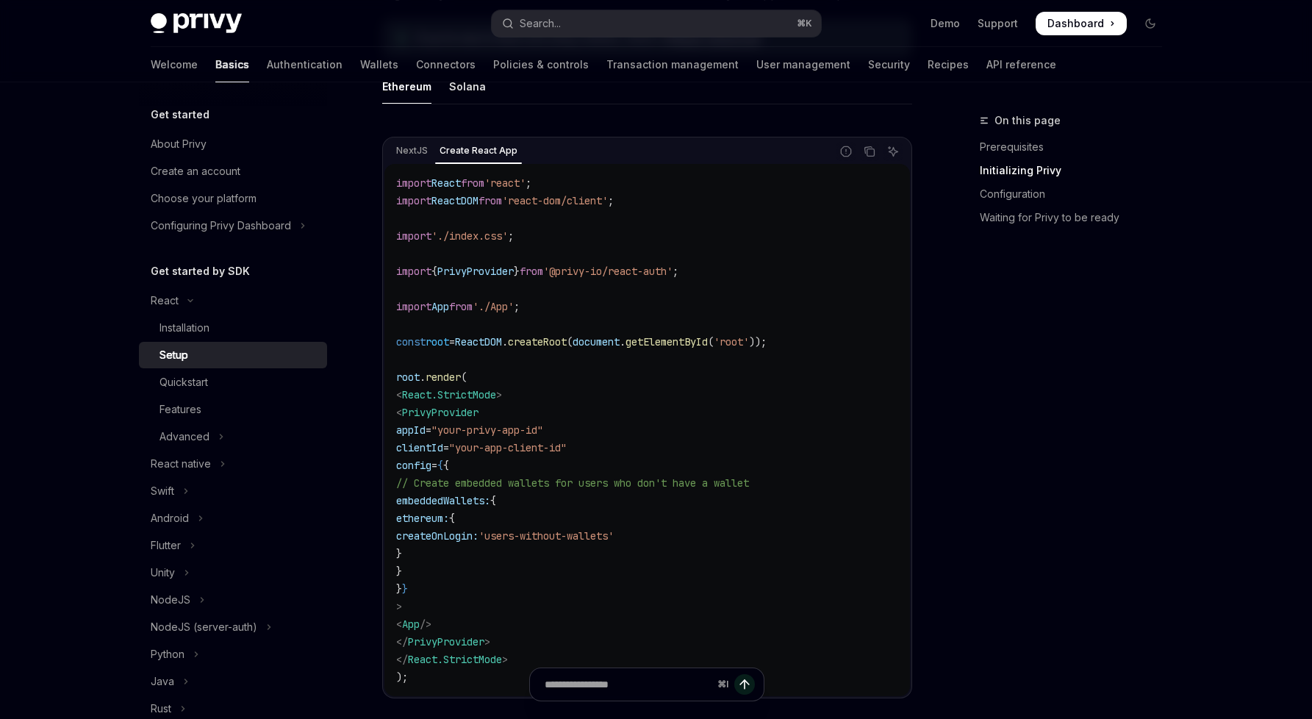
click at [779, 506] on code "import React from 'react' ; import ReactDOM from 'react-dom/client' ; import '.…" at bounding box center [647, 430] width 502 height 512
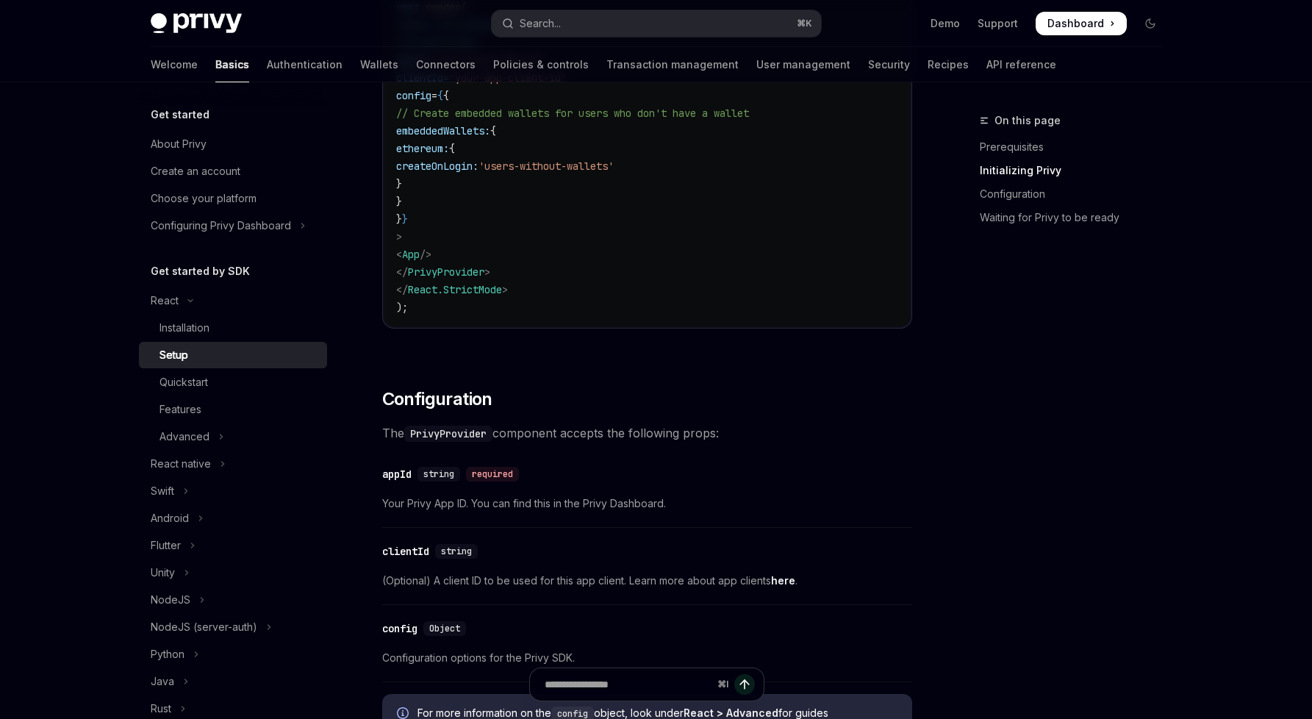
scroll to position [828, 0]
click at [646, 440] on span "The PrivyProvider component accepts the following props:" at bounding box center [647, 432] width 530 height 21
click at [672, 440] on span "The PrivyProvider component accepts the following props:" at bounding box center [647, 432] width 530 height 21
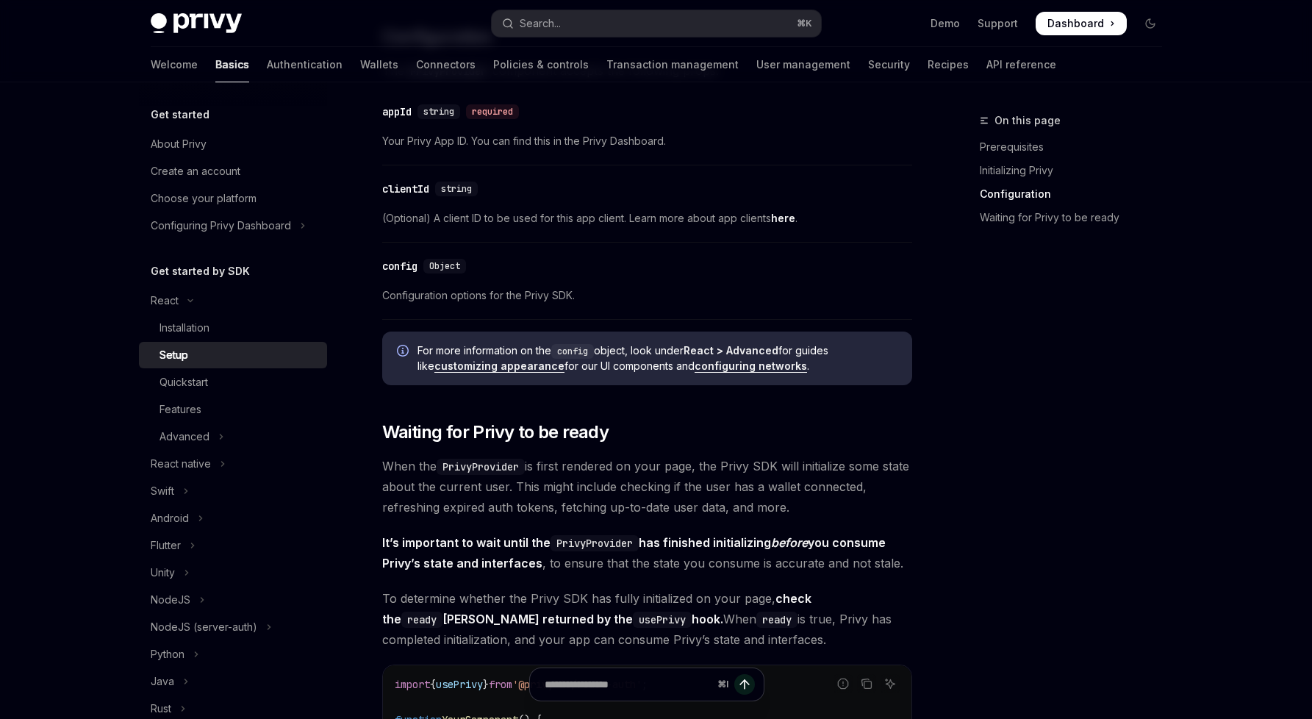
scroll to position [1287, 0]
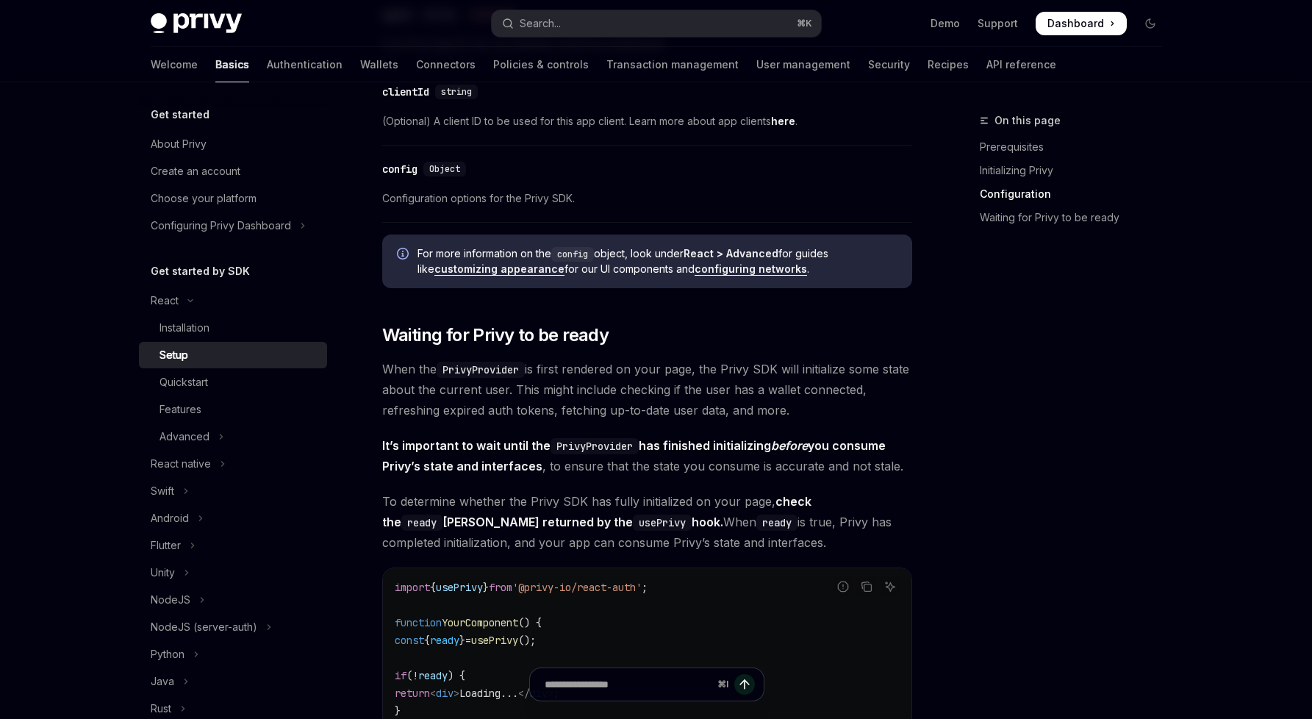
click at [658, 404] on span "When the PrivyProvider is first rendered on your page, the Privy SDK will initi…" at bounding box center [647, 390] width 530 height 62
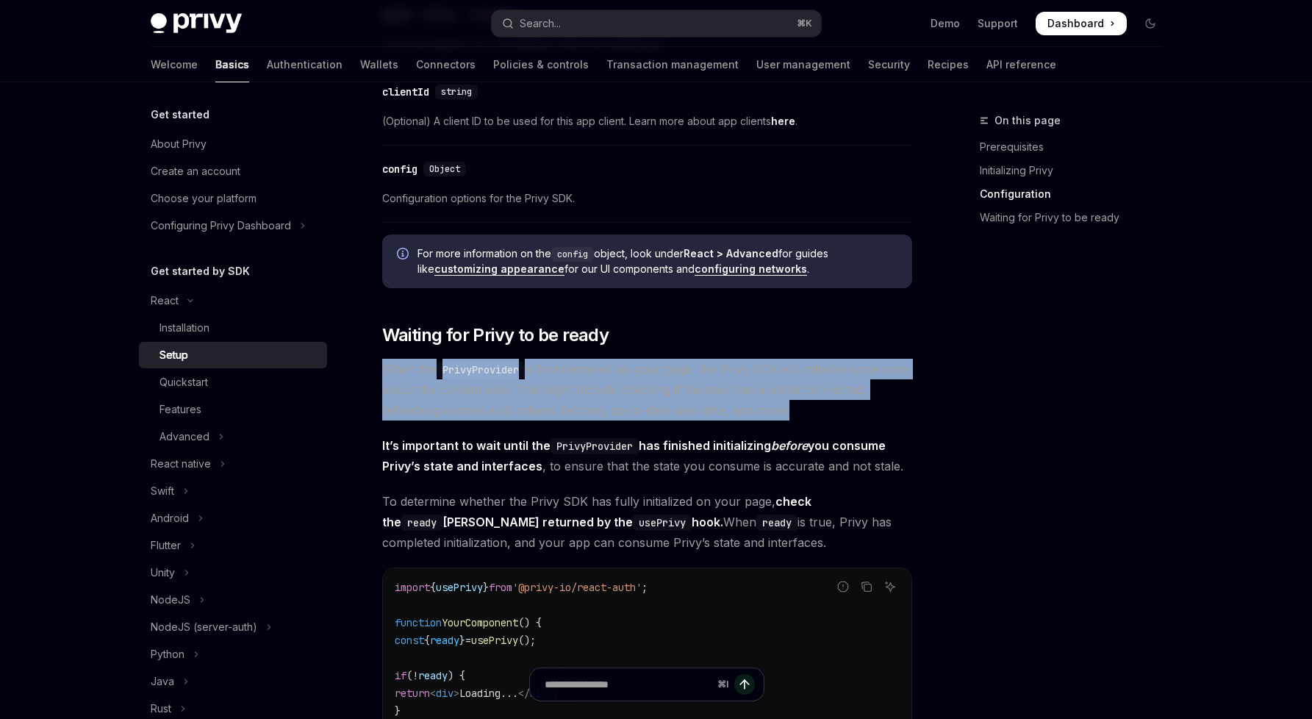
click at [658, 404] on span "When the PrivyProvider is first rendered on your page, the Privy SDK will initi…" at bounding box center [647, 390] width 530 height 62
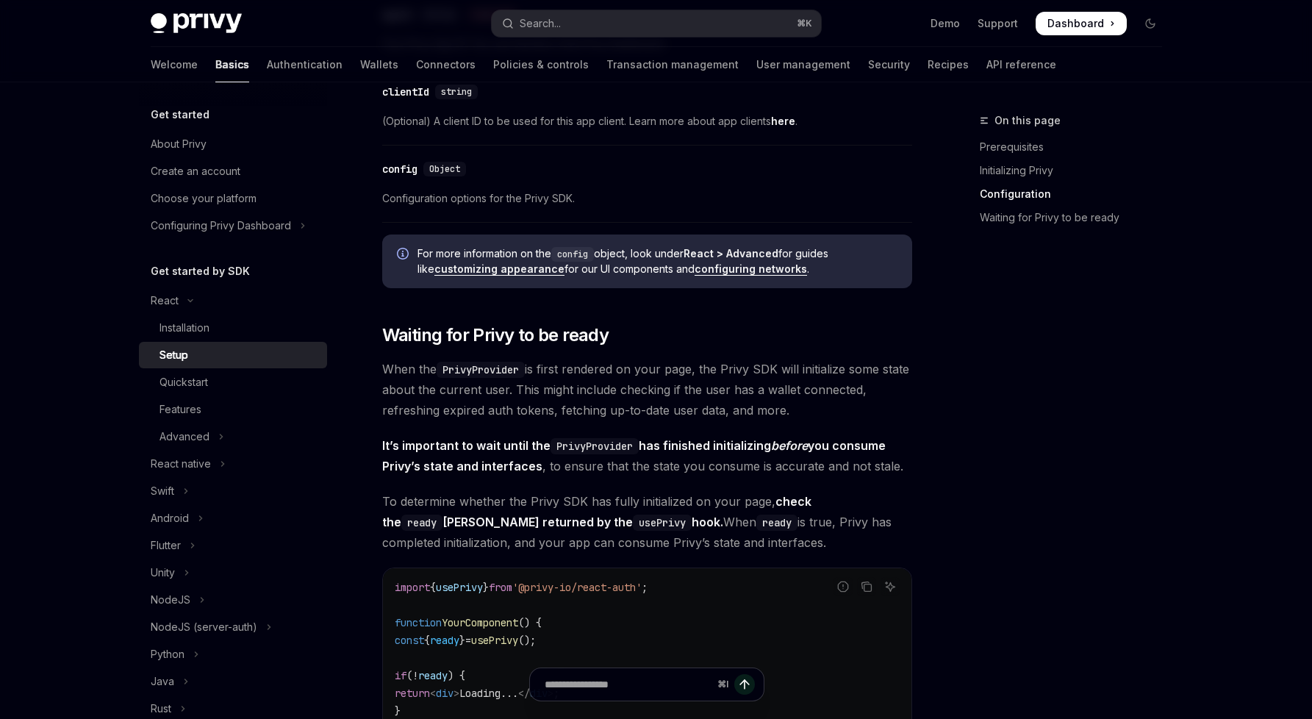
click at [682, 379] on span "When the PrivyProvider is first rendered on your page, the Privy SDK will initi…" at bounding box center [647, 390] width 530 height 62
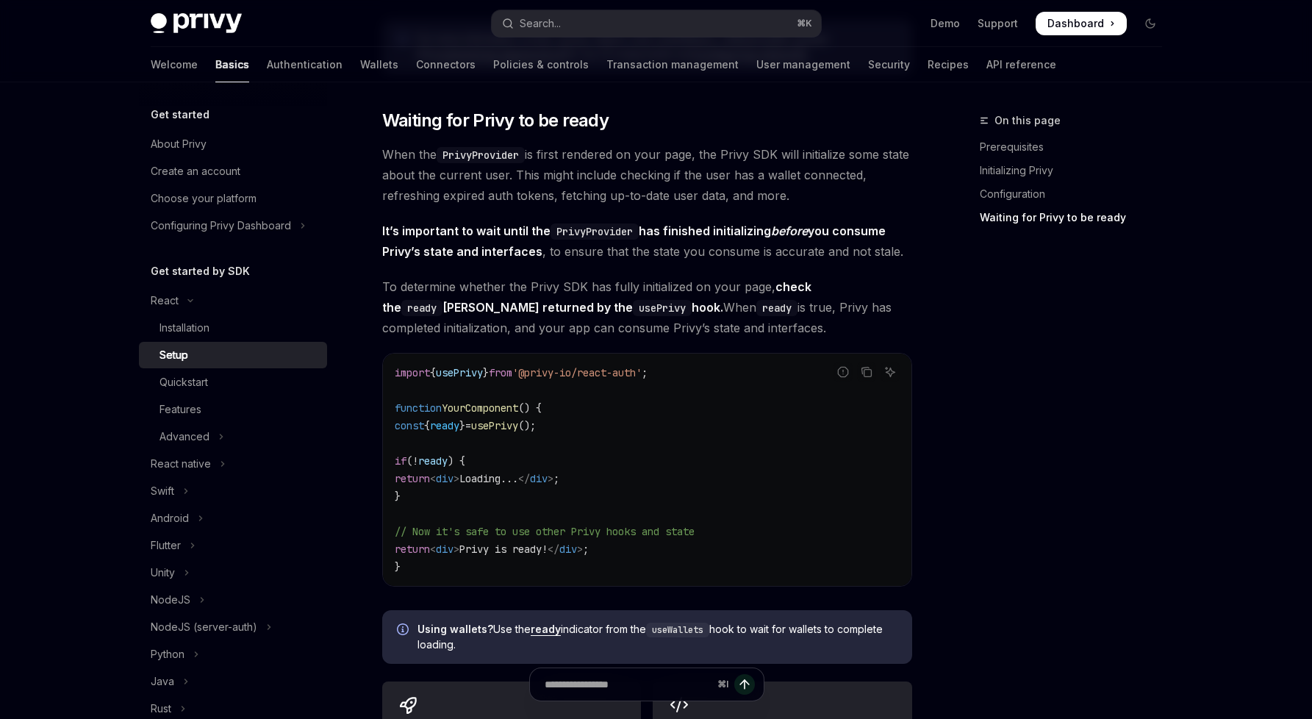
scroll to position [1503, 0]
click at [635, 373] on span "'@privy-io/react-auth'" at bounding box center [576, 370] width 129 height 13
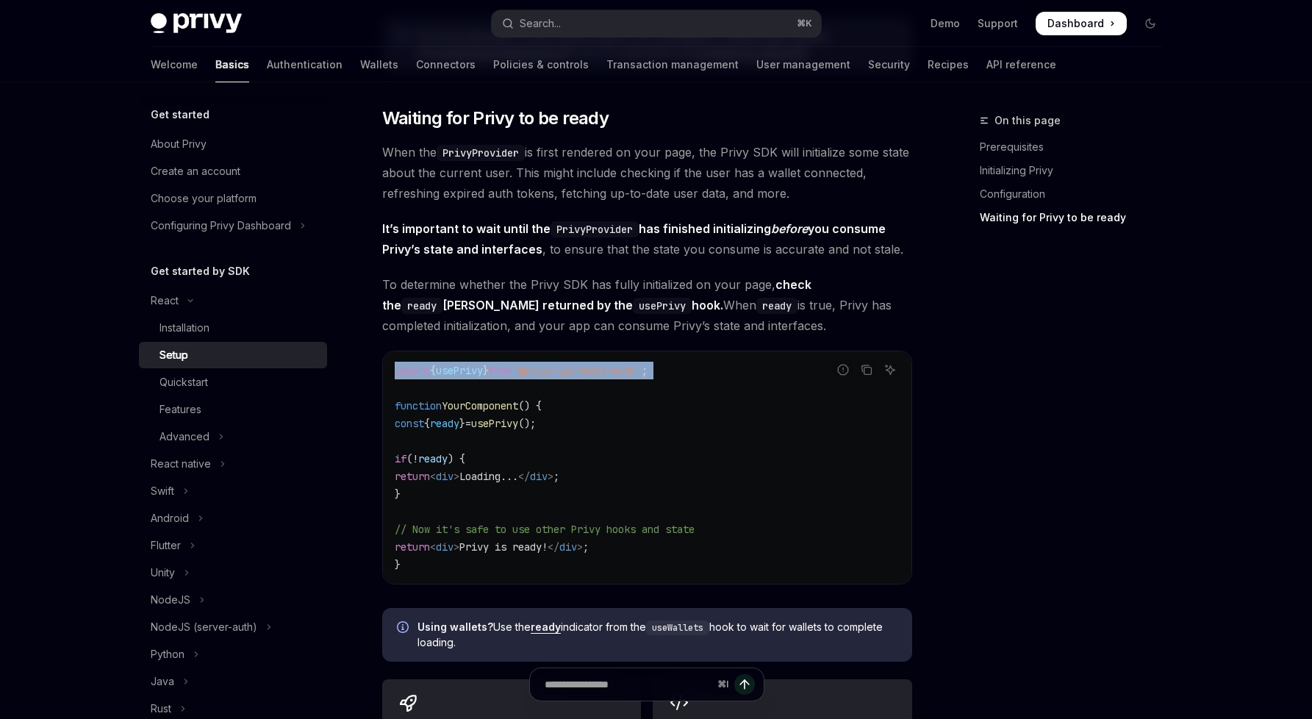
click at [635, 373] on span "'@privy-io/react-auth'" at bounding box center [576, 370] width 129 height 13
click at [649, 423] on code "import { usePrivy } from '@privy-io/react-auth' ; function YourComponent () { c…" at bounding box center [647, 468] width 505 height 212
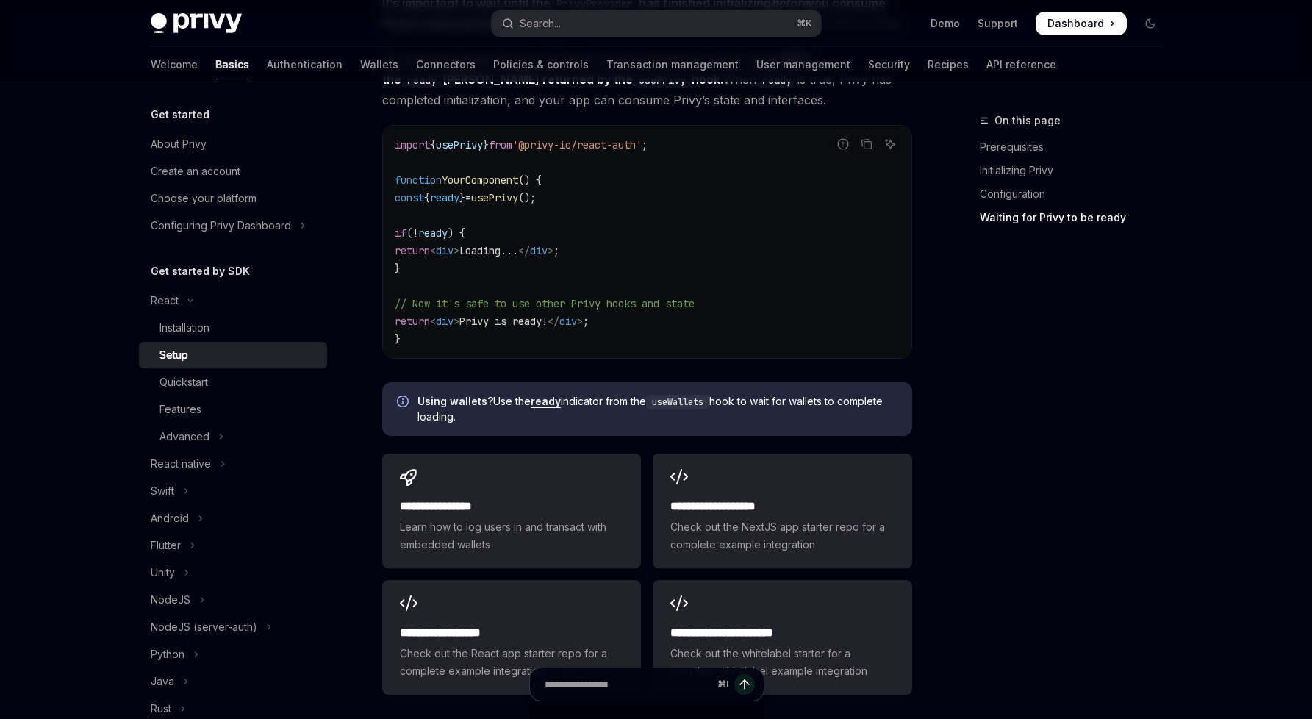
scroll to position [1696, 0]
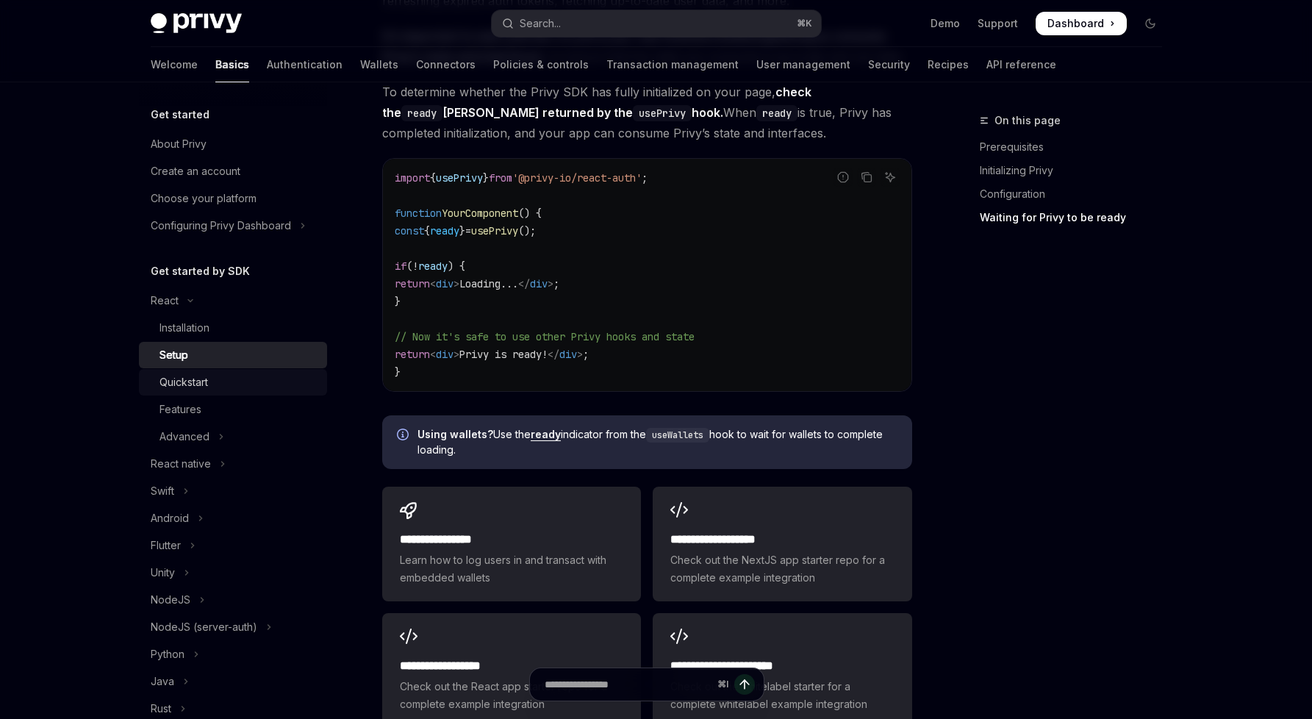
click at [210, 371] on link "Quickstart" at bounding box center [233, 382] width 188 height 26
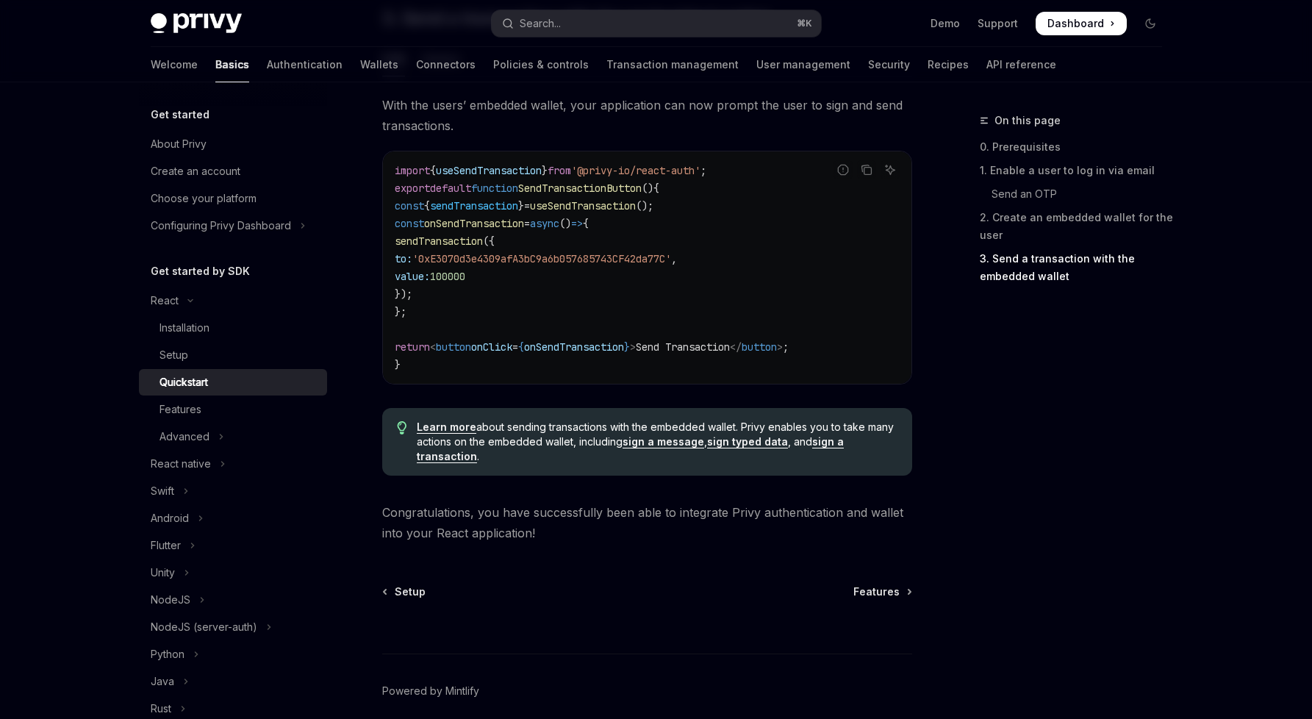
scroll to position [1433, 0]
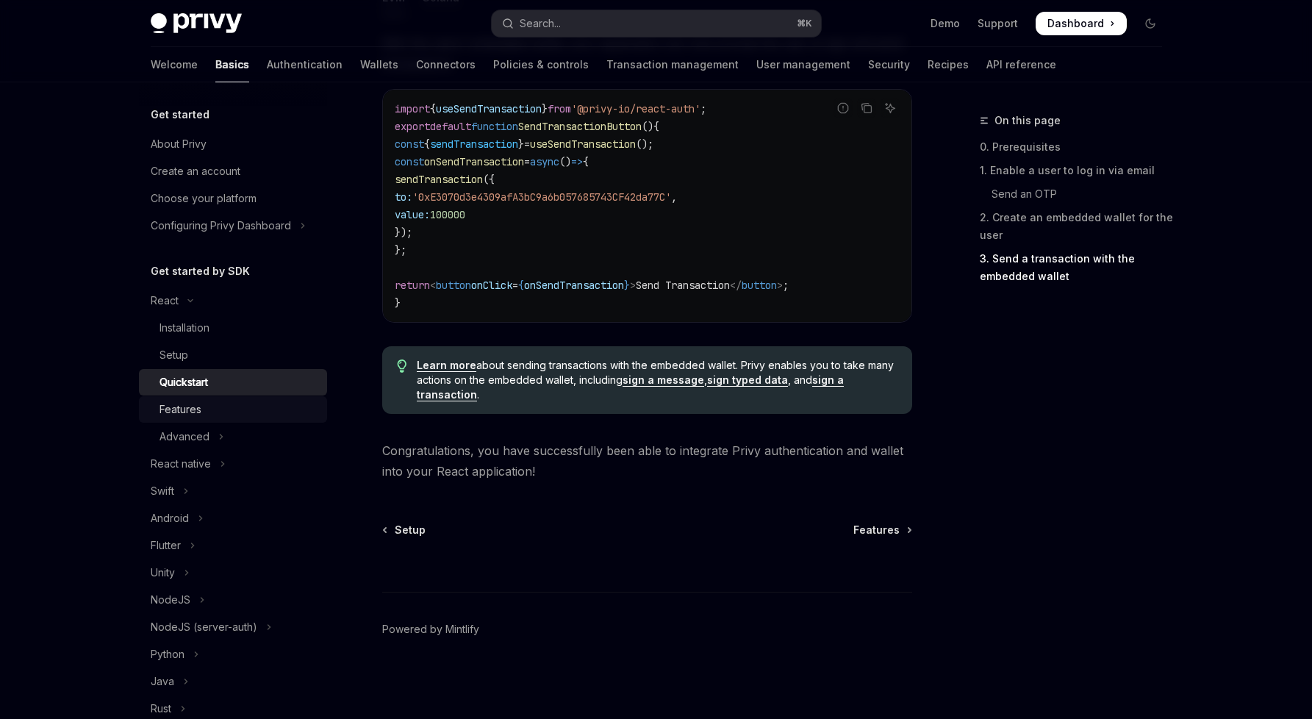
click at [229, 409] on div "Features" at bounding box center [239, 410] width 159 height 18
type textarea "*"
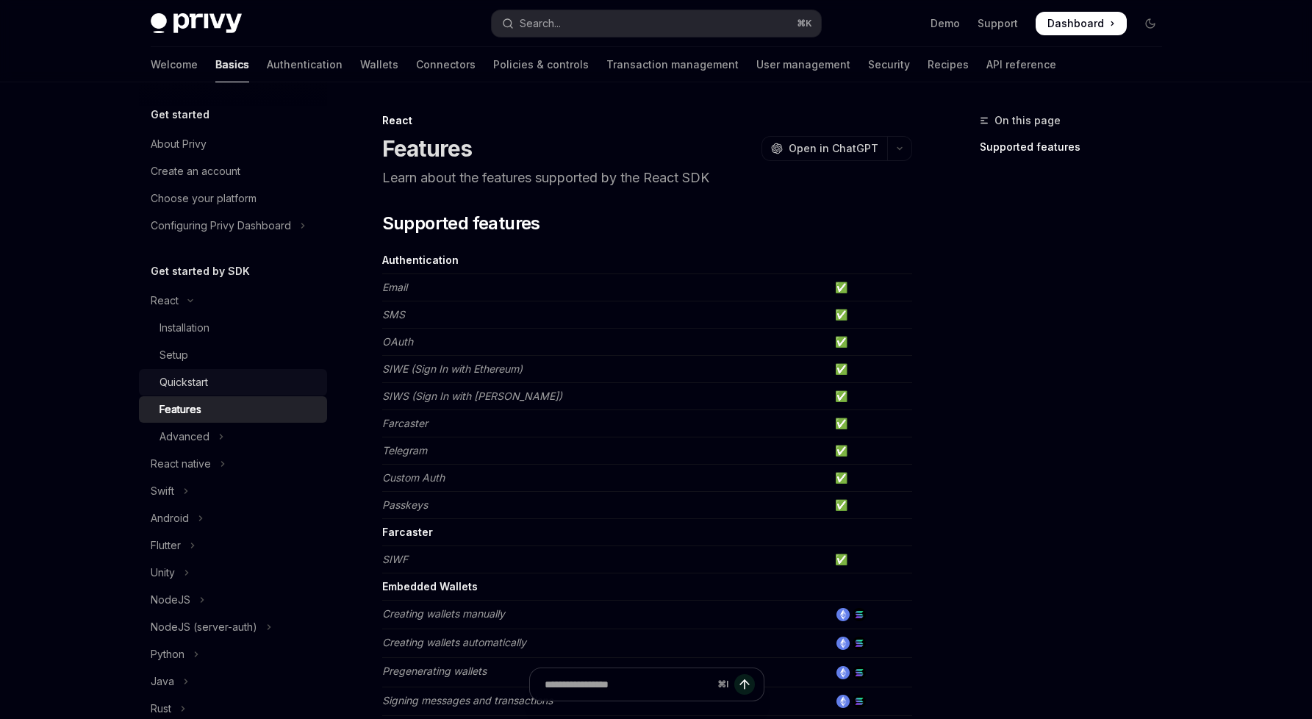
click at [232, 390] on div "Quickstart" at bounding box center [239, 382] width 159 height 18
